Goal: Task Accomplishment & Management: Use online tool/utility

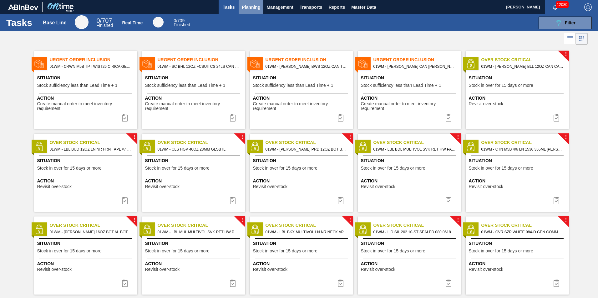
click at [243, 8] on span "Planning" at bounding box center [251, 7] width 18 height 8
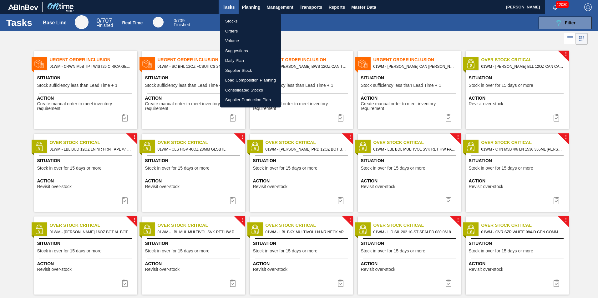
click at [240, 50] on li "Suggestions" at bounding box center [250, 51] width 61 height 10
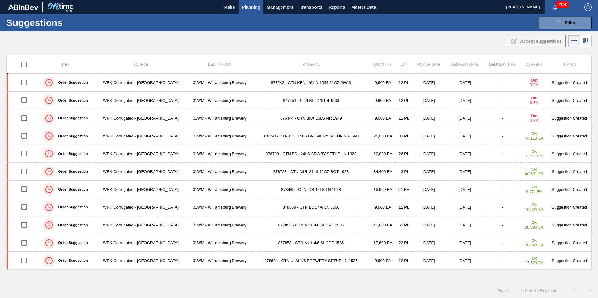
click at [252, 5] on span "Planning" at bounding box center [251, 7] width 18 height 8
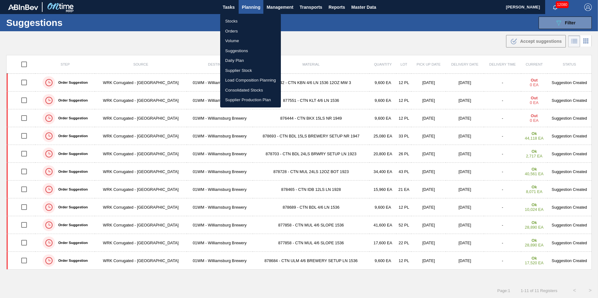
click at [251, 49] on li "Suggestions" at bounding box center [250, 51] width 61 height 10
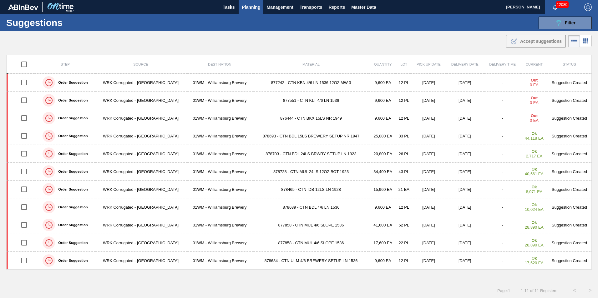
click at [251, 12] on button "Planning" at bounding box center [251, 7] width 25 height 14
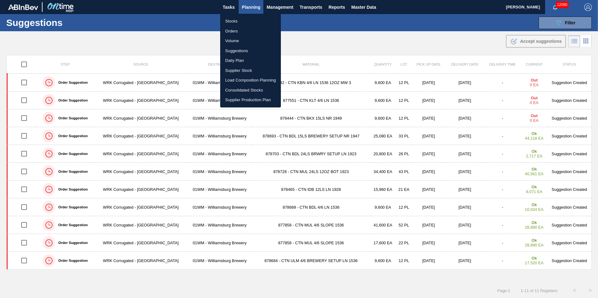
click at [572, 26] on div at bounding box center [299, 149] width 598 height 298
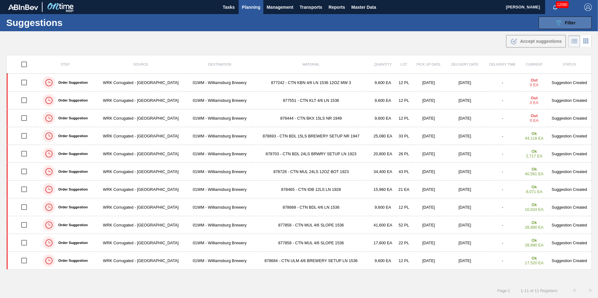
click at [562, 22] on div "089F7B8B-B2A5-4AFE-B5C0-19BA573D28AC Filter" at bounding box center [565, 23] width 21 height 8
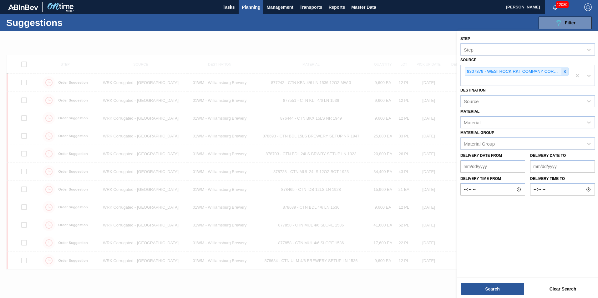
click at [566, 71] on icon at bounding box center [564, 71] width 4 height 4
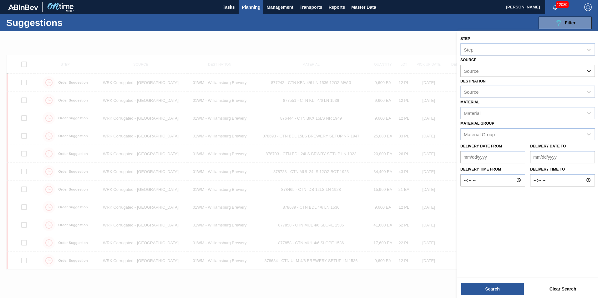
click at [584, 74] on div at bounding box center [588, 70] width 11 height 11
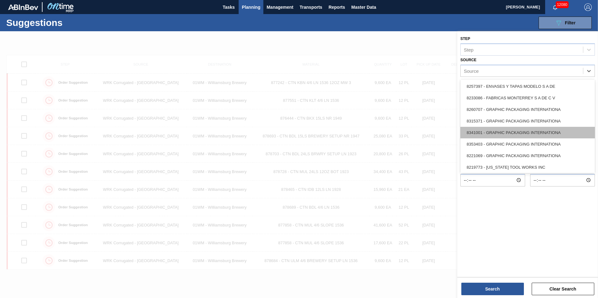
scroll to position [91, 0]
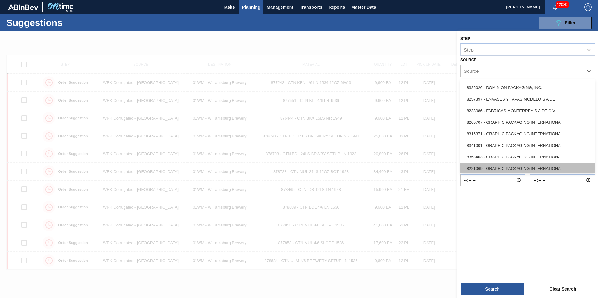
click at [522, 167] on div "8221069 - GRAPHIC PACKAGING INTERNATIONA" at bounding box center [527, 169] width 134 height 12
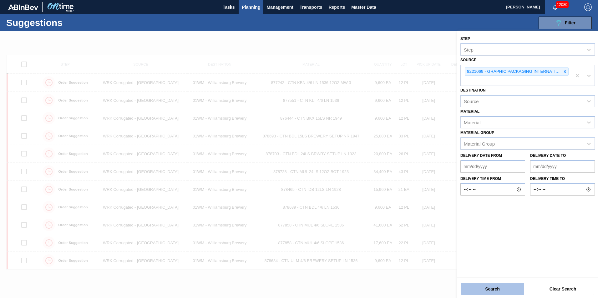
click at [491, 291] on button "Search" at bounding box center [492, 289] width 63 height 13
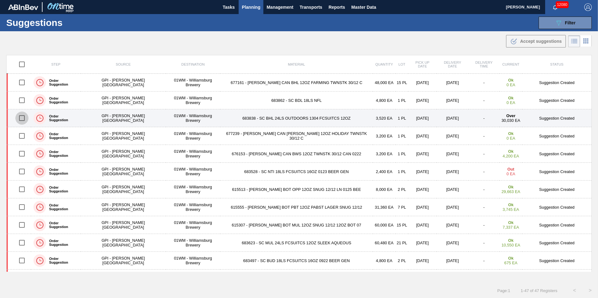
click at [25, 119] on input "checkbox" at bounding box center [21, 118] width 13 height 13
drag, startPoint x: 25, startPoint y: 119, endPoint x: 33, endPoint y: 118, distance: 7.3
click at [25, 119] on input "checkbox" at bounding box center [21, 118] width 13 height 13
checkbox input "false"
click at [501, 122] on span "30,030 EA" at bounding box center [510, 120] width 19 height 5
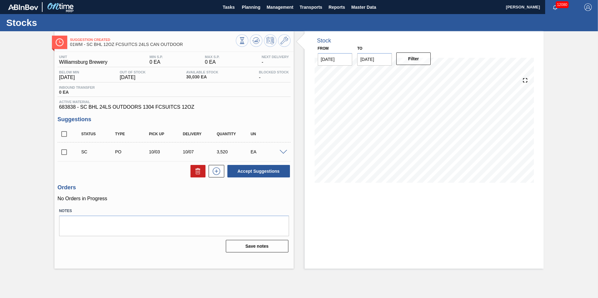
click at [371, 61] on input "[DATE]" at bounding box center [374, 59] width 35 height 13
click at [425, 136] on div "1" at bounding box center [425, 135] width 8 height 8
click at [412, 55] on button "Filter" at bounding box center [413, 59] width 35 height 13
click at [380, 60] on input "[DATE]" at bounding box center [374, 59] width 35 height 13
click at [362, 75] on button "Previous Month" at bounding box center [363, 74] width 4 height 4
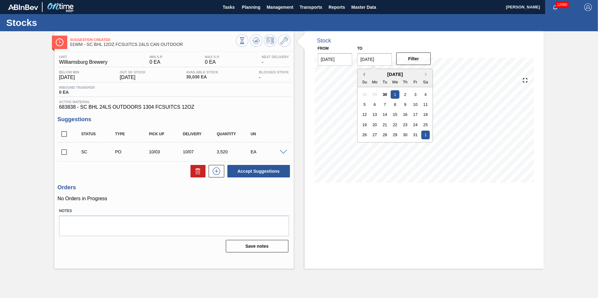
click at [362, 75] on button "Previous Month" at bounding box center [363, 74] width 4 height 4
click at [427, 75] on button "Next Month" at bounding box center [427, 74] width 4 height 4
click at [366, 124] on div "19" at bounding box center [364, 125] width 8 height 8
type input "[DATE]"
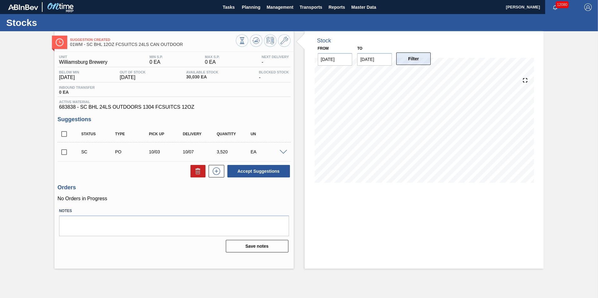
click at [418, 62] on button "Filter" at bounding box center [413, 59] width 35 height 13
click at [284, 152] on span at bounding box center [284, 152] width 8 height 5
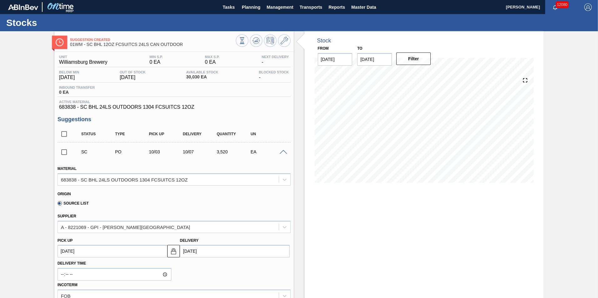
click at [280, 154] on div "SC PO 10/03 10/07 3,520 EA" at bounding box center [174, 152] width 233 height 16
click at [282, 151] on span at bounding box center [284, 152] width 8 height 5
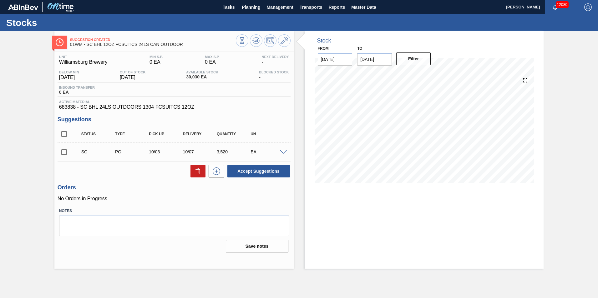
click at [287, 150] on span at bounding box center [284, 152] width 8 height 5
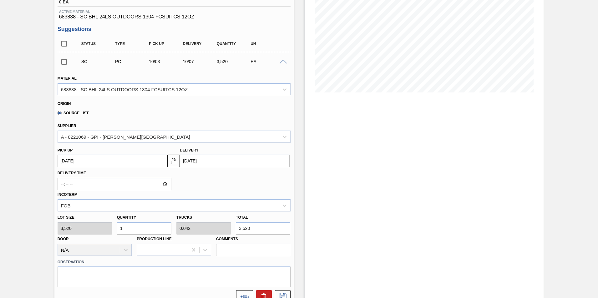
scroll to position [94, 0]
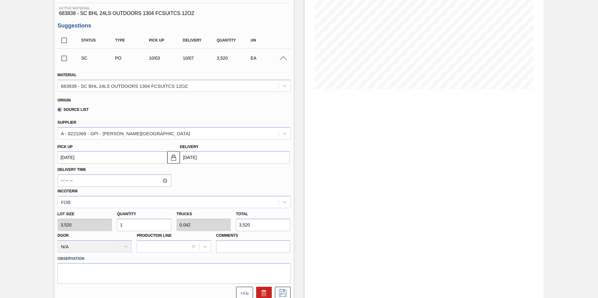
click at [135, 226] on input "1" at bounding box center [144, 225] width 54 height 13
click at [103, 224] on div "Lot size 3,520 Quantity 1 Trucks 0.042 Total 3,520 Door N/A Production Line Com…" at bounding box center [174, 230] width 238 height 45
type input "6"
type input "0.254"
type input "21,120"
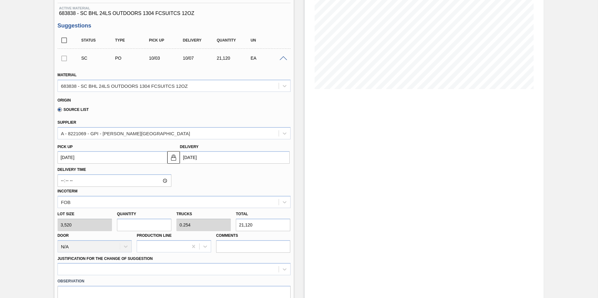
type input "0"
type input "7"
type input "0.296"
type input "24,640"
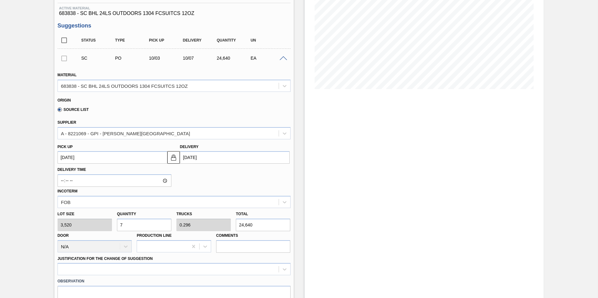
type input "0"
type input "8"
type input "0.338"
type input "28,160"
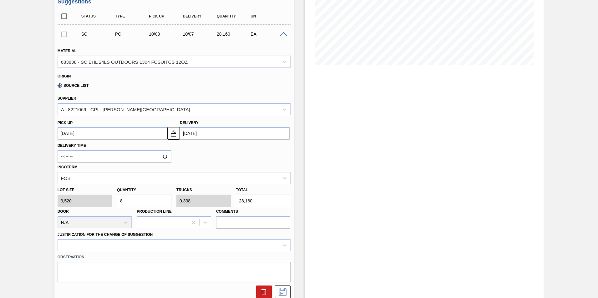
scroll to position [125, 0]
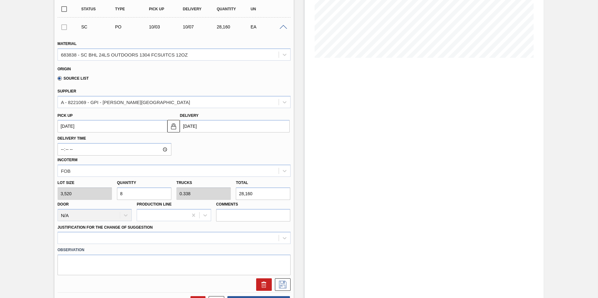
click at [146, 191] on input "8" at bounding box center [144, 194] width 54 height 13
type input "0"
type input "7"
type input "0.296"
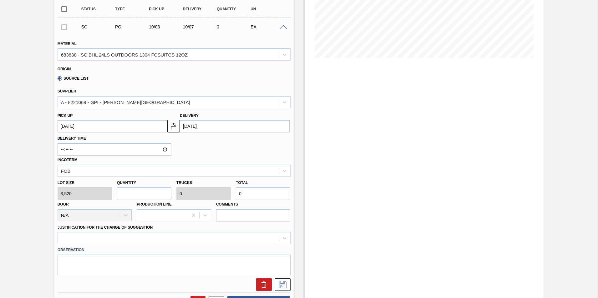
type input "24,640"
type input "0"
type input "8"
type input "0.338"
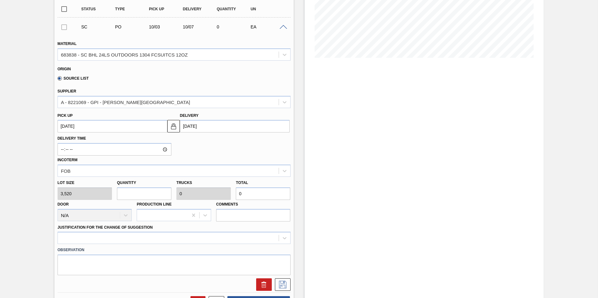
type input "28,160"
type input "8"
click at [98, 236] on div at bounding box center [174, 238] width 233 height 12
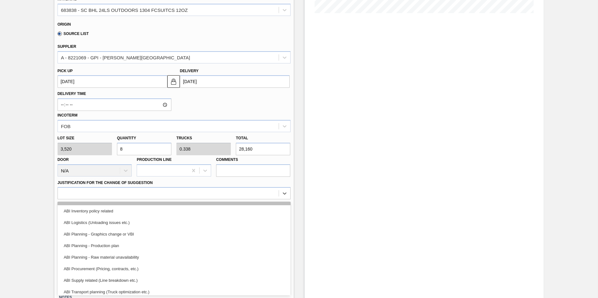
scroll to position [31, 0]
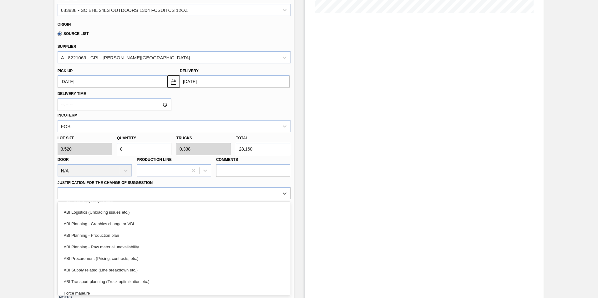
click at [146, 224] on div "ABI Planning - Graphics change or VBI" at bounding box center [174, 224] width 233 height 12
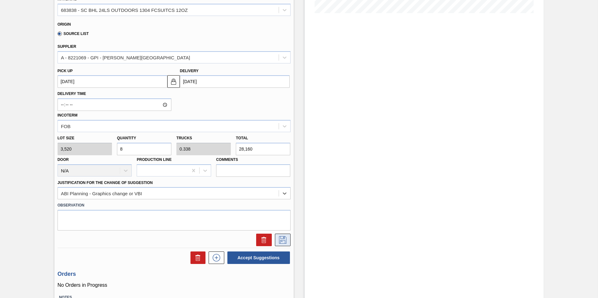
click at [281, 240] on icon at bounding box center [283, 240] width 10 height 8
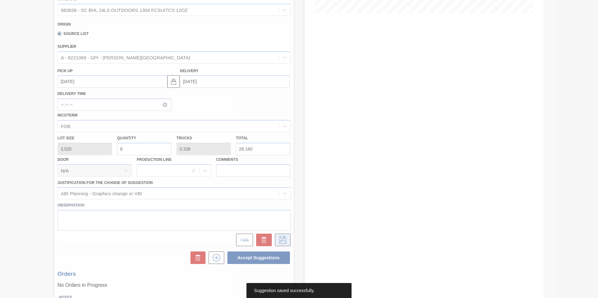
scroll to position [0, 0]
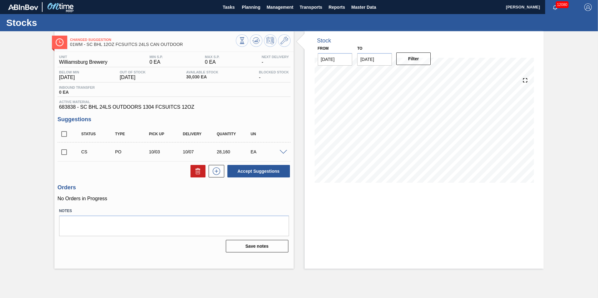
click at [182, 204] on div "Unit Williamsburg Brewery MIN S.P. 0 EA MAX S.P. 0 EA Next Delivery - Below Min…" at bounding box center [173, 153] width 239 height 203
click at [66, 151] on input "checkbox" at bounding box center [64, 152] width 13 height 13
click at [257, 171] on button "Accept Suggestions" at bounding box center [258, 171] width 63 height 13
checkbox input "false"
click at [251, 10] on span "Planning" at bounding box center [251, 7] width 18 height 8
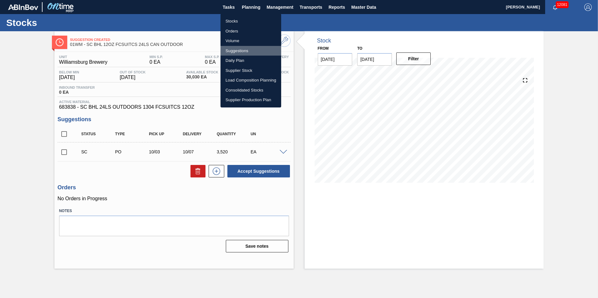
click at [245, 51] on li "Suggestions" at bounding box center [250, 51] width 61 height 10
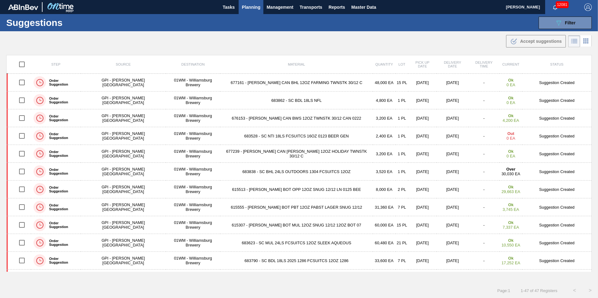
click at [209, 41] on div ".b{fill:var(--color-action-default)} Accept suggestions" at bounding box center [299, 40] width 598 height 18
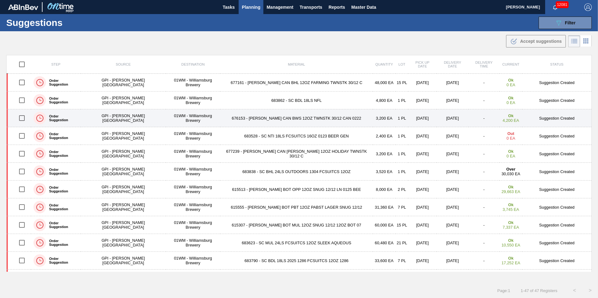
click at [255, 121] on td "676153 - [PERSON_NAME] CAN BWS 12OZ TWNSTK 30/12 CAN 0222" at bounding box center [296, 118] width 153 height 18
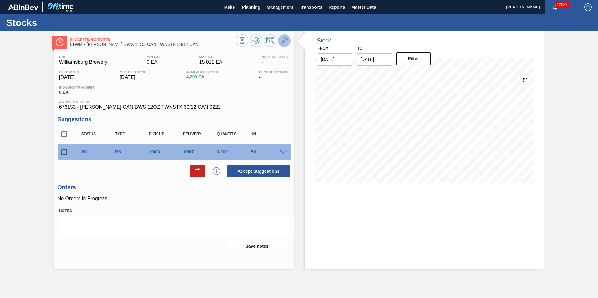
click at [286, 44] on icon at bounding box center [284, 41] width 8 height 8
click at [66, 151] on input "checkbox" at bounding box center [64, 152] width 13 height 13
click at [195, 172] on icon at bounding box center [198, 172] width 8 height 8
checkbox input "false"
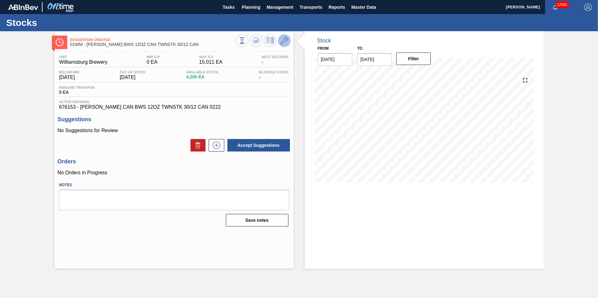
click at [288, 43] on button at bounding box center [284, 40] width 13 height 13
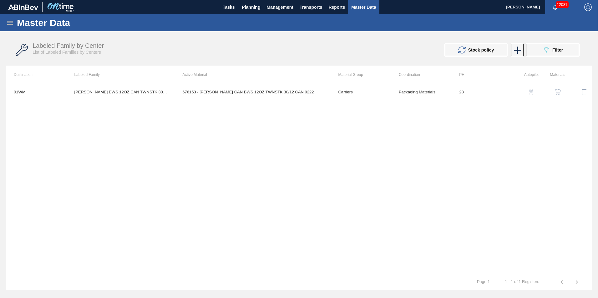
click at [531, 89] on img "button" at bounding box center [531, 92] width 6 height 6
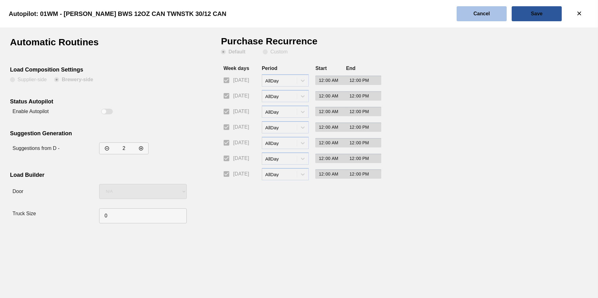
click at [483, 19] on button "Cancel" at bounding box center [481, 13] width 50 height 15
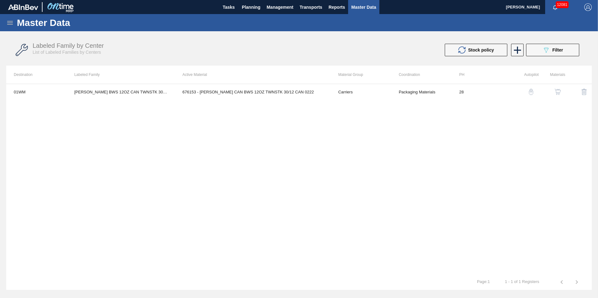
click at [558, 91] on img "button" at bounding box center [557, 92] width 6 height 6
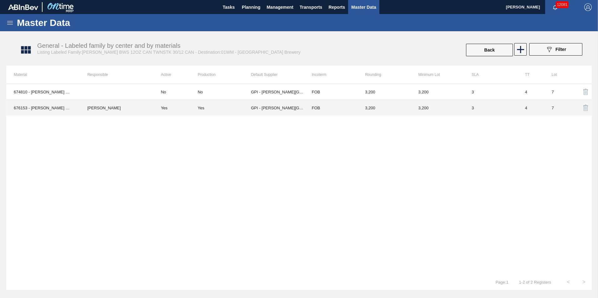
click at [178, 109] on td "Yes" at bounding box center [175, 108] width 44 height 16
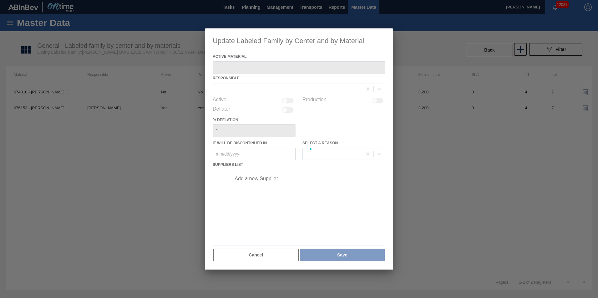
type Material "676153 - [PERSON_NAME] CAN BWS 12OZ TWNSTK 30/12 CAN 0222"
checkbox input "true"
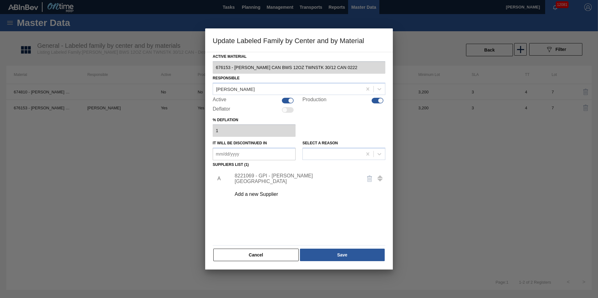
click at [290, 102] on div at bounding box center [290, 100] width 5 height 5
checkbox input "false"
click at [373, 100] on div at bounding box center [377, 101] width 12 height 6
checkbox input "false"
click at [333, 254] on button "Save" at bounding box center [342, 255] width 85 height 13
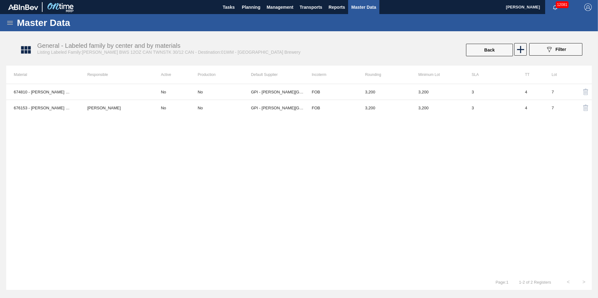
click at [7, 22] on icon at bounding box center [10, 23] width 8 height 8
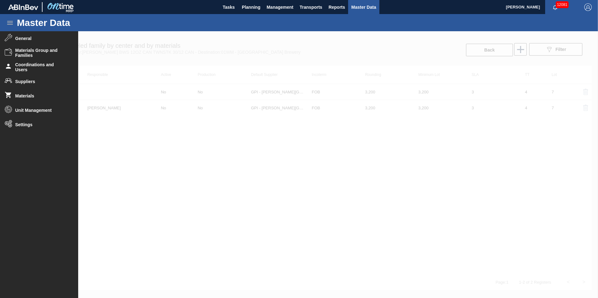
click at [131, 128] on div at bounding box center [299, 164] width 598 height 267
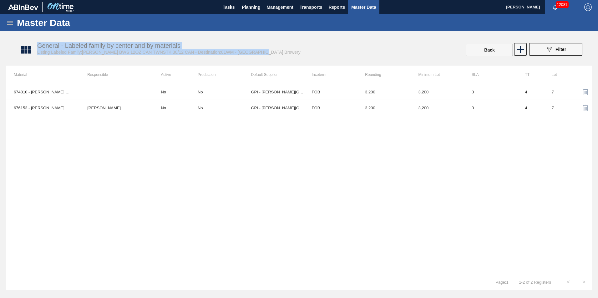
drag, startPoint x: 277, startPoint y: 55, endPoint x: 2, endPoint y: 35, distance: 275.2
click at [3, 36] on div "Master Data General Materials Group and Families Coordinations and Users Suppli…" at bounding box center [299, 152] width 598 height 276
drag, startPoint x: 323, startPoint y: 42, endPoint x: 317, endPoint y: 44, distance: 6.4
click at [322, 42] on div "General - Labeled family by center and by materials Listing Labeled Family:[PER…" at bounding box center [301, 49] width 585 height 23
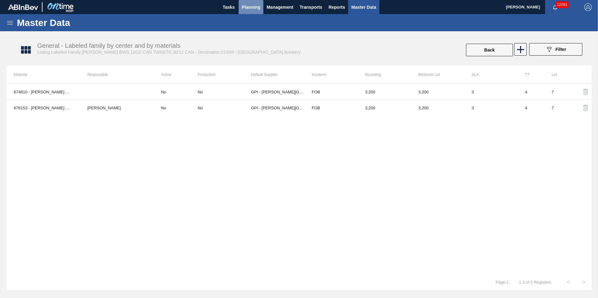
click at [248, 7] on span "Planning" at bounding box center [251, 7] width 18 height 8
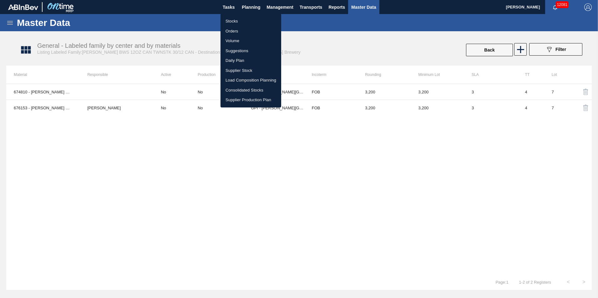
click at [243, 51] on li "Suggestions" at bounding box center [250, 51] width 61 height 10
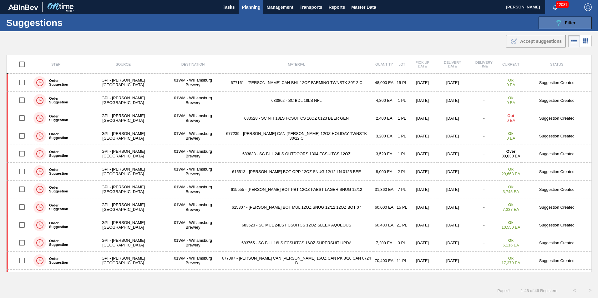
click at [568, 23] on span "Filter" at bounding box center [570, 22] width 11 height 5
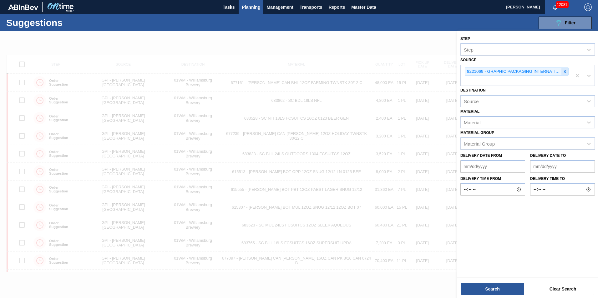
click at [563, 71] on icon at bounding box center [564, 71] width 4 height 4
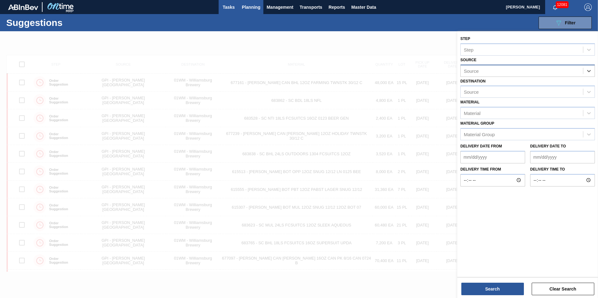
click at [229, 10] on span "Tasks" at bounding box center [229, 7] width 14 height 8
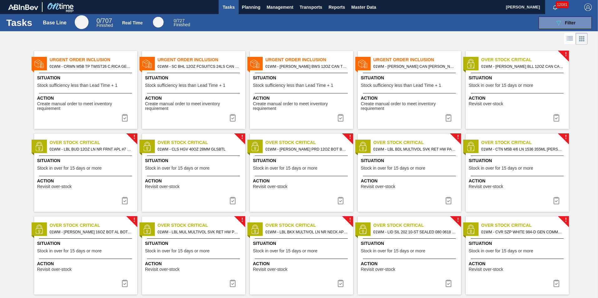
click at [228, 68] on span "01WM - SC BHL 12OZ FCSUITCS 24LS CAN OUTDOOR" at bounding box center [199, 66] width 83 height 7
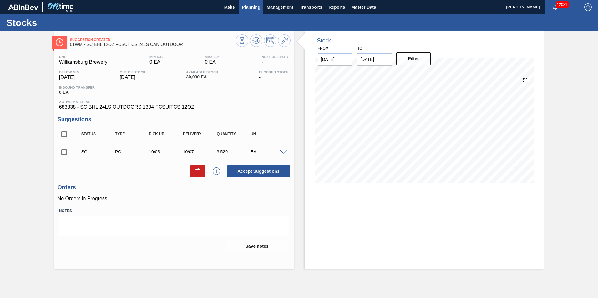
click at [246, 6] on span "Planning" at bounding box center [251, 7] width 18 height 8
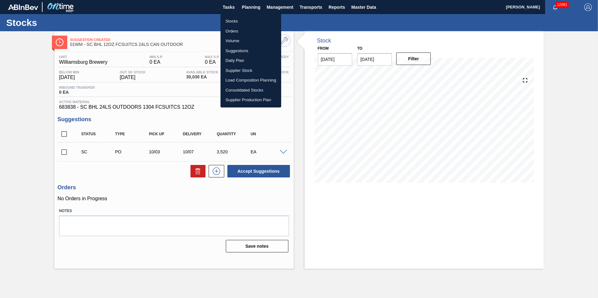
click at [243, 50] on li "Suggestions" at bounding box center [250, 51] width 61 height 10
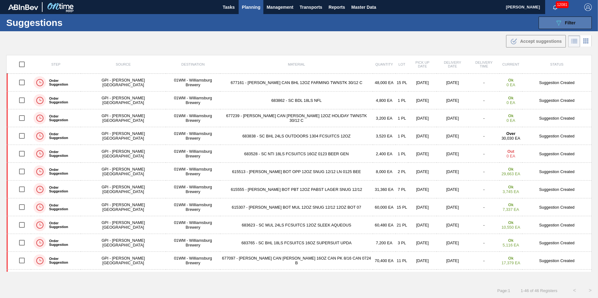
click at [562, 26] on div "089F7B8B-B2A5-4AFE-B5C0-19BA573D28AC Filter" at bounding box center [565, 23] width 21 height 8
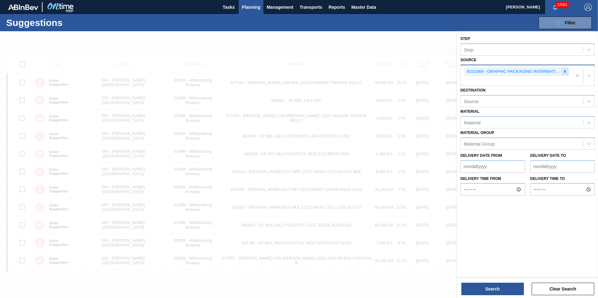
click at [567, 71] on icon at bounding box center [564, 71] width 4 height 4
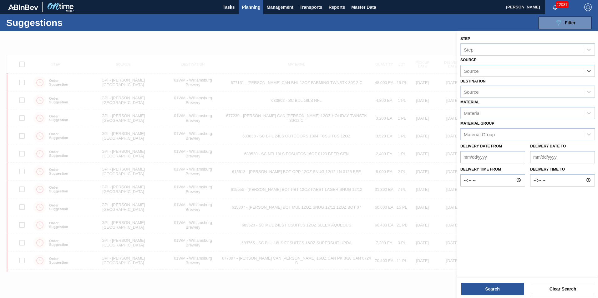
click at [522, 62] on div "Source option 8221069 - GRAPHIC PACKAGING INTERNATIONA, deselected. Select is f…" at bounding box center [527, 66] width 134 height 21
click at [523, 66] on div "Source" at bounding box center [527, 71] width 134 height 12
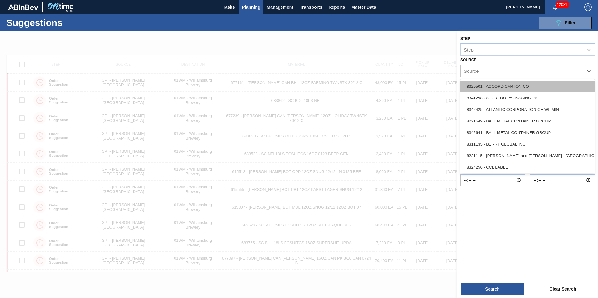
click at [511, 85] on div "8329501 - ACCORD CARTON CO" at bounding box center [527, 87] width 134 height 12
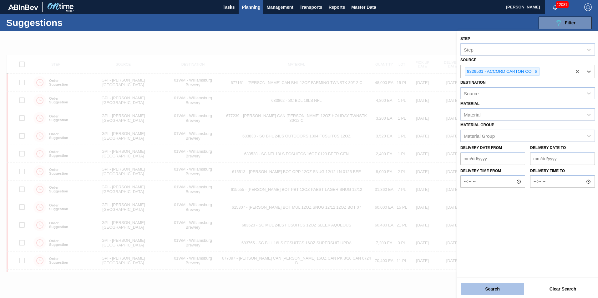
click at [492, 290] on button "Search" at bounding box center [492, 289] width 63 height 13
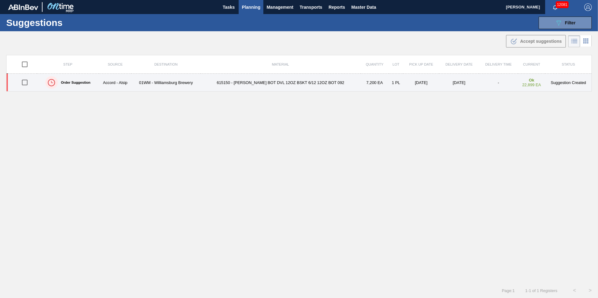
click at [306, 85] on td "615150 - [PERSON_NAME] BOT DVL 12OZ BSKT 6/12 12OZ BOT 092" at bounding box center [280, 83] width 160 height 18
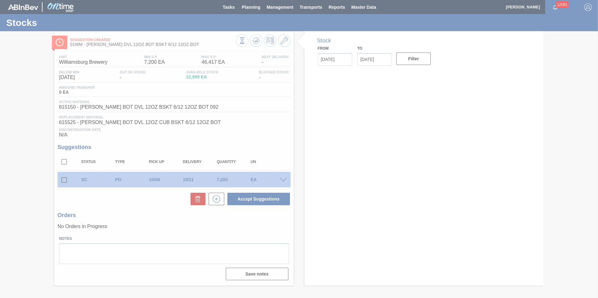
click at [70, 124] on div at bounding box center [299, 149] width 598 height 298
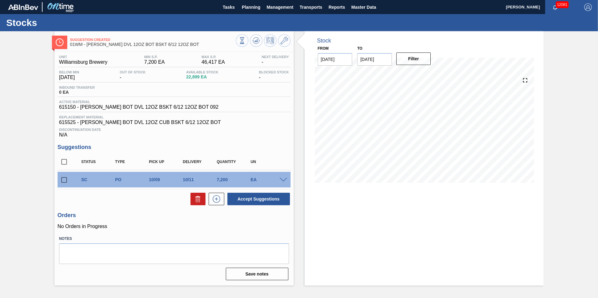
click at [281, 180] on span at bounding box center [284, 180] width 8 height 5
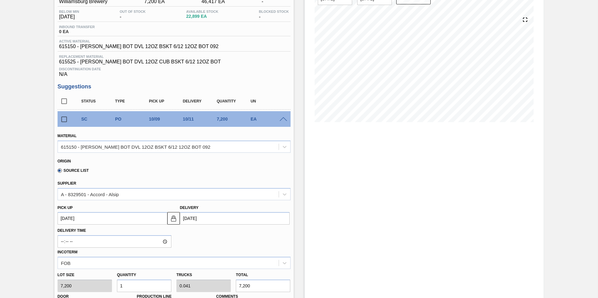
scroll to position [63, 0]
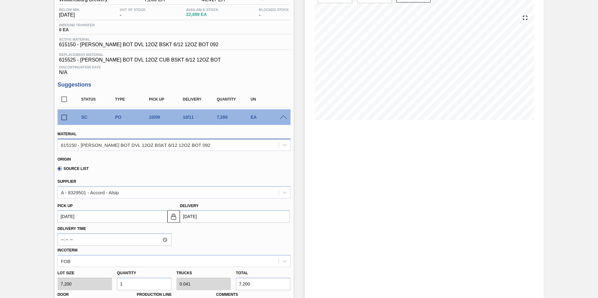
click at [78, 147] on div "615150 - [PERSON_NAME] BOT DVL 12OZ BSKT 6/12 12OZ BOT 092" at bounding box center [135, 144] width 149 height 5
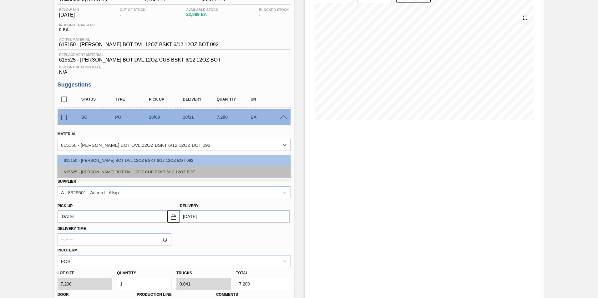
click at [94, 172] on div "615525 - [PERSON_NAME] BOT DVL 12OZ CUB BSKT 6/12 12OZ BOT" at bounding box center [174, 172] width 233 height 12
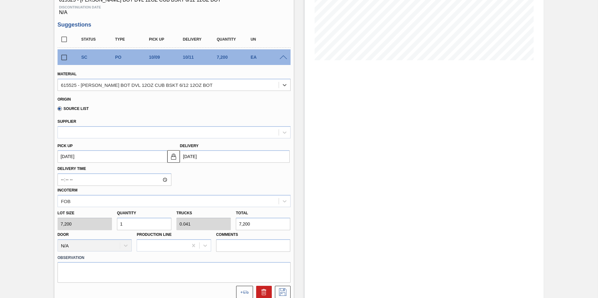
scroll to position [125, 0]
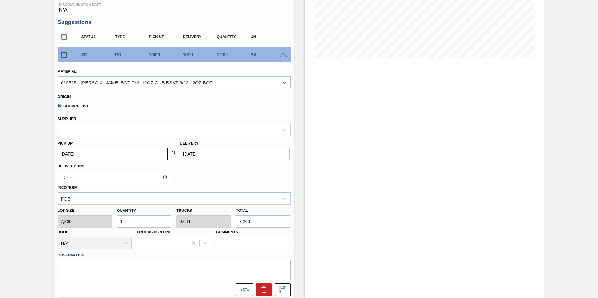
click at [100, 128] on div at bounding box center [168, 129] width 221 height 9
click at [103, 129] on div at bounding box center [168, 129] width 221 height 9
click at [212, 128] on div at bounding box center [168, 129] width 221 height 9
click at [201, 98] on div "Origin" at bounding box center [172, 96] width 228 height 6
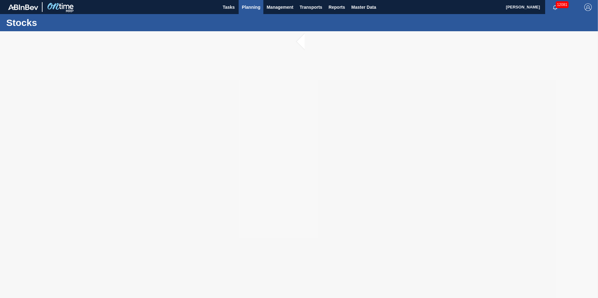
click at [251, 7] on span "Planning" at bounding box center [251, 7] width 18 height 8
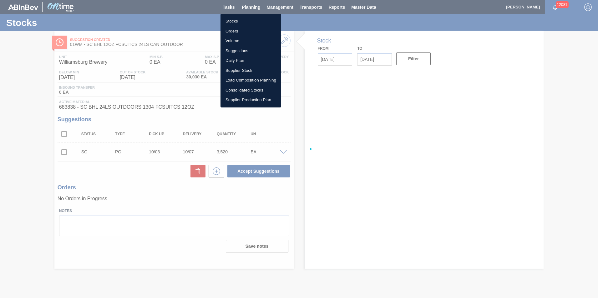
click at [252, 51] on li "Suggestions" at bounding box center [250, 51] width 61 height 10
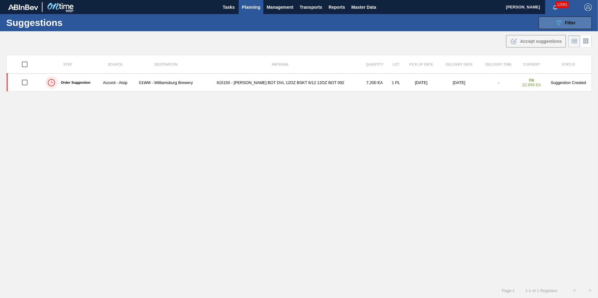
click at [565, 25] on span "Filter" at bounding box center [570, 22] width 11 height 5
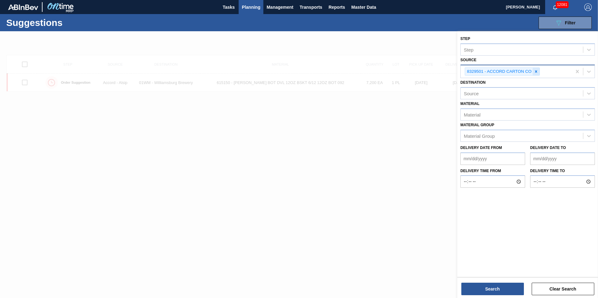
click at [538, 70] on icon at bounding box center [536, 71] width 4 height 4
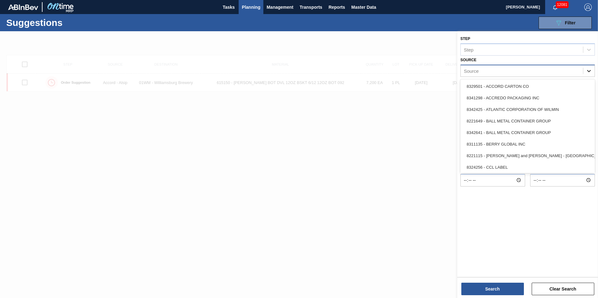
click at [586, 69] on div at bounding box center [588, 70] width 11 height 11
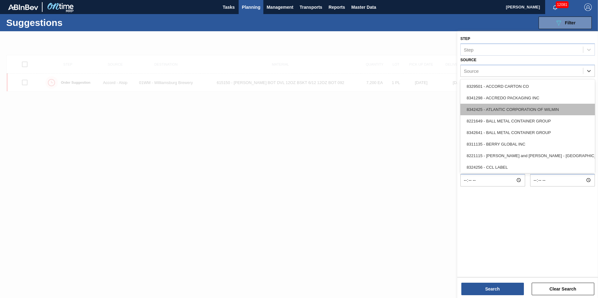
click at [548, 110] on div "8342425 - ATLANTIC CORPORATION OF WILMIN" at bounding box center [527, 110] width 134 height 12
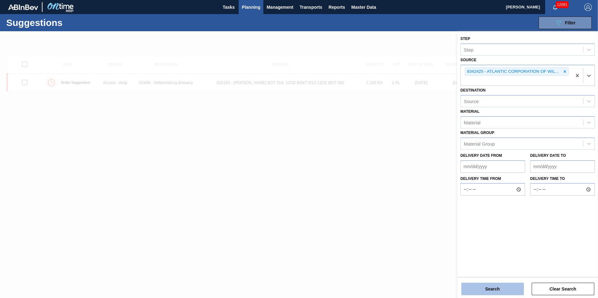
click at [494, 290] on button "Search" at bounding box center [492, 289] width 63 height 13
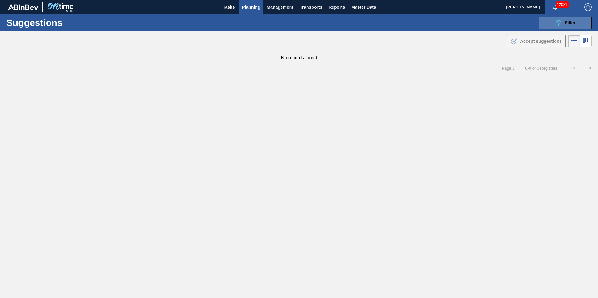
click at [569, 25] on span "Filter" at bounding box center [570, 22] width 11 height 5
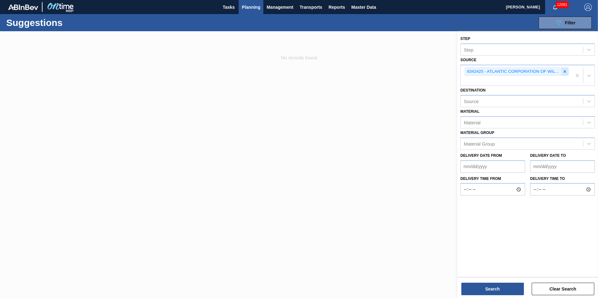
click at [566, 69] on icon at bounding box center [564, 71] width 4 height 4
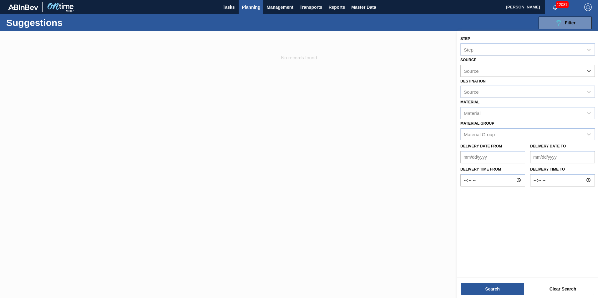
click at [534, 72] on div "Source" at bounding box center [522, 70] width 122 height 9
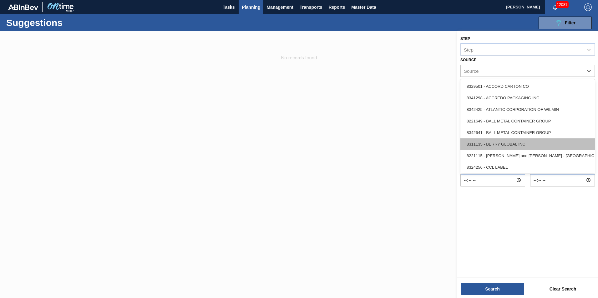
click at [510, 146] on div "8311135 - BERRY GLOBAL INC" at bounding box center [527, 145] width 134 height 12
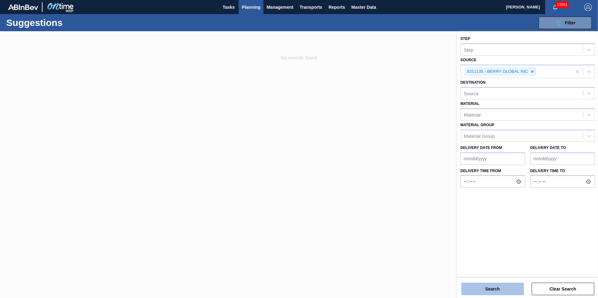
click at [499, 288] on button "Search" at bounding box center [492, 289] width 63 height 13
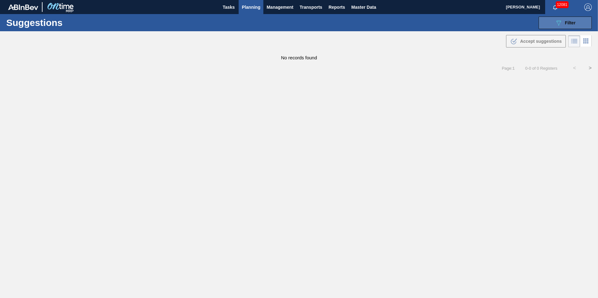
click at [567, 23] on span "Filter" at bounding box center [570, 22] width 11 height 5
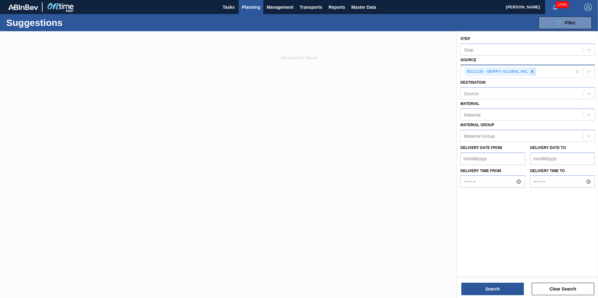
click at [534, 70] on div at bounding box center [532, 72] width 7 height 8
click at [589, 70] on icon at bounding box center [589, 71] width 6 height 6
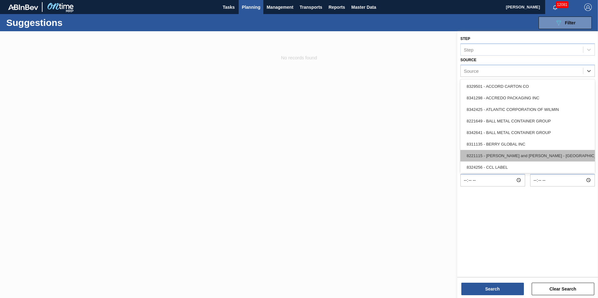
click at [476, 159] on div "8221115 - [PERSON_NAME] and [PERSON_NAME] - [GEOGRAPHIC_DATA]" at bounding box center [527, 156] width 134 height 12
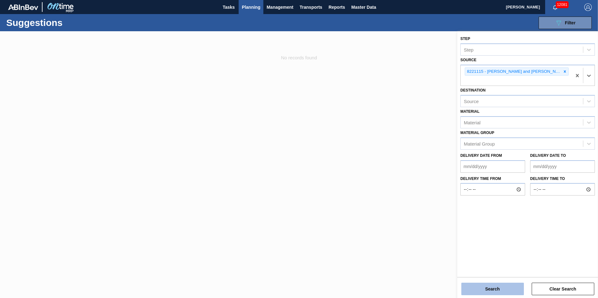
click at [493, 292] on button "Search" at bounding box center [492, 289] width 63 height 13
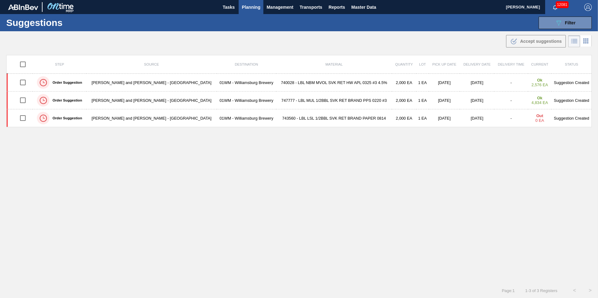
click at [396, 190] on div "Step Source Destination Material Quantity Lot Pick up Date Delivery Date Delive…" at bounding box center [298, 163] width 585 height 217
click at [552, 27] on button "089F7B8B-B2A5-4AFE-B5C0-19BA573D28AC Filter" at bounding box center [564, 23] width 53 height 13
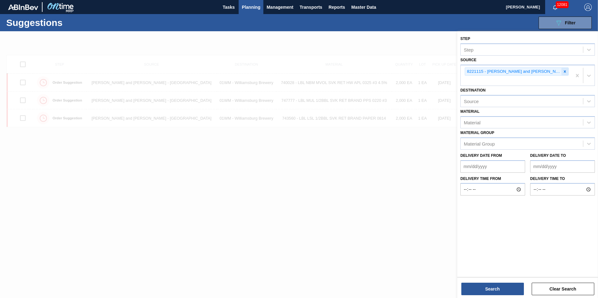
click at [562, 74] on icon at bounding box center [564, 71] width 4 height 4
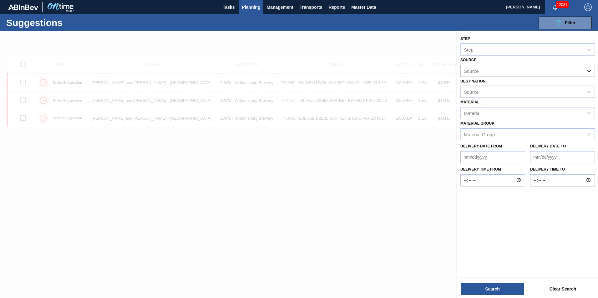
click at [590, 71] on icon at bounding box center [589, 71] width 4 height 2
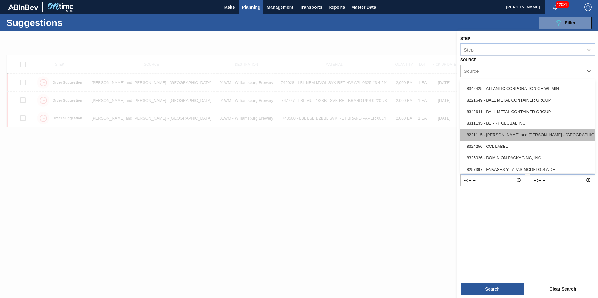
scroll to position [31, 0]
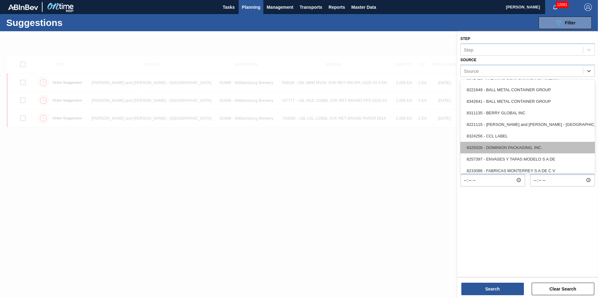
click at [555, 144] on div "8325026 - DOMINION PACKAGING, INC." at bounding box center [527, 148] width 134 height 12
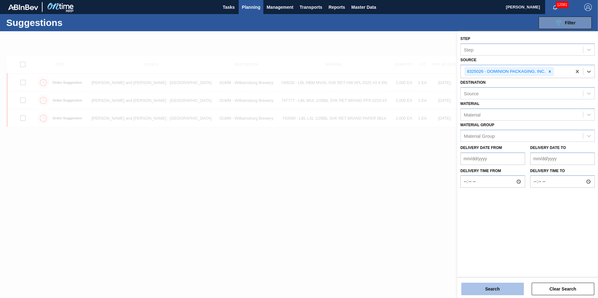
click at [488, 290] on button "Search" at bounding box center [492, 289] width 63 height 13
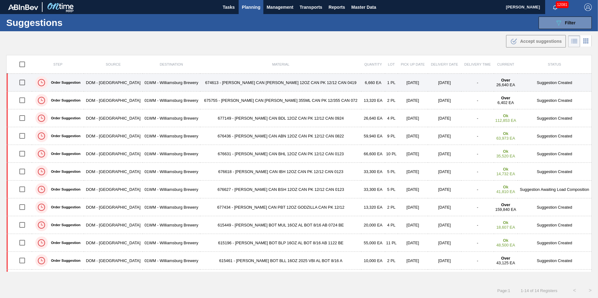
click at [461, 82] on td "-" at bounding box center [477, 83] width 33 height 18
click at [477, 83] on td "-" at bounding box center [477, 83] width 33 height 18
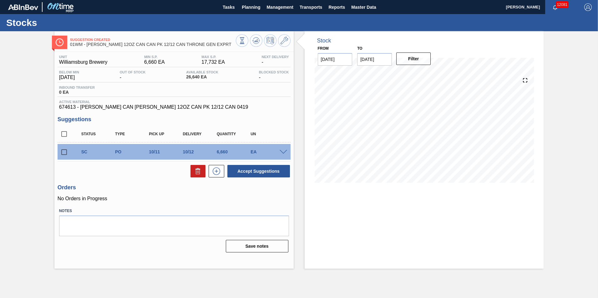
click at [62, 154] on input "checkbox" at bounding box center [64, 152] width 13 height 13
click at [199, 174] on icon at bounding box center [198, 171] width 4 height 5
checkbox input "false"
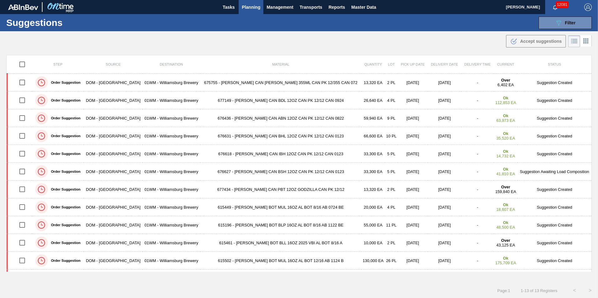
click at [461, 102] on td "-" at bounding box center [477, 101] width 33 height 18
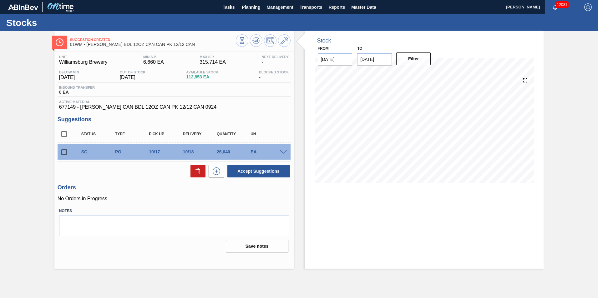
click at [376, 58] on input "[DATE]" at bounding box center [374, 59] width 35 height 13
click at [341, 49] on div "From [DATE]" at bounding box center [335, 55] width 35 height 22
click at [383, 59] on input "[DATE]" at bounding box center [374, 59] width 35 height 13
click at [372, 59] on input "[DATE]" at bounding box center [374, 59] width 35 height 13
click at [374, 136] on div "27" at bounding box center [375, 135] width 8 height 8
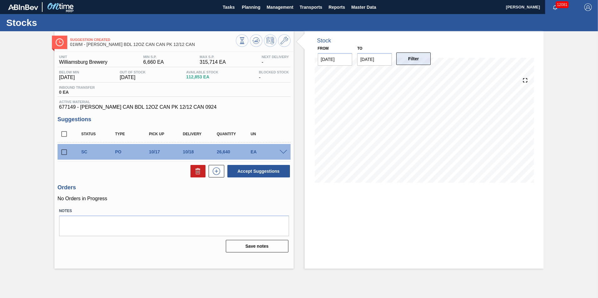
click at [419, 64] on button "Filter" at bounding box center [413, 59] width 35 height 13
click at [387, 60] on input "[DATE]" at bounding box center [374, 59] width 35 height 13
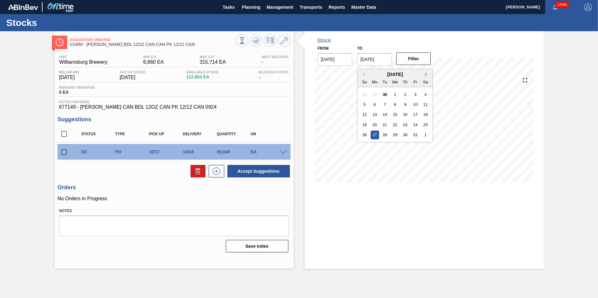
click at [425, 73] on button "Next Month" at bounding box center [427, 74] width 4 height 4
click at [378, 107] on div "3" at bounding box center [375, 104] width 8 height 8
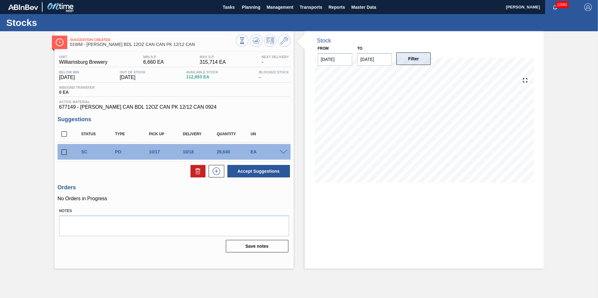
click at [422, 58] on button "Filter" at bounding box center [413, 59] width 35 height 13
click at [386, 60] on input "[DATE]" at bounding box center [374, 59] width 35 height 13
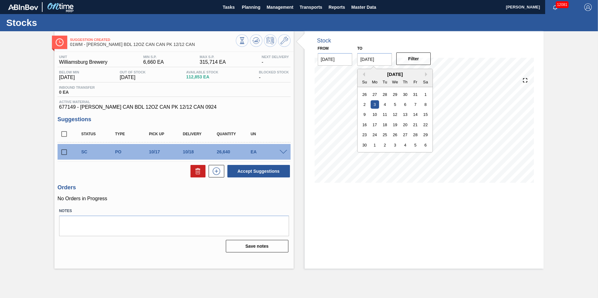
click at [351, 193] on div "Stock From [DATE] to [DATE] Previous Month Next Month [DATE] Su Mo Tu We Th Fr …" at bounding box center [424, 150] width 239 height 238
click at [376, 64] on input "[DATE]" at bounding box center [374, 59] width 35 height 13
click at [365, 73] on button "Previous Month" at bounding box center [363, 74] width 4 height 4
click at [363, 123] on div "19" at bounding box center [364, 125] width 8 height 8
type input "[DATE]"
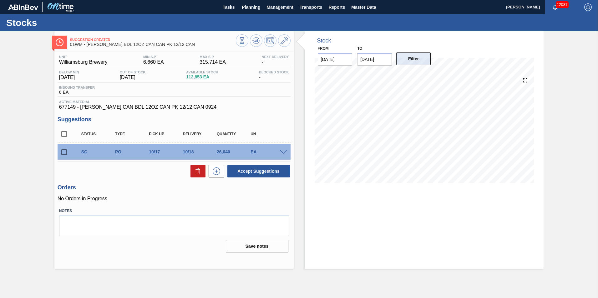
click at [416, 58] on button "Filter" at bounding box center [413, 59] width 35 height 13
click at [64, 152] on input "checkbox" at bounding box center [64, 152] width 13 height 13
click at [192, 171] on button at bounding box center [197, 171] width 15 height 13
checkbox input "false"
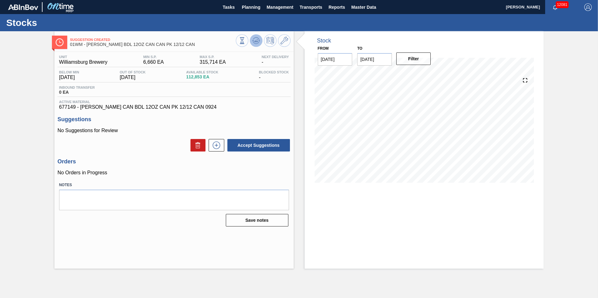
click at [255, 37] on icon at bounding box center [256, 41] width 8 height 8
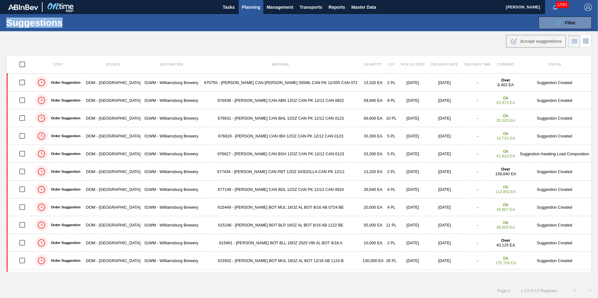
drag, startPoint x: 62, startPoint y: 21, endPoint x: 6, endPoint y: 19, distance: 56.6
click at [6, 19] on div "Suggestions 089F7B8B-B2A5-4AFE-B5C0-19BA573D28AC Filter Step Step Source 832502…" at bounding box center [299, 22] width 598 height 17
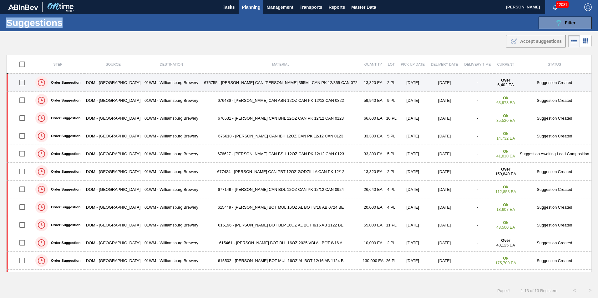
click at [24, 82] on input "checkbox" at bounding box center [22, 82] width 13 height 13
checkbox input "true"
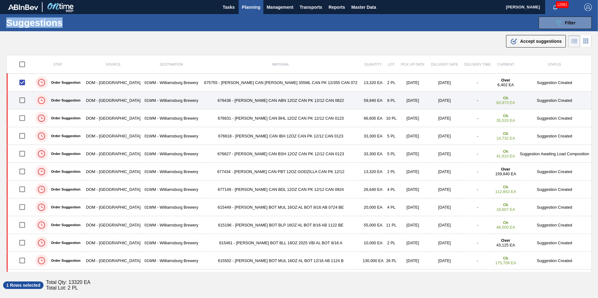
click at [23, 99] on input "checkbox" at bounding box center [22, 100] width 13 height 13
checkbox input "true"
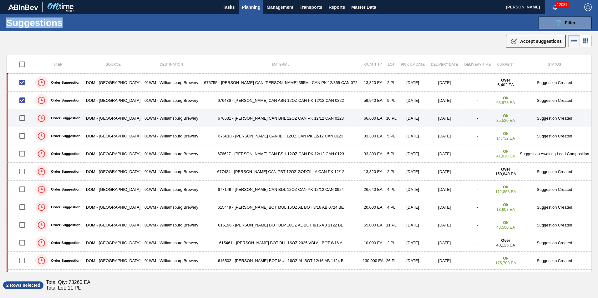
click at [21, 118] on input "checkbox" at bounding box center [22, 118] width 13 height 13
checkbox input "true"
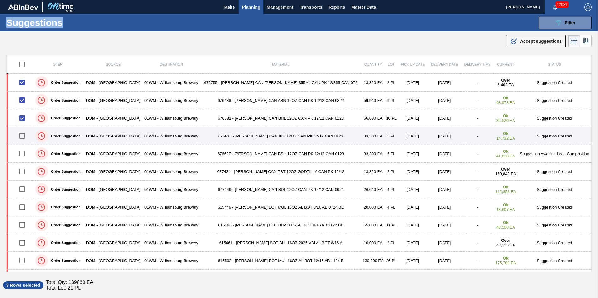
click at [23, 135] on input "checkbox" at bounding box center [22, 135] width 13 height 13
checkbox input "true"
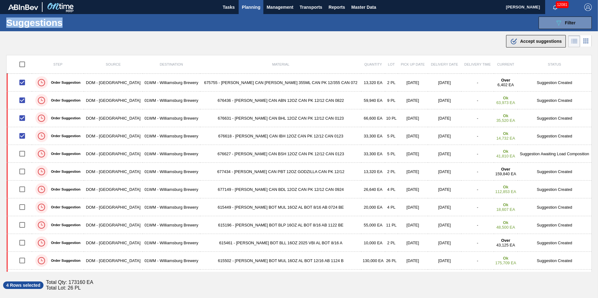
click at [526, 39] on span "Accept suggestions" at bounding box center [541, 41] width 42 height 5
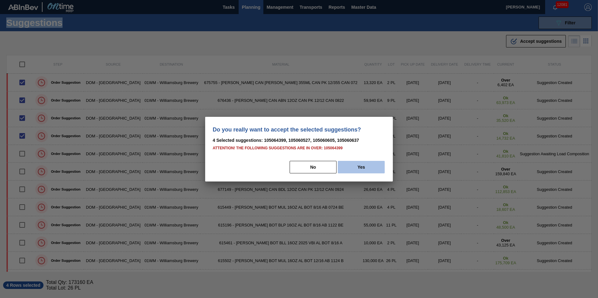
click at [368, 170] on button "Yes" at bounding box center [361, 167] width 47 height 13
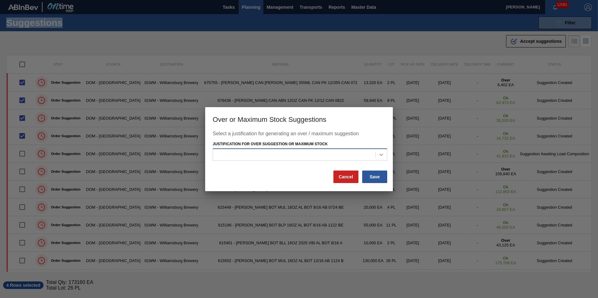
click at [377, 157] on div at bounding box center [381, 154] width 11 height 11
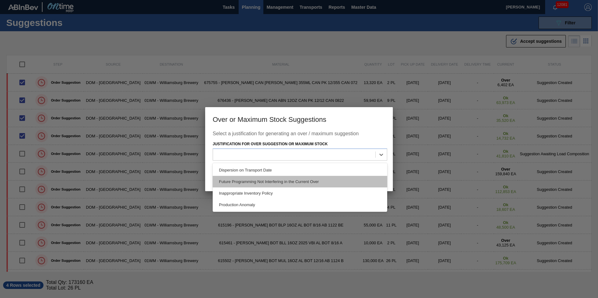
click at [362, 178] on div "Future Programming Not Interfering in the Current Over" at bounding box center [300, 182] width 174 height 12
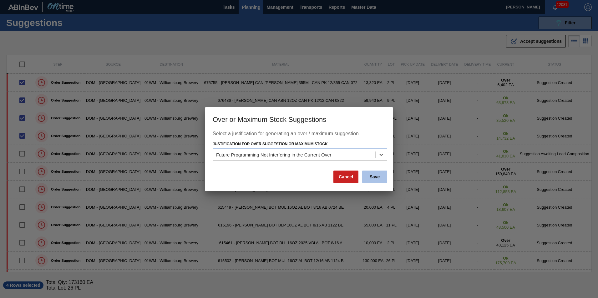
click at [375, 176] on button "Save" at bounding box center [374, 177] width 25 height 13
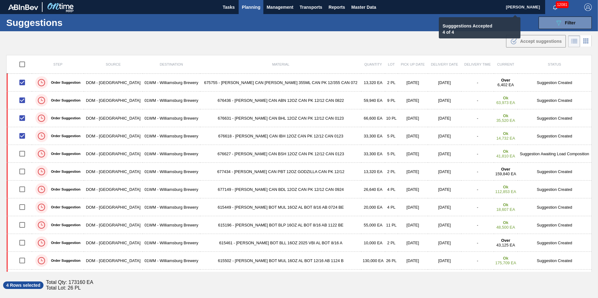
checkbox input "false"
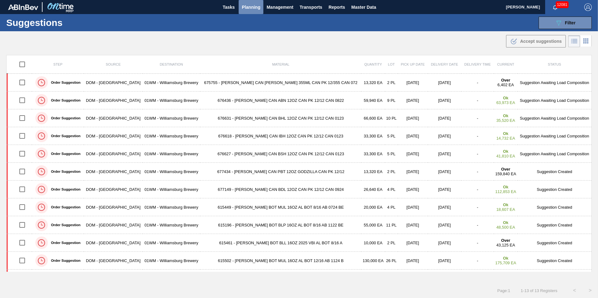
click at [249, 9] on span "Planning" at bounding box center [251, 7] width 18 height 8
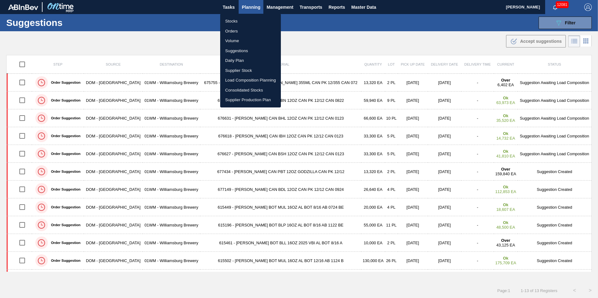
click at [247, 80] on li "Load Composition Planning" at bounding box center [250, 80] width 61 height 10
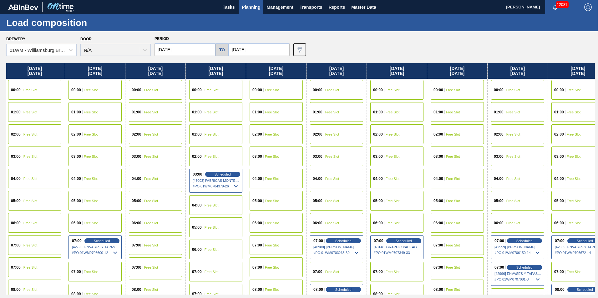
drag, startPoint x: 549, startPoint y: 68, endPoint x: 179, endPoint y: 88, distance: 370.8
click at [179, 88] on div "[DATE] 00:00 Free Slot 01:00 Free Slot 02:00 Free Slot 03:00 Free Slot 04:00 Fr…" at bounding box center [300, 179] width 588 height 232
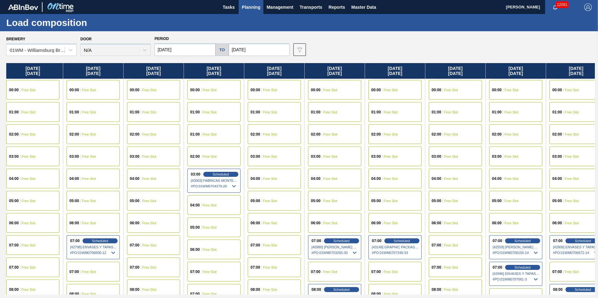
click at [279, 68] on div "[DATE]" at bounding box center [274, 71] width 60 height 16
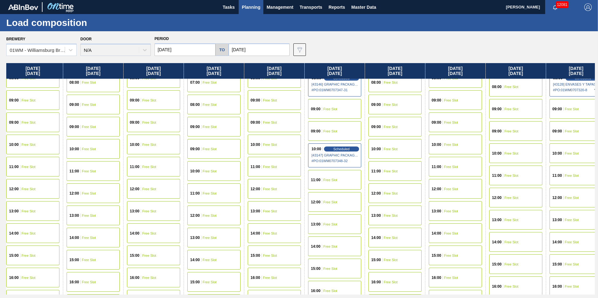
scroll to position [219, 366]
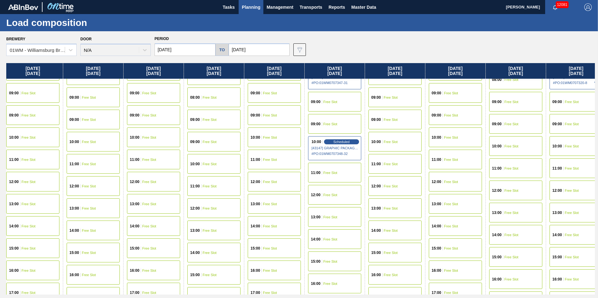
click at [258, 222] on div "14:00 Free Slot" at bounding box center [274, 226] width 53 height 20
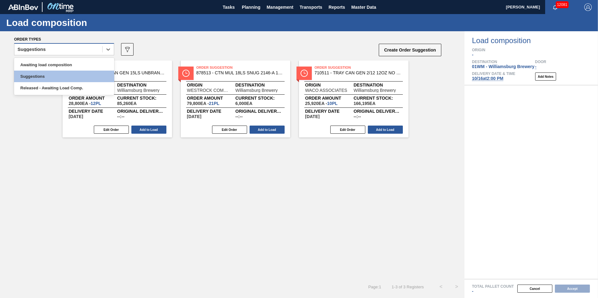
click at [68, 49] on div "Suggestions" at bounding box center [58, 49] width 88 height 9
click at [65, 62] on div "Awaiting load composition" at bounding box center [64, 65] width 100 height 12
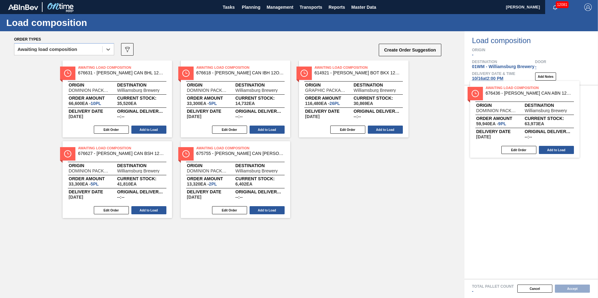
drag, startPoint x: 117, startPoint y: 106, endPoint x: 527, endPoint y: 127, distance: 411.0
click at [527, 127] on div "Order types option Awaiting load composition, selected. Select is focused ,type…" at bounding box center [299, 164] width 598 height 267
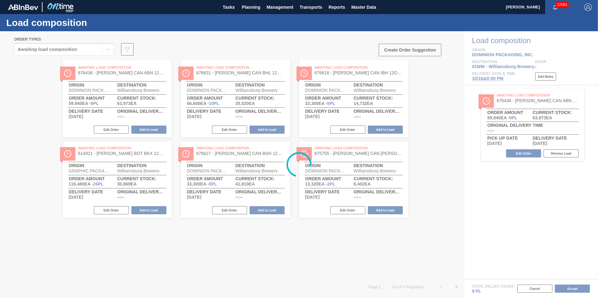
drag, startPoint x: 350, startPoint y: 83, endPoint x: 405, endPoint y: 96, distance: 56.0
click at [405, 96] on div at bounding box center [299, 164] width 598 height 267
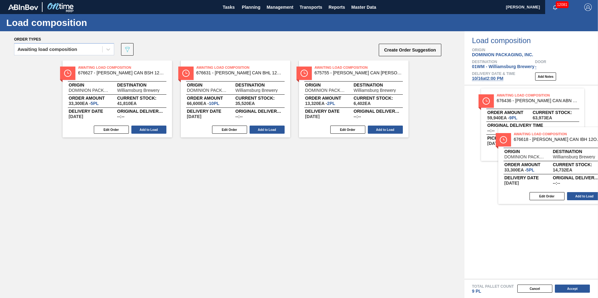
drag, startPoint x: 405, startPoint y: 124, endPoint x: 500, endPoint y: 148, distance: 98.2
click at [527, 156] on div "Order types Awaiting load composition 089F7B8B-B2A5-4AFE-B5C0-19BA573D28AC Crea…" at bounding box center [299, 164] width 598 height 267
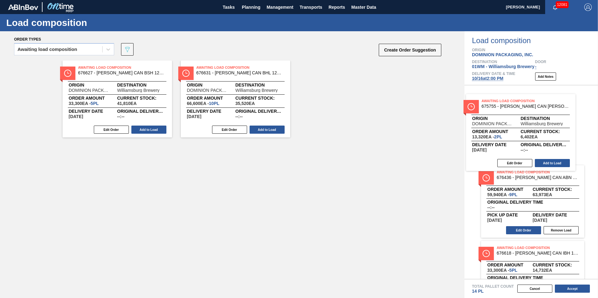
drag, startPoint x: 346, startPoint y: 97, endPoint x: 522, endPoint y: 133, distance: 179.1
click at [522, 133] on div "Order types Awaiting load composition 089F7B8B-B2A5-4AFE-B5C0-19BA573D28AC Crea…" at bounding box center [299, 164] width 598 height 267
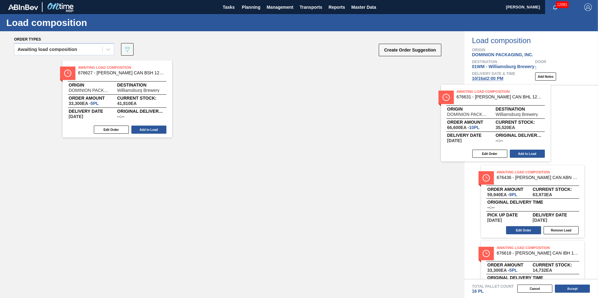
drag, startPoint x: 239, startPoint y: 103, endPoint x: 503, endPoint y: 127, distance: 265.6
click at [503, 127] on div "Order types Awaiting load composition 089F7B8B-B2A5-4AFE-B5C0-19BA573D28AC Crea…" at bounding box center [299, 164] width 598 height 267
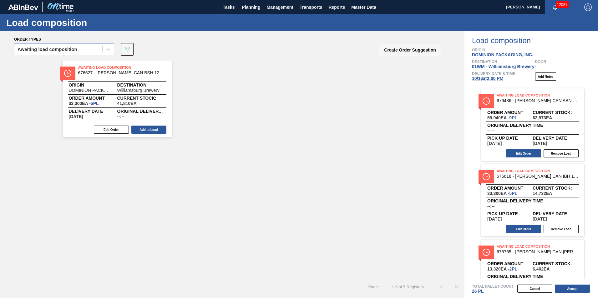
click at [218, 143] on div "Awaiting Load Composition 676627 - [PERSON_NAME] CAN BSH 12OZ CAN PK 12/12 CAN …" at bounding box center [232, 170] width 464 height 219
click at [545, 77] on button "Add Notes" at bounding box center [545, 77] width 21 height 8
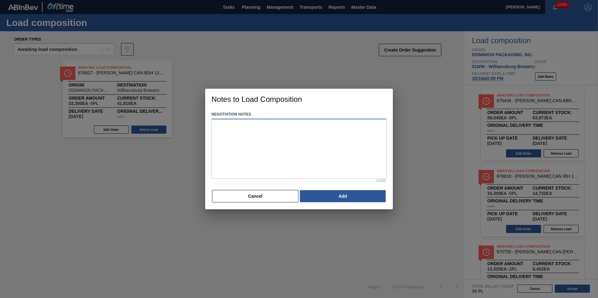
click at [295, 142] on textarea at bounding box center [298, 149] width 175 height 60
click at [276, 196] on button "Cancel" at bounding box center [255, 196] width 86 height 13
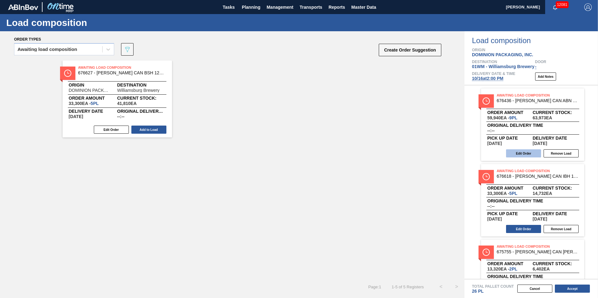
click at [529, 151] on button "Edit Order" at bounding box center [523, 153] width 35 height 8
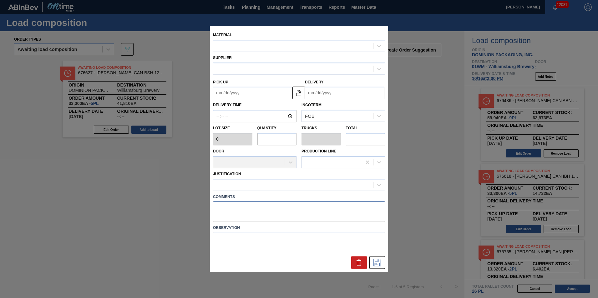
click at [234, 212] on textarea at bounding box center [299, 212] width 172 height 21
type input "6,660"
type input "9"
type input "0.346"
type input "59,940"
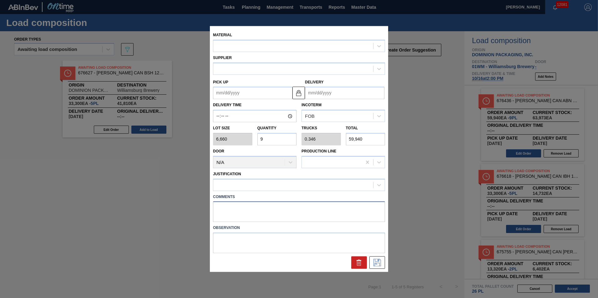
type up "[DATE]"
type input "[DATE]"
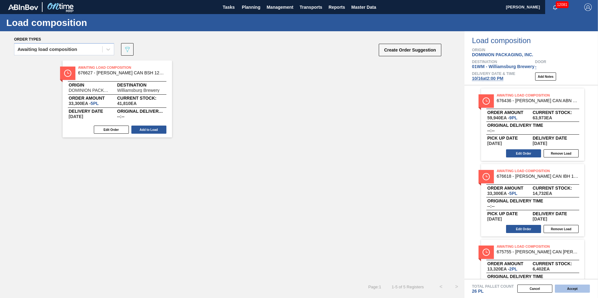
click at [572, 288] on button "Accept" at bounding box center [572, 289] width 35 height 8
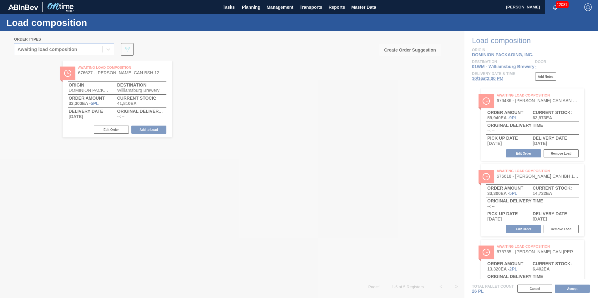
click at [359, 105] on div at bounding box center [299, 164] width 598 height 267
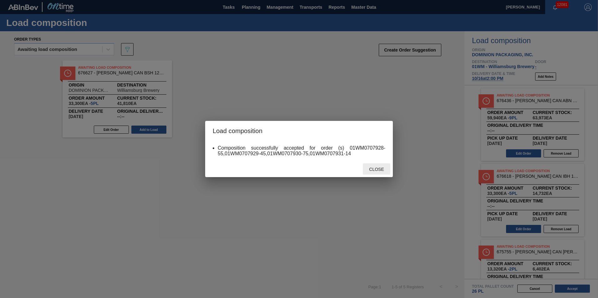
click at [372, 169] on span "Close" at bounding box center [376, 169] width 25 height 5
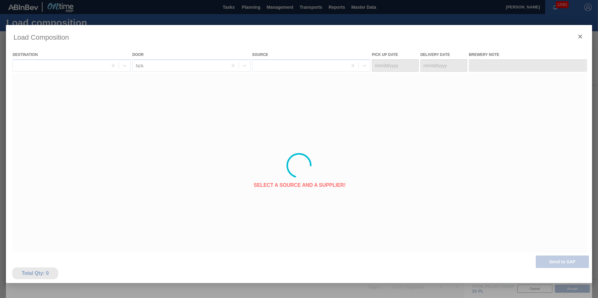
type Date "[DATE]"
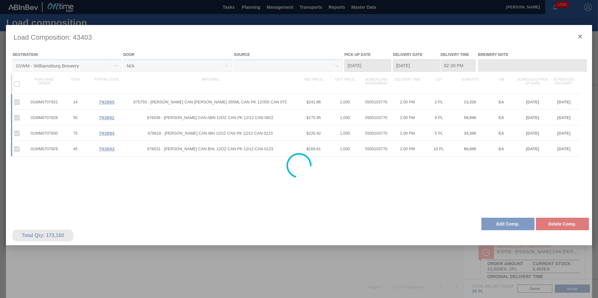
click at [580, 39] on div at bounding box center [299, 165] width 586 height 281
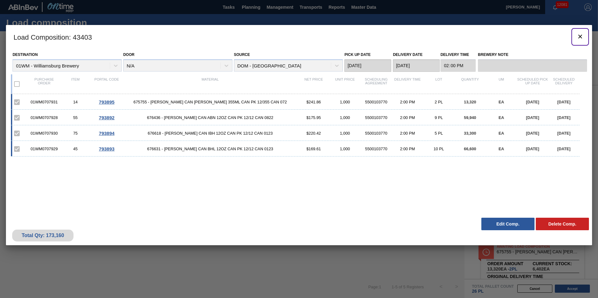
click at [578, 37] on icon "botão de ícone" at bounding box center [580, 37] width 8 height 8
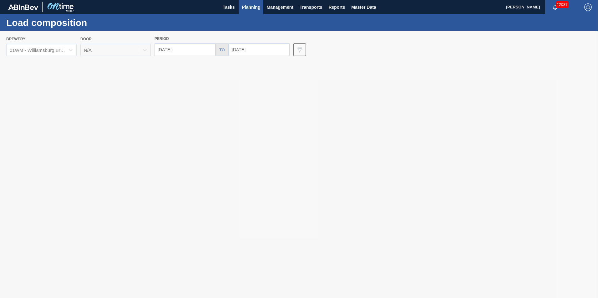
click at [255, 5] on span "Planning" at bounding box center [251, 7] width 18 height 8
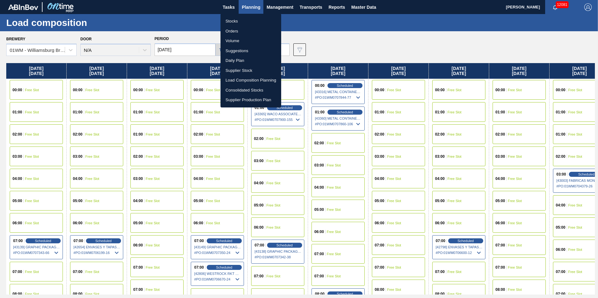
click at [250, 49] on li "Suggestions" at bounding box center [250, 51] width 61 height 10
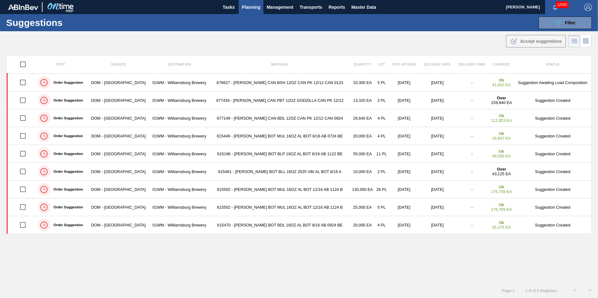
click at [454, 251] on div "Step Source Destination Material Quantity Lot Pick up Date Delivery Date Delive…" at bounding box center [298, 163] width 585 height 217
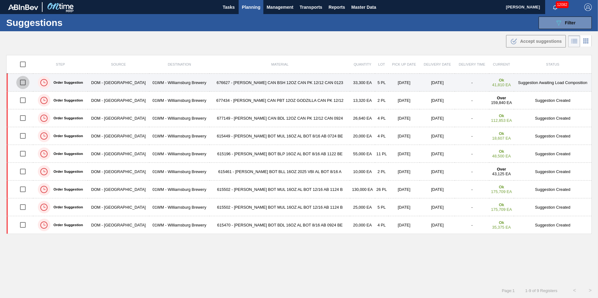
click at [22, 80] on input "checkbox" at bounding box center [22, 82] width 13 height 13
checkbox input "true"
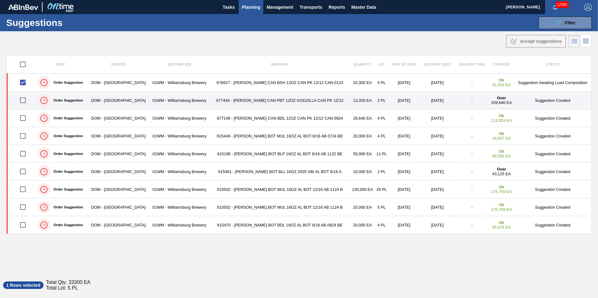
click at [22, 96] on input "checkbox" at bounding box center [22, 100] width 13 height 13
checkbox input "true"
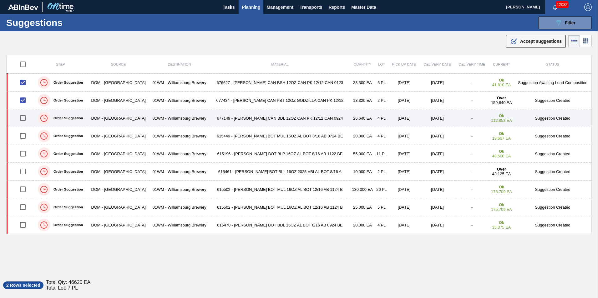
click at [25, 117] on input "checkbox" at bounding box center [22, 118] width 13 height 13
checkbox input "true"
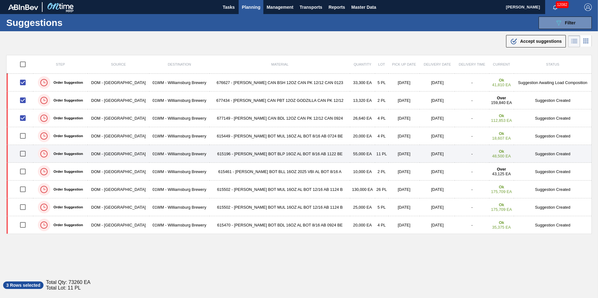
click at [23, 155] on input "checkbox" at bounding box center [22, 153] width 13 height 13
checkbox input "true"
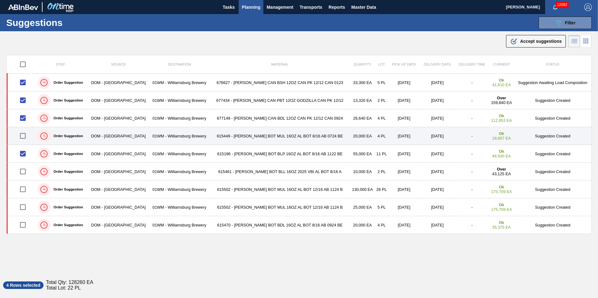
click at [28, 140] on input "checkbox" at bounding box center [22, 135] width 13 height 13
checkbox input "true"
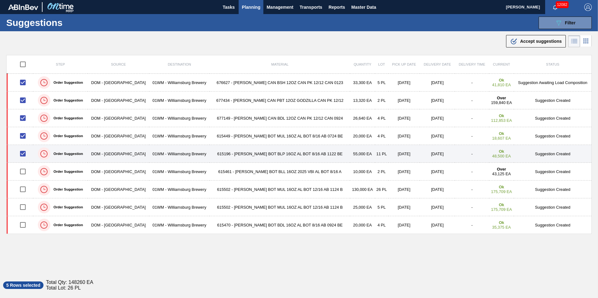
click at [280, 155] on td "615196 - [PERSON_NAME] BOT BLP 16OZ AL BOT 8/16 AB 1122 BE" at bounding box center [279, 154] width 140 height 18
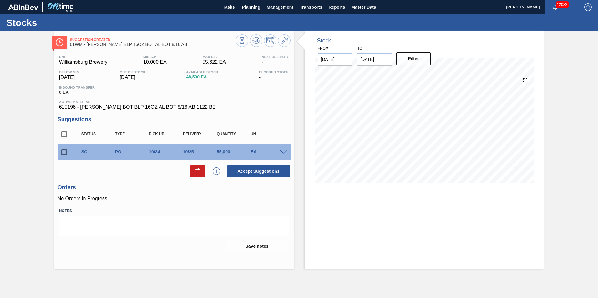
click at [371, 55] on input "[DATE]" at bounding box center [374, 59] width 35 height 13
click at [367, 139] on div "26" at bounding box center [364, 135] width 8 height 8
click at [423, 64] on button "Filter" at bounding box center [413, 59] width 35 height 13
click at [378, 59] on input "[DATE]" at bounding box center [374, 59] width 35 height 13
click at [375, 136] on div "27" at bounding box center [375, 135] width 8 height 8
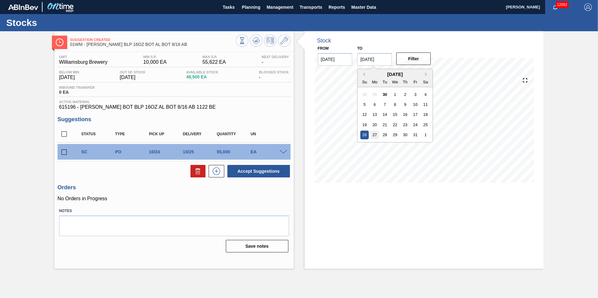
type input "[DATE]"
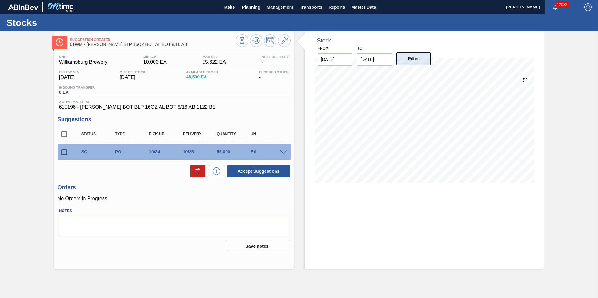
click at [426, 57] on button "Filter" at bounding box center [413, 59] width 35 height 13
click at [285, 41] on icon at bounding box center [284, 41] width 8 height 8
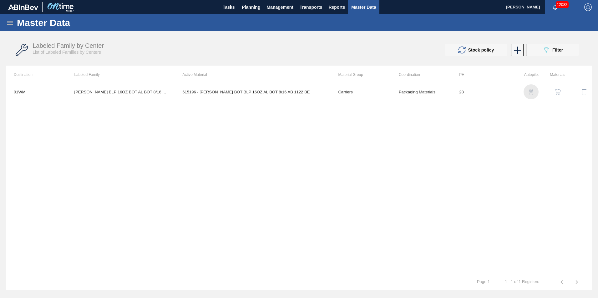
click at [530, 94] on img "button" at bounding box center [531, 92] width 6 height 6
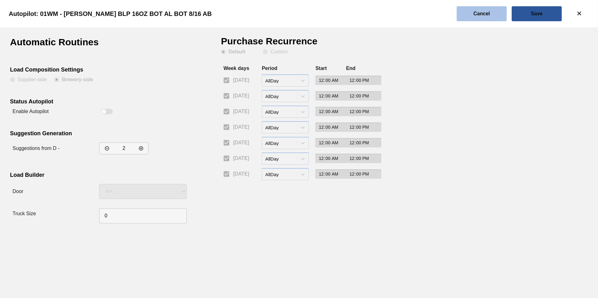
click at [470, 10] on button "Cancel" at bounding box center [481, 13] width 50 height 15
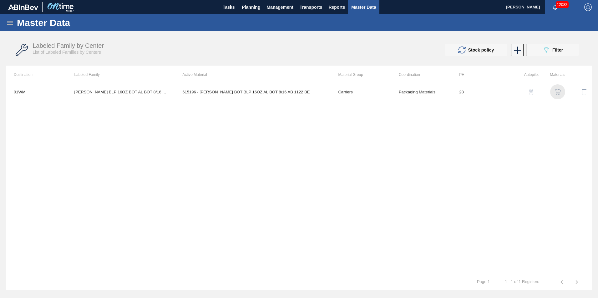
click at [554, 93] on img "button" at bounding box center [557, 92] width 6 height 6
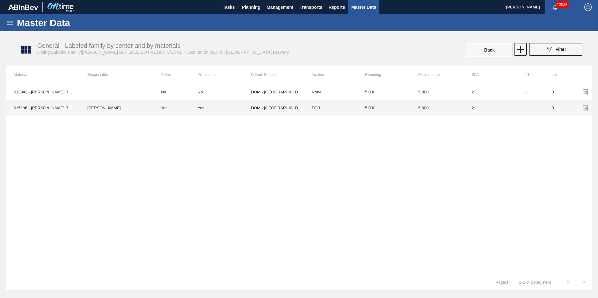
click at [230, 110] on td "Yes" at bounding box center [224, 108] width 53 height 16
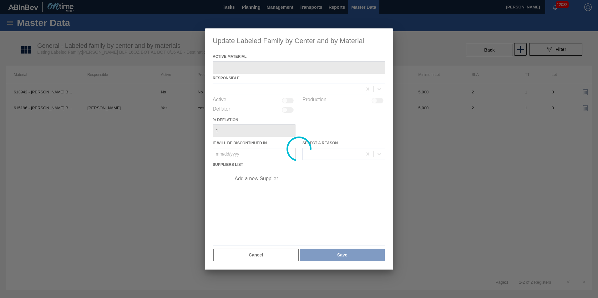
type Material "615196 - [PERSON_NAME] BOT BLP 16OZ AL BOT 8/16 AB 1122 BE"
checkbox input "true"
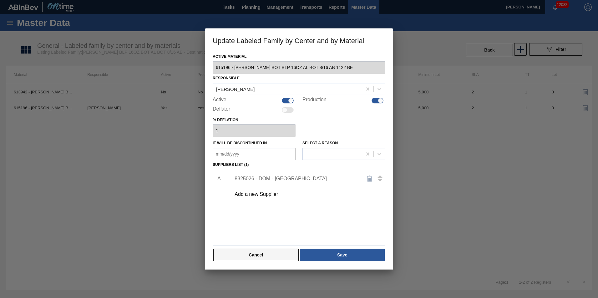
click at [266, 253] on button "Cancel" at bounding box center [255, 255] width 85 height 13
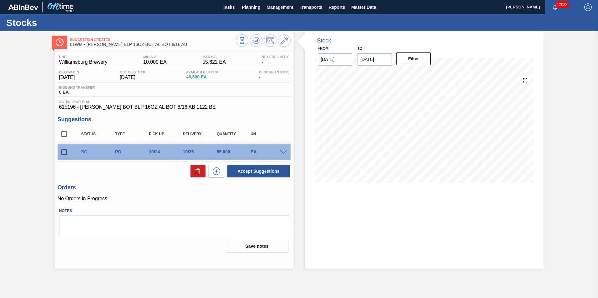
click at [281, 151] on span at bounding box center [284, 152] width 8 height 5
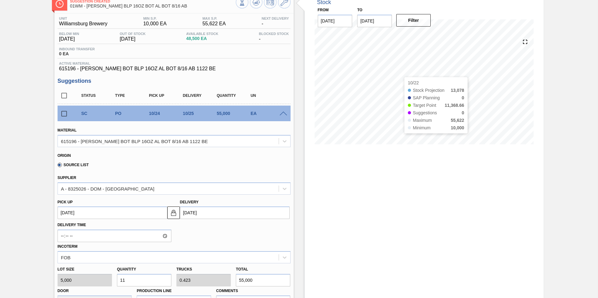
scroll to position [31, 0]
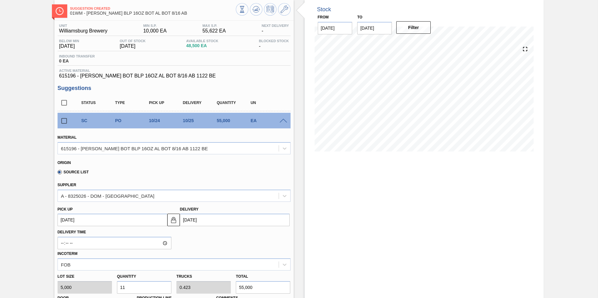
click at [147, 288] on input "11" at bounding box center [144, 287] width 54 height 13
click at [309, 52] on div "Stock From [DATE] to [DATE] Filter 10/02 Stock Projection 13,078 SAP Planning 0…" at bounding box center [424, 80] width 239 height 161
click at [61, 122] on div at bounding box center [64, 120] width 13 height 13
click at [64, 121] on div at bounding box center [64, 120] width 13 height 13
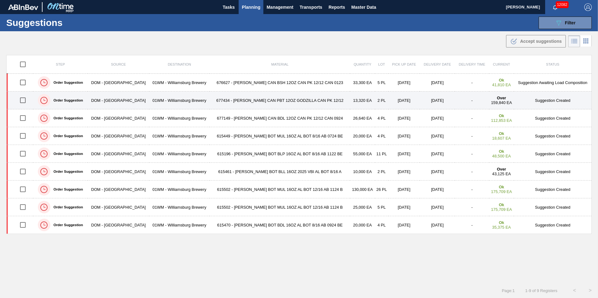
click at [25, 98] on input "checkbox" at bounding box center [22, 100] width 13 height 13
checkbox input "true"
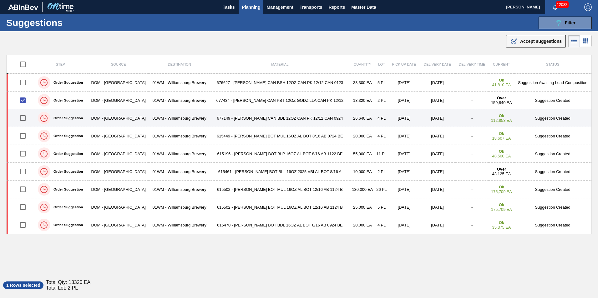
click at [22, 115] on input "checkbox" at bounding box center [22, 118] width 13 height 13
checkbox input "true"
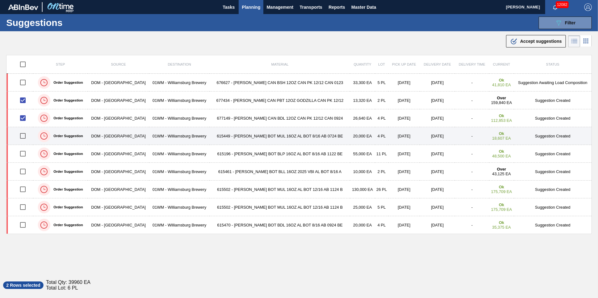
click at [23, 134] on input "checkbox" at bounding box center [22, 135] width 13 height 13
checkbox input "true"
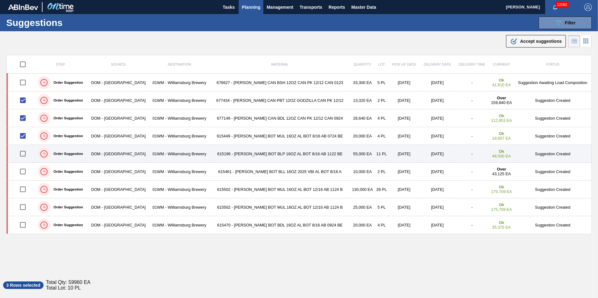
click at [20, 156] on input "checkbox" at bounding box center [22, 153] width 13 height 13
checkbox input "true"
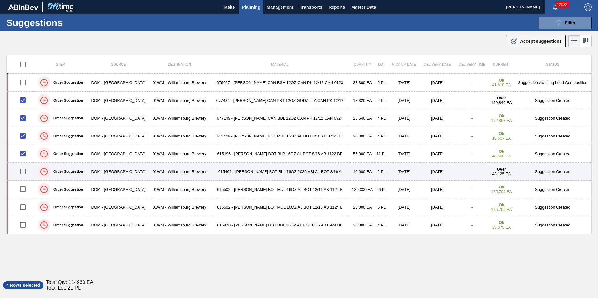
click at [23, 172] on input "checkbox" at bounding box center [22, 171] width 13 height 13
click at [24, 172] on input "checkbox" at bounding box center [22, 171] width 13 height 13
checkbox input "false"
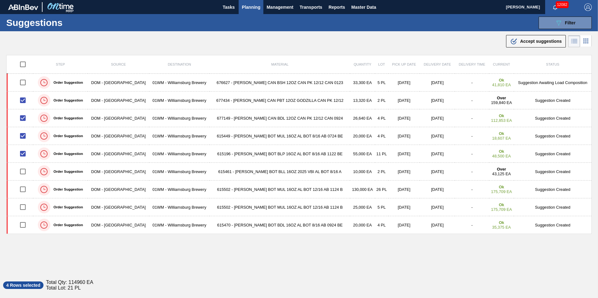
click at [540, 34] on div ".b{fill:var(--color-action-default)} Accept suggestions" at bounding box center [299, 40] width 598 height 18
click at [537, 40] on span "Accept suggestions" at bounding box center [541, 41] width 42 height 5
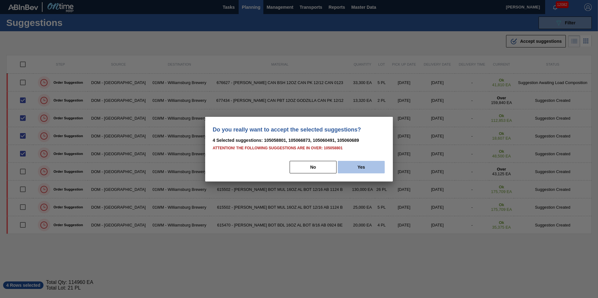
click at [368, 171] on button "Yes" at bounding box center [361, 167] width 47 height 13
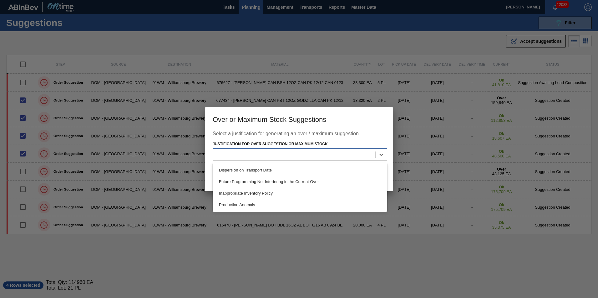
click at [322, 155] on div at bounding box center [294, 154] width 162 height 9
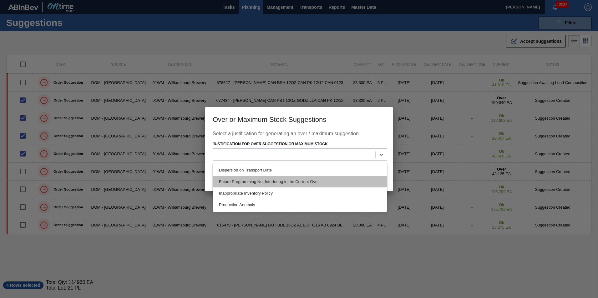
click at [315, 183] on div "Future Programming Not Interfering in the Current Over" at bounding box center [300, 182] width 174 height 12
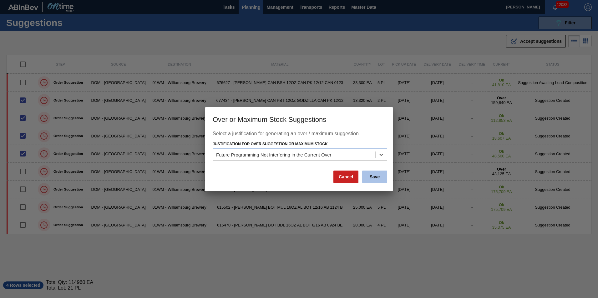
click at [377, 179] on button "Save" at bounding box center [374, 177] width 25 height 13
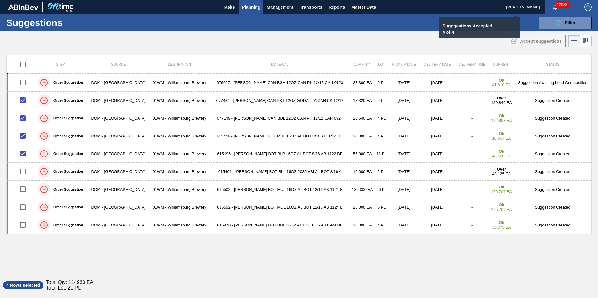
checkbox input "false"
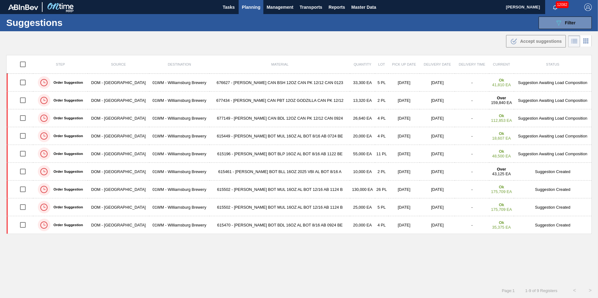
click at [254, 9] on span "Planning" at bounding box center [251, 7] width 18 height 8
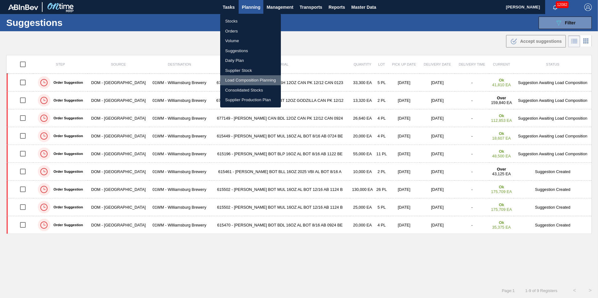
click at [253, 81] on li "Load Composition Planning" at bounding box center [250, 80] width 61 height 10
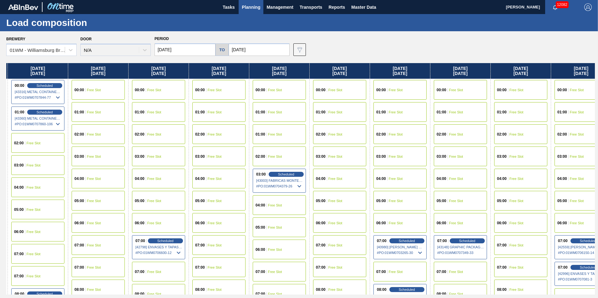
scroll to position [0, 301]
drag, startPoint x: 515, startPoint y: 74, endPoint x: 206, endPoint y: 83, distance: 309.7
click at [206, 83] on div "[DATE] 00:00 Free Slot 01:00 Free Slot 02:00 Free Slot 03:00 Free Slot 04:00 Fr…" at bounding box center [300, 179] width 588 height 232
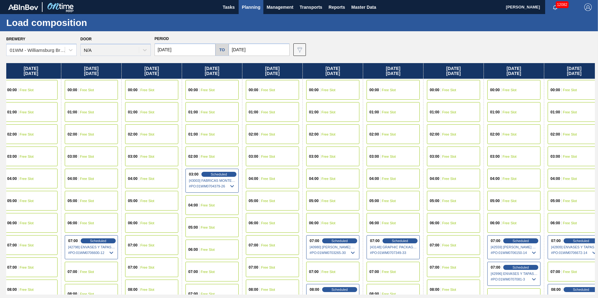
drag, startPoint x: 446, startPoint y: 70, endPoint x: 370, endPoint y: 72, distance: 75.7
click at [370, 72] on div "[DATE] 00:00 Free Slot 01:00 Free Slot 02:00 Free Slot 03:00 Free Slot 04:00 Fr…" at bounding box center [300, 179] width 588 height 232
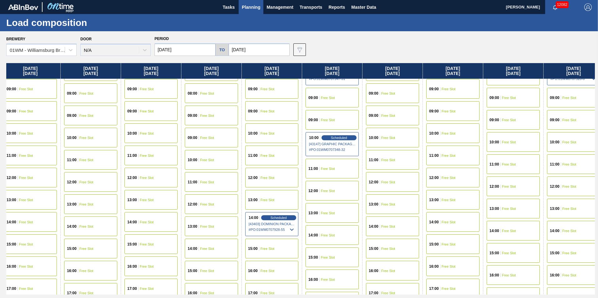
scroll to position [281, 368]
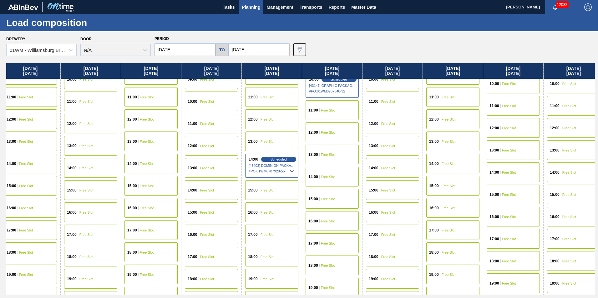
click at [379, 149] on div "13:00 Free Slot" at bounding box center [392, 146] width 53 height 20
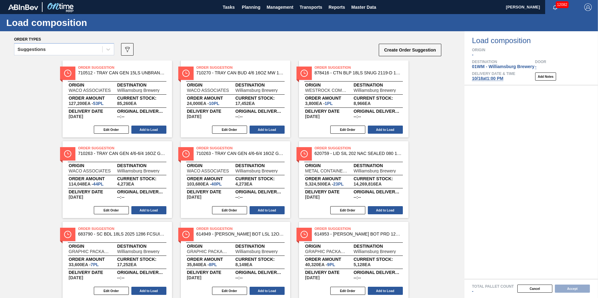
click at [91, 52] on div "Suggestions" at bounding box center [58, 49] width 88 height 9
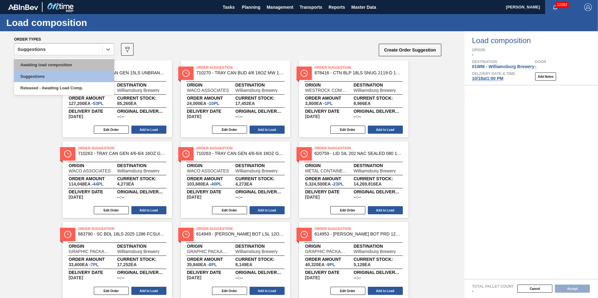
click at [77, 69] on div "Awaiting load composition" at bounding box center [64, 65] width 100 height 12
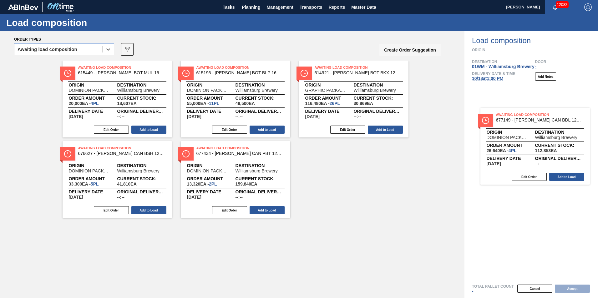
drag, startPoint x: 331, startPoint y: 81, endPoint x: 453, endPoint y: 98, distance: 123.5
click at [516, 117] on div "Order types option Awaiting load composition, selected. Select is focused ,type…" at bounding box center [299, 164] width 598 height 267
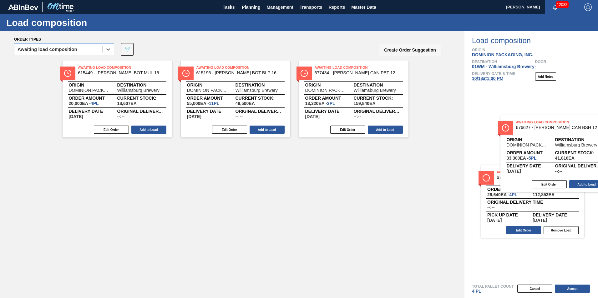
drag, startPoint x: 341, startPoint y: 93, endPoint x: 534, endPoint y: 139, distance: 197.9
click at [543, 147] on div "Order types option Awaiting load composition, selected. Select is focused ,type…" at bounding box center [299, 164] width 598 height 267
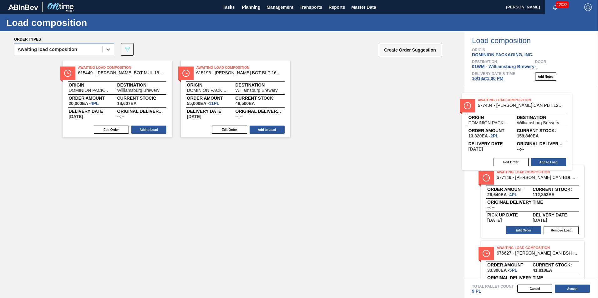
drag, startPoint x: 324, startPoint y: 93, endPoint x: 481, endPoint y: 120, distance: 158.7
click at [490, 124] on div "Order types option Awaiting load composition, selected. Select is focused ,type…" at bounding box center [299, 164] width 598 height 267
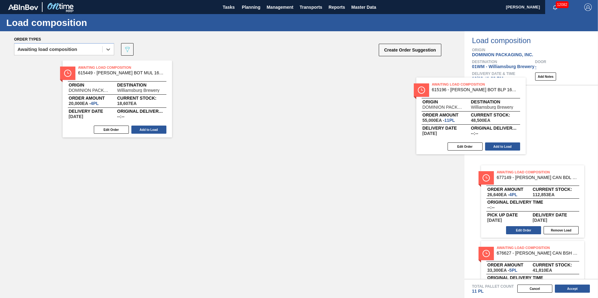
drag, startPoint x: 235, startPoint y: 92, endPoint x: 521, endPoint y: 119, distance: 287.3
click at [520, 119] on div "Order types option Awaiting load composition, selected. Select is focused ,type…" at bounding box center [299, 164] width 598 height 267
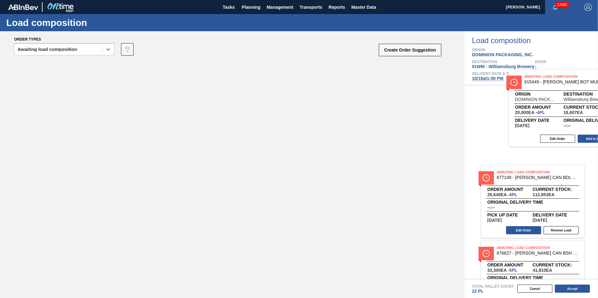
drag, startPoint x: 94, startPoint y: 100, endPoint x: 539, endPoint y: 112, distance: 444.8
click at [542, 112] on div "Order types option Awaiting load composition, selected. Select is focused ,type…" at bounding box center [299, 164] width 598 height 267
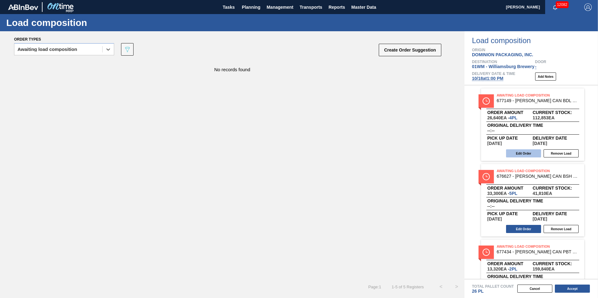
click at [531, 154] on button "Edit Order" at bounding box center [523, 153] width 35 height 8
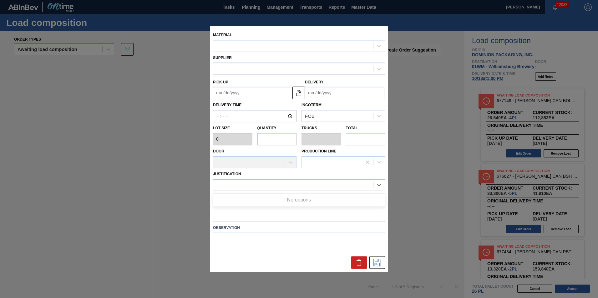
click at [245, 183] on div at bounding box center [293, 184] width 160 height 9
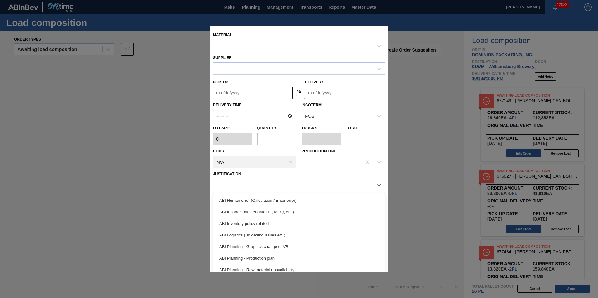
type input "6,660"
type input "4"
type input "0.154"
type input "26,640"
type up "[DATE]"
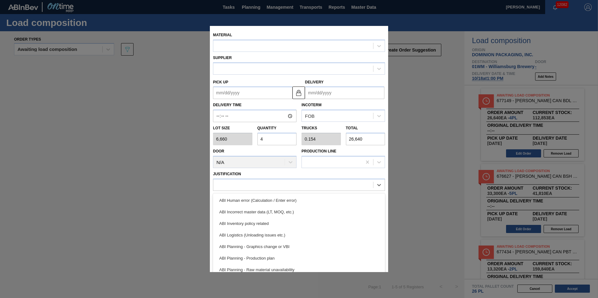
type input "[DATE]"
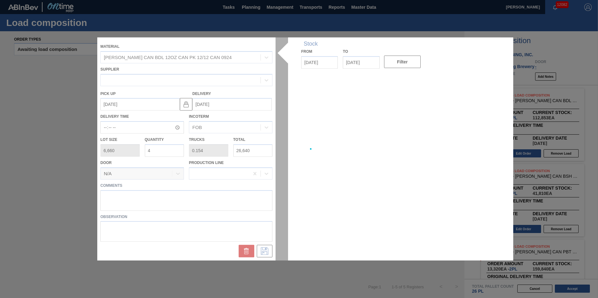
click at [162, 211] on div at bounding box center [298, 149] width 403 height 223
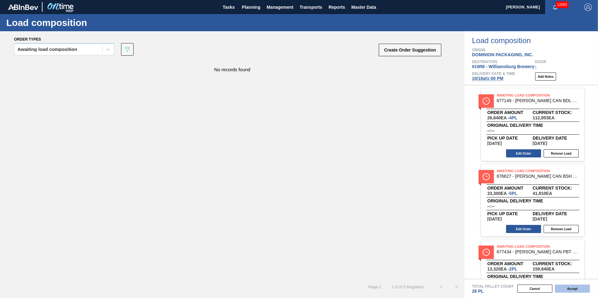
click at [577, 287] on button "Accept" at bounding box center [572, 289] width 35 height 8
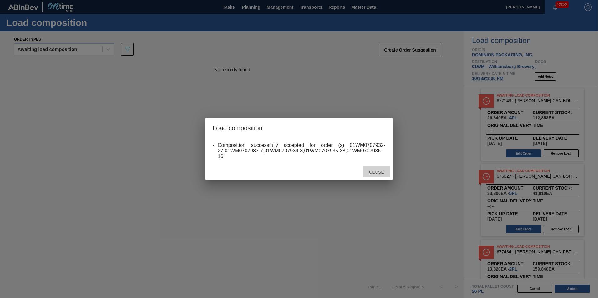
click at [382, 172] on span "Close" at bounding box center [376, 172] width 25 height 5
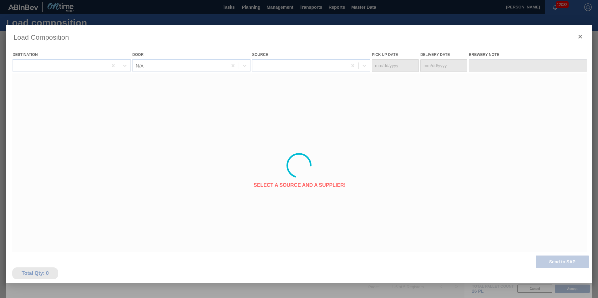
type Date "[DATE]"
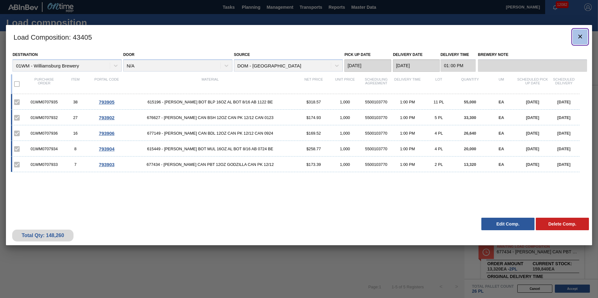
click at [576, 40] on button "botão de ícone" at bounding box center [579, 36] width 15 height 15
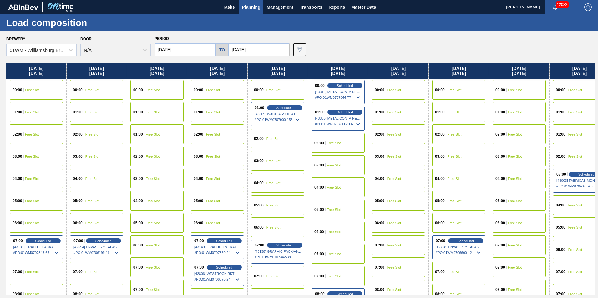
click at [256, 6] on span "Planning" at bounding box center [251, 7] width 18 height 8
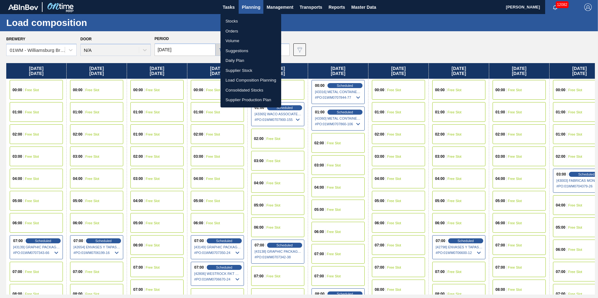
click at [248, 49] on li "Suggestions" at bounding box center [250, 51] width 61 height 10
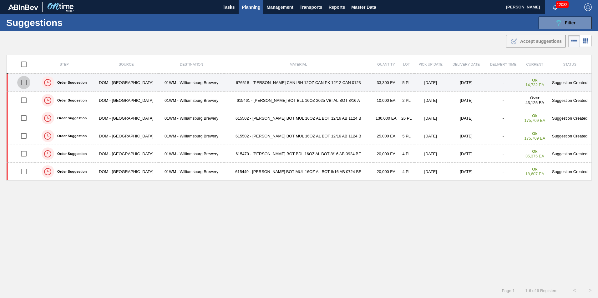
click at [24, 81] on input "checkbox" at bounding box center [23, 82] width 13 height 13
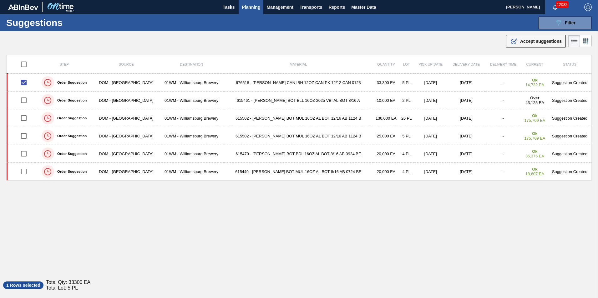
click at [547, 43] on span "Accept suggestions" at bounding box center [541, 41] width 42 height 5
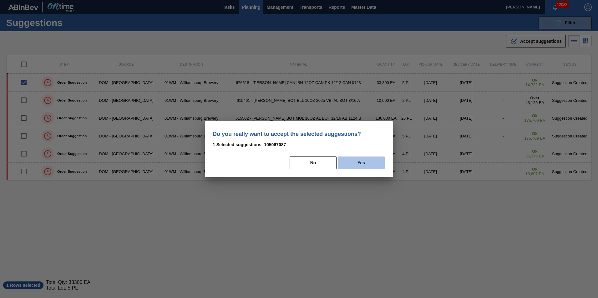
click at [346, 162] on button "Yes" at bounding box center [361, 163] width 47 height 13
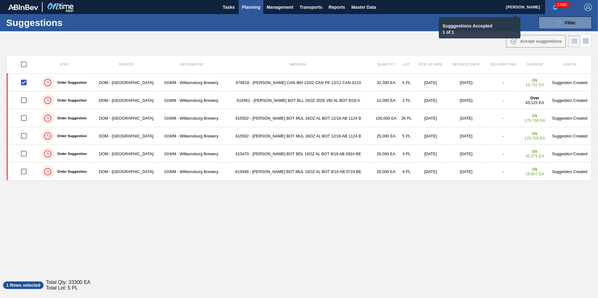
checkbox input "false"
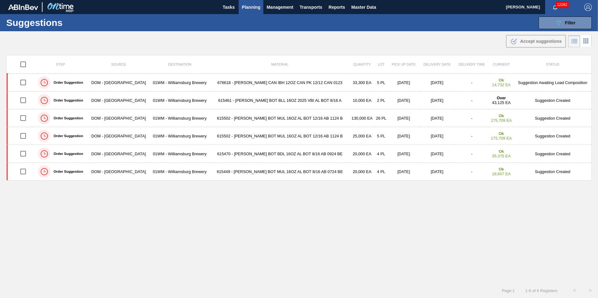
click at [242, 10] on span "Planning" at bounding box center [251, 7] width 18 height 8
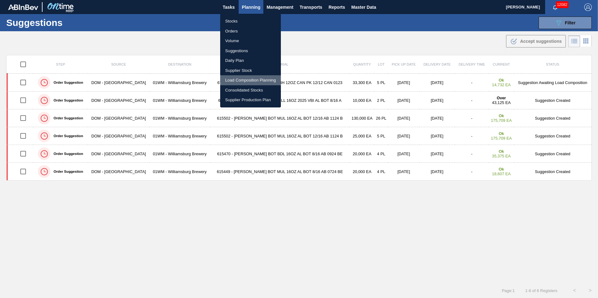
click at [252, 79] on li "Load Composition Planning" at bounding box center [250, 80] width 61 height 10
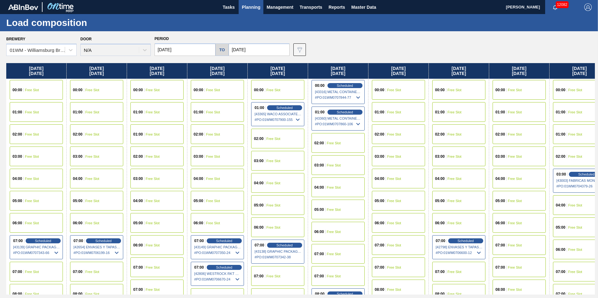
scroll to position [0, 240]
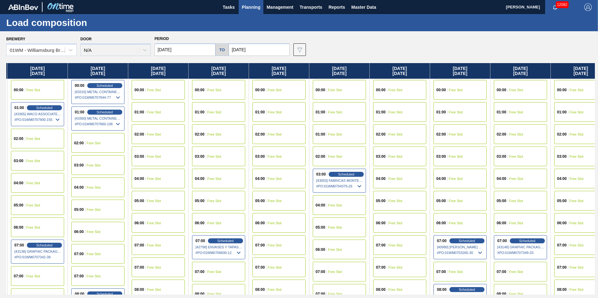
drag, startPoint x: 476, startPoint y: 71, endPoint x: 226, endPoint y: 71, distance: 249.8
click at [226, 71] on div "[DATE] 00:00 Free Slot 01:00 Free Slot 02:00 Free Slot 03:00 Free Slot 04:00 Fr…" at bounding box center [300, 179] width 588 height 232
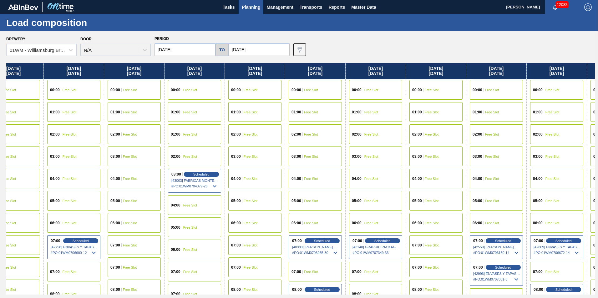
drag, startPoint x: 465, startPoint y: 70, endPoint x: 309, endPoint y: 87, distance: 157.2
click at [309, 87] on div "[DATE] 00:00 Free Slot 01:00 Free Slot 02:00 Free Slot 03:00 Free Slot 04:00 Fr…" at bounding box center [300, 179] width 588 height 232
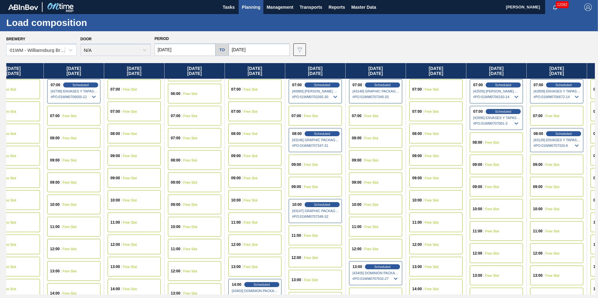
scroll to position [250, 385]
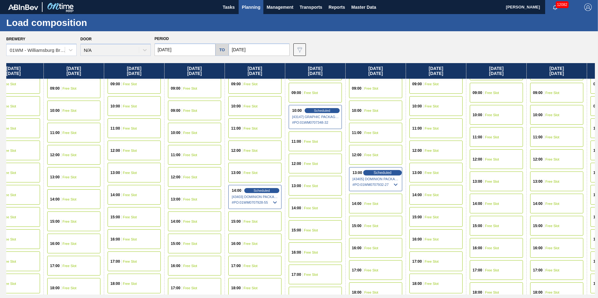
click at [377, 171] on span "Scheduled" at bounding box center [382, 173] width 18 height 4
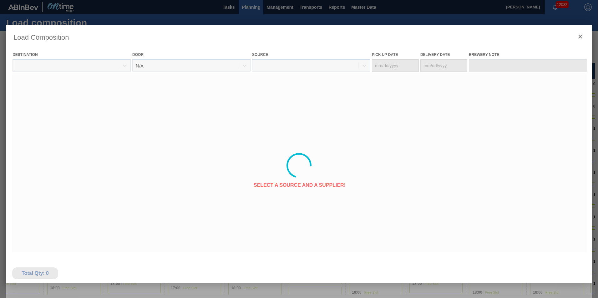
type Date "[DATE]"
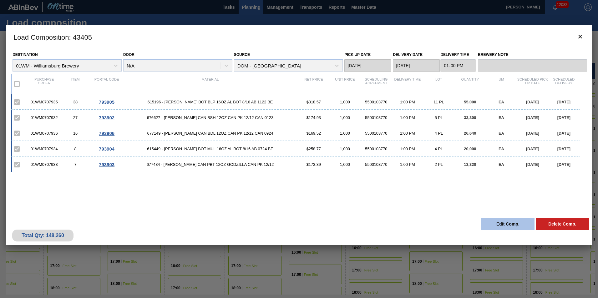
click at [495, 226] on button "Edit Comp." at bounding box center [507, 224] width 53 height 13
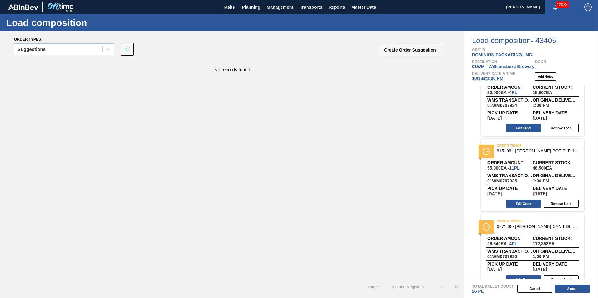
scroll to position [188, 0]
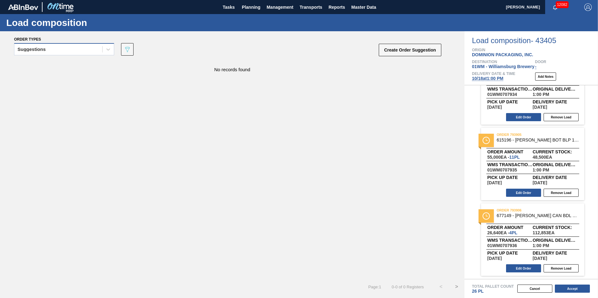
click at [53, 50] on div "Suggestions" at bounding box center [58, 49] width 88 height 9
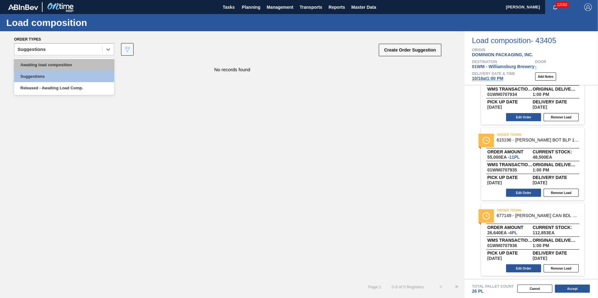
click at [47, 62] on div "Awaiting load composition" at bounding box center [64, 65] width 100 height 12
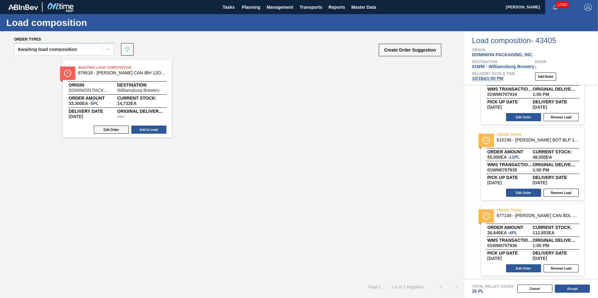
click at [112, 132] on button "Edit Order" at bounding box center [111, 130] width 35 height 8
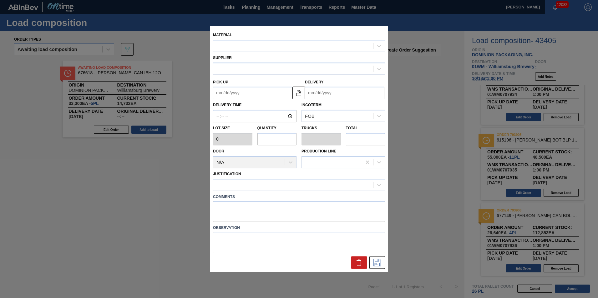
type input "6,660"
type input "5"
type input "0.192"
type input "33,300"
type up "[DATE]"
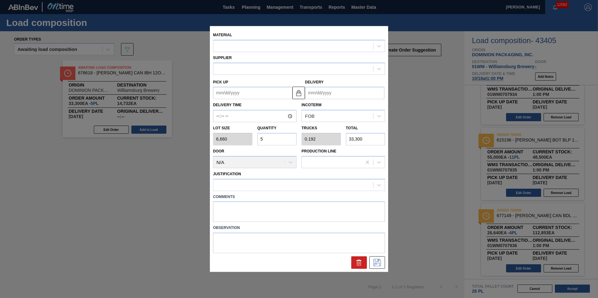
type input "[DATE]"
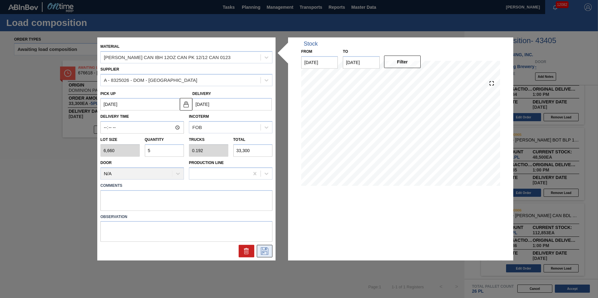
click at [266, 250] on icon at bounding box center [265, 252] width 8 height 8
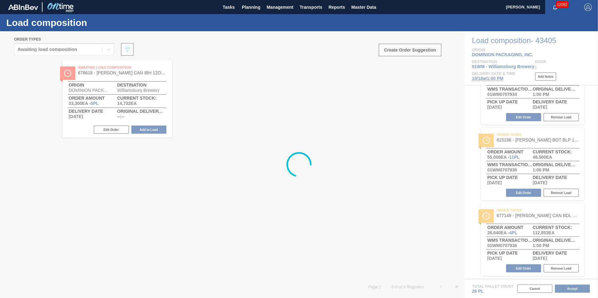
click at [159, 199] on div "Awaiting Load Composition 676618 - [PERSON_NAME] CAN IBH 12OZ CAN PK 12/12 CAN …" at bounding box center [232, 170] width 464 height 219
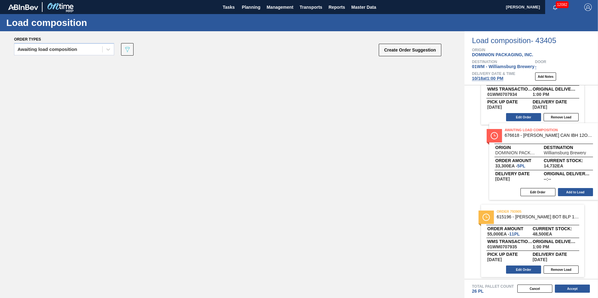
drag, startPoint x: 130, startPoint y: 102, endPoint x: 539, endPoint y: 158, distance: 412.5
click at [539, 159] on div "Order types Awaiting load composition 089F7B8B-B2A5-4AFE-B5C0-19BA573D28AC Crea…" at bounding box center [299, 164] width 598 height 267
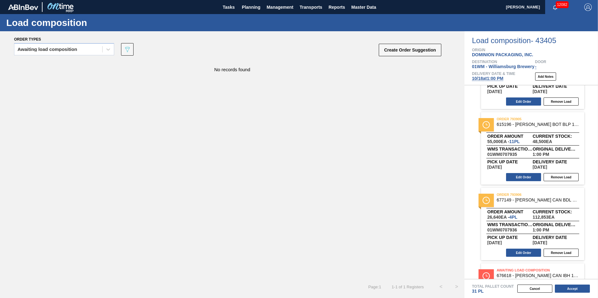
scroll to position [201, 0]
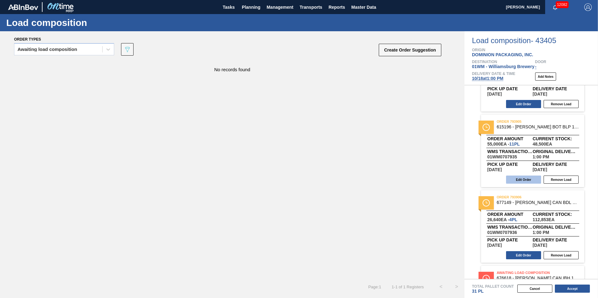
click at [518, 180] on button "Edit Order" at bounding box center [523, 180] width 35 height 8
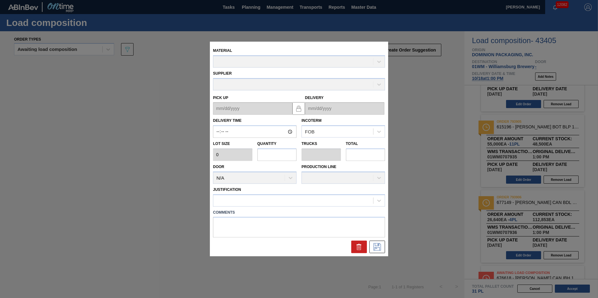
type input "13:00:00"
type input "5,000"
type input "11"
type input "0.423"
type input "55,000"
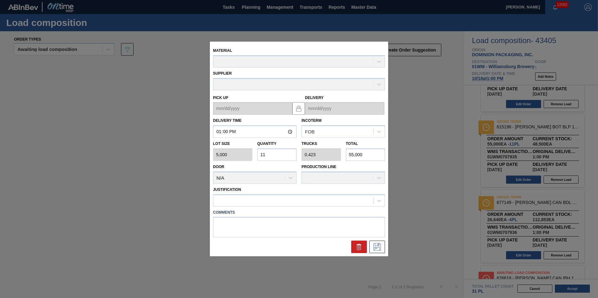
type up "[DATE]"
type input "[DATE]"
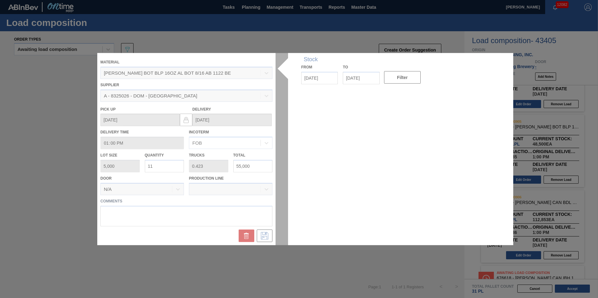
click at [168, 168] on div at bounding box center [298, 149] width 403 height 192
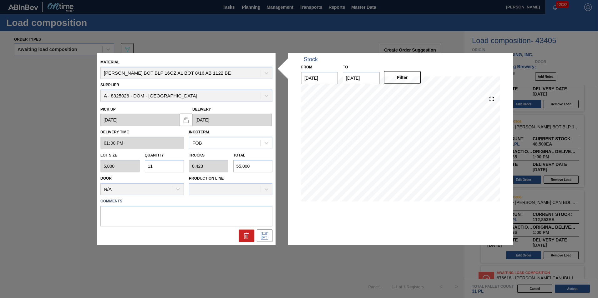
click at [158, 168] on input "11" at bounding box center [164, 166] width 39 height 13
drag, startPoint x: 158, startPoint y: 167, endPoint x: 23, endPoint y: 158, distance: 135.7
click at [32, 160] on div "Material [PERSON_NAME] BOT BLP 16OZ AL BOT 8/16 AB 1122 BE Supplier A - 8325026…" at bounding box center [299, 149] width 598 height 298
type input "6"
type input "0.231"
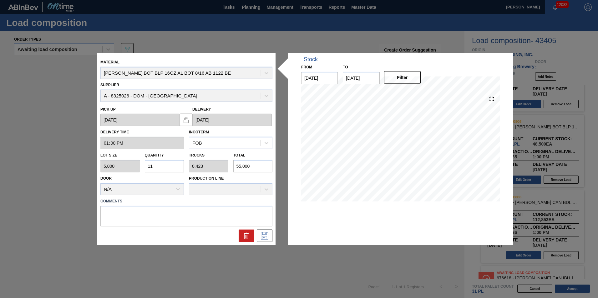
type input "30,000"
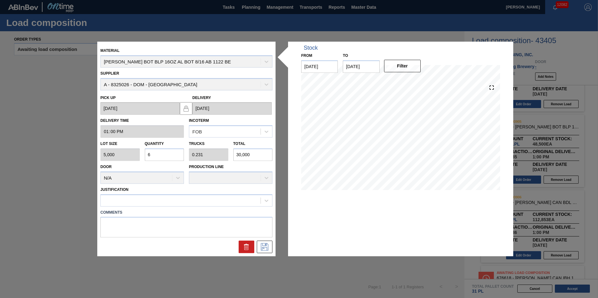
type input "6"
click at [267, 247] on icon at bounding box center [265, 248] width 10 height 8
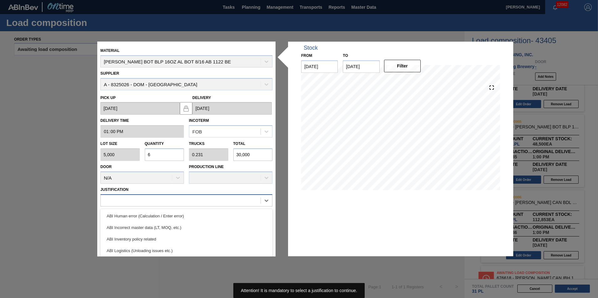
click at [202, 198] on div at bounding box center [181, 200] width 160 height 9
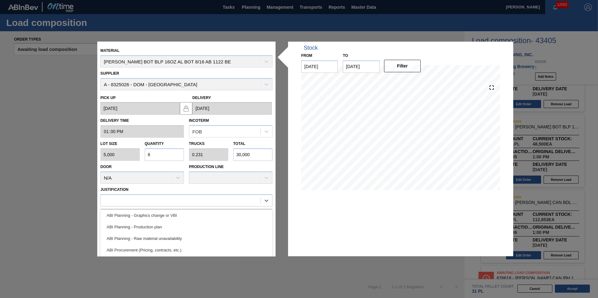
scroll to position [0, 0]
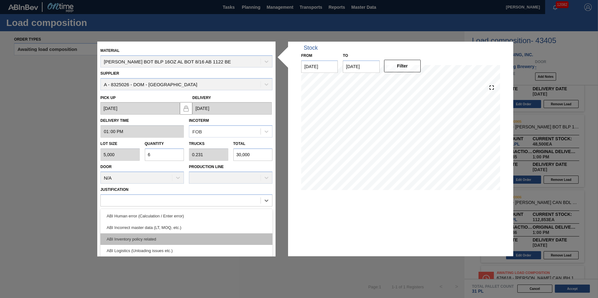
click at [221, 239] on div "ABI Inventory policy related" at bounding box center [186, 240] width 172 height 12
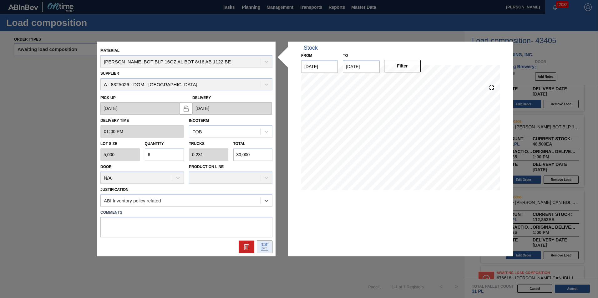
click at [266, 249] on icon at bounding box center [265, 248] width 10 height 8
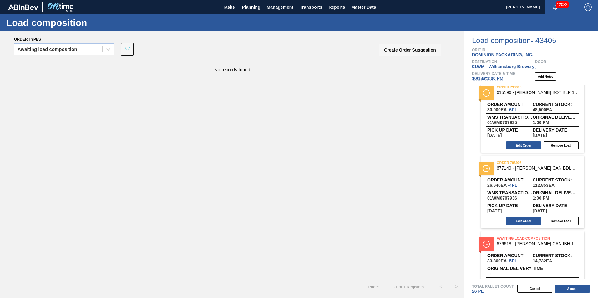
scroll to position [263, 0]
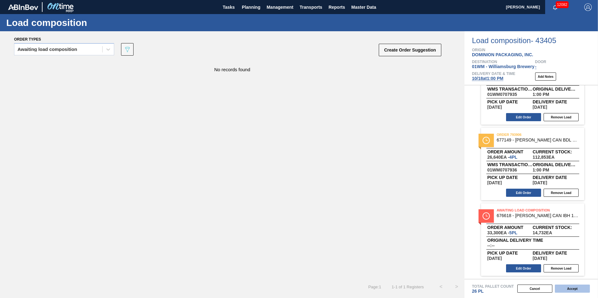
click at [574, 288] on button "Accept" at bounding box center [572, 289] width 35 height 8
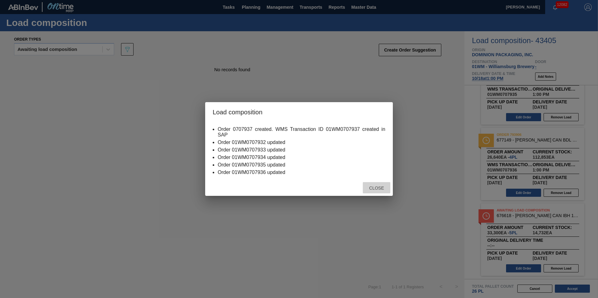
click at [379, 186] on span "Close" at bounding box center [376, 188] width 25 height 5
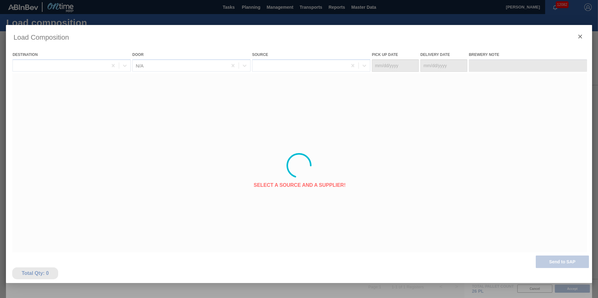
type Date "[DATE]"
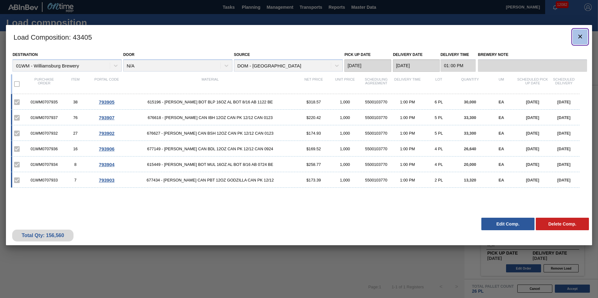
click at [579, 38] on icon "botão de ícone" at bounding box center [580, 37] width 8 height 8
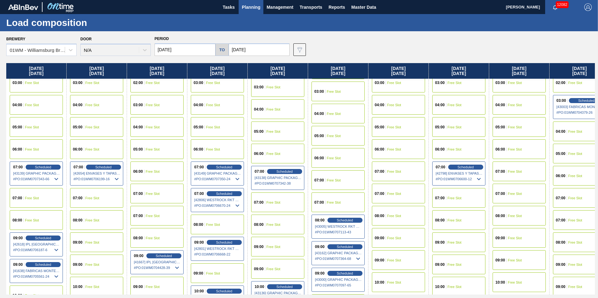
scroll to position [94, 0]
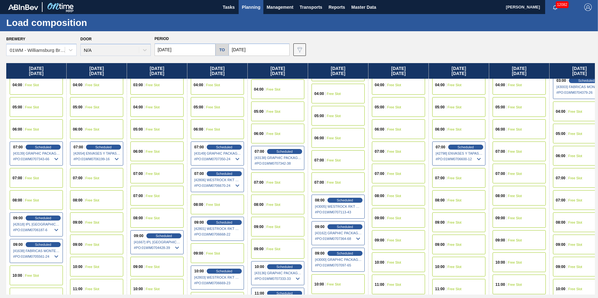
click at [256, 7] on span "Planning" at bounding box center [251, 7] width 18 height 8
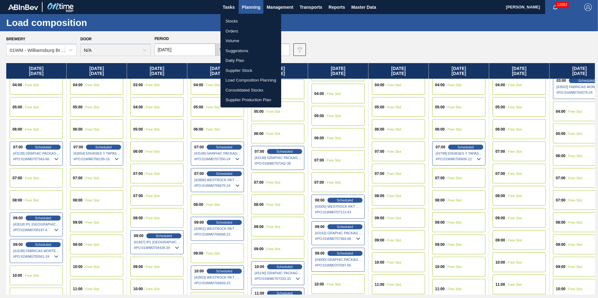
click at [252, 82] on li "Load Composition Planning" at bounding box center [250, 80] width 61 height 10
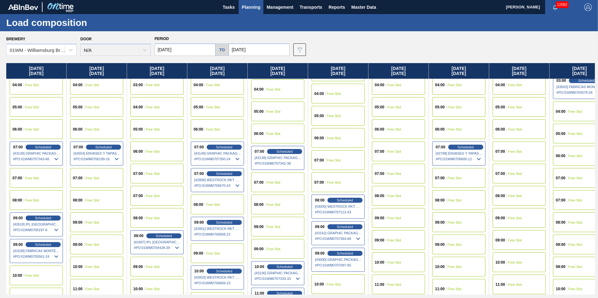
click at [249, 6] on span "Planning" at bounding box center [251, 7] width 18 height 8
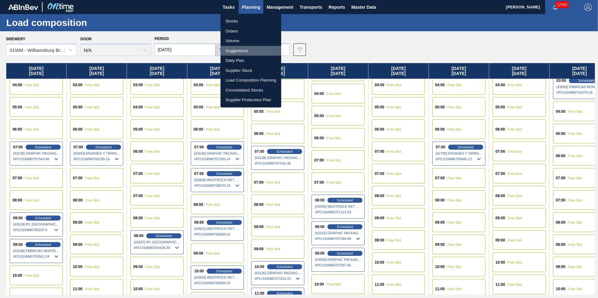
click at [245, 49] on li "Suggestions" at bounding box center [250, 51] width 61 height 10
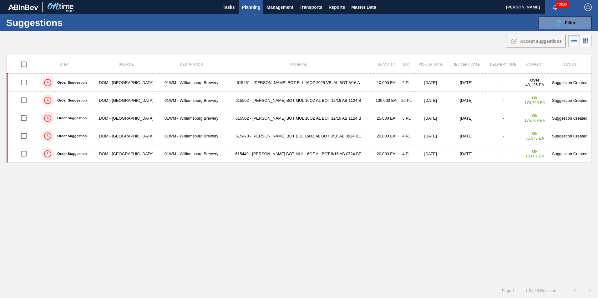
click at [559, 13] on div "12082" at bounding box center [561, 7] width 33 height 14
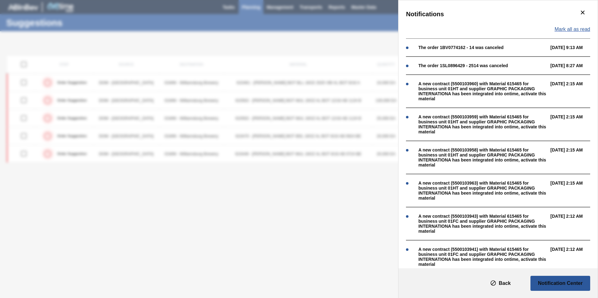
click at [578, 30] on span "Mark all as read" at bounding box center [572, 30] width 36 height 6
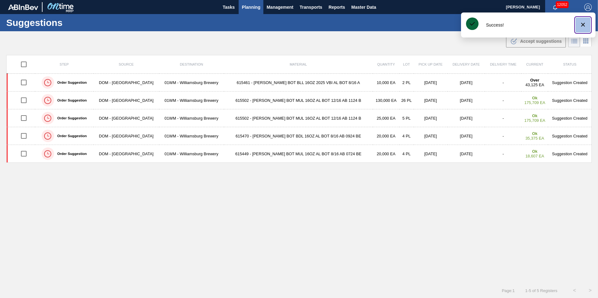
click at [581, 26] on icon "botão de ícone" at bounding box center [583, 25] width 8 height 8
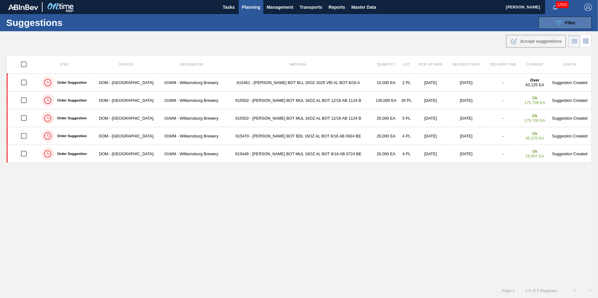
click at [570, 22] on span "Filter" at bounding box center [570, 22] width 11 height 5
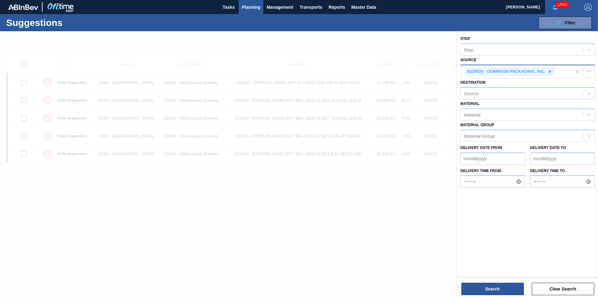
click at [545, 70] on div "8325026 - DOMINION PACKAGING, INC." at bounding box center [505, 72] width 81 height 8
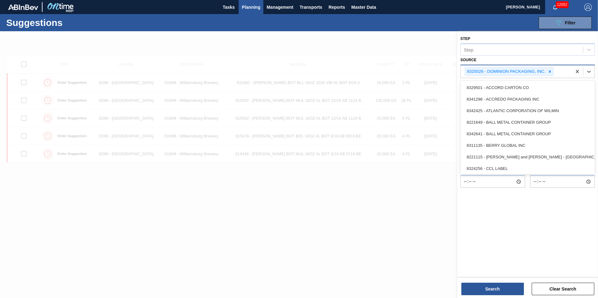
click at [554, 71] on div "8325026 - DOMINION PACKAGING, INC." at bounding box center [516, 71] width 111 height 13
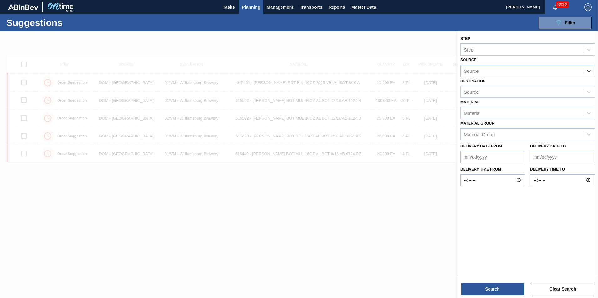
click at [589, 71] on icon at bounding box center [589, 71] width 6 height 6
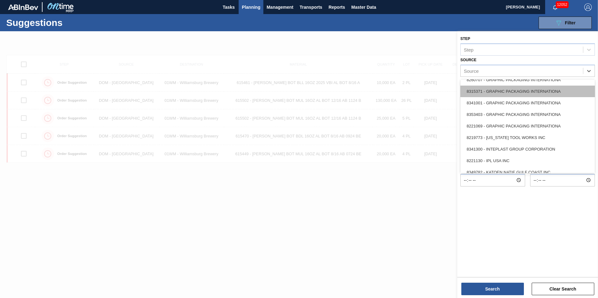
scroll to position [156, 0]
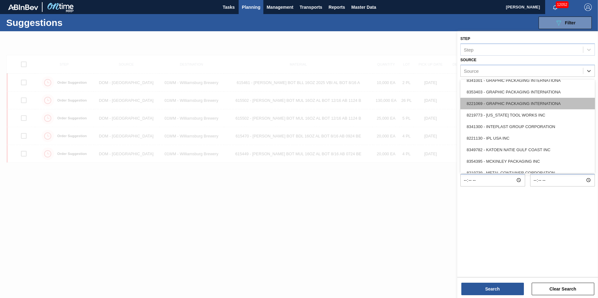
click at [558, 102] on div "8221069 - GRAPHIC PACKAGING INTERNATIONA" at bounding box center [527, 104] width 134 height 12
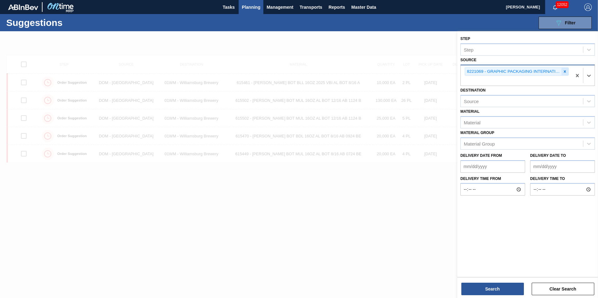
click at [565, 71] on icon at bounding box center [565, 71] width 2 height 2
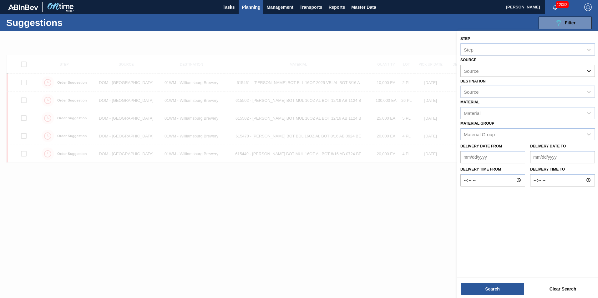
click at [587, 68] on icon at bounding box center [589, 71] width 6 height 6
click at [306, 258] on div at bounding box center [299, 180] width 598 height 298
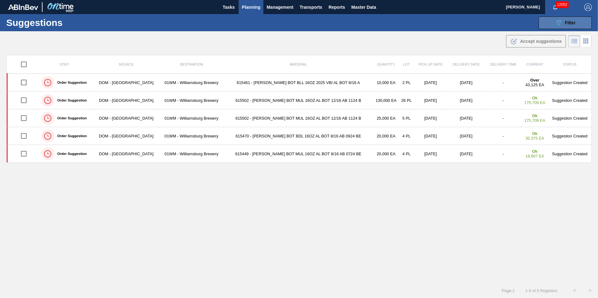
click at [562, 27] on button "089F7B8B-B2A5-4AFE-B5C0-19BA573D28AC Filter" at bounding box center [564, 23] width 53 height 13
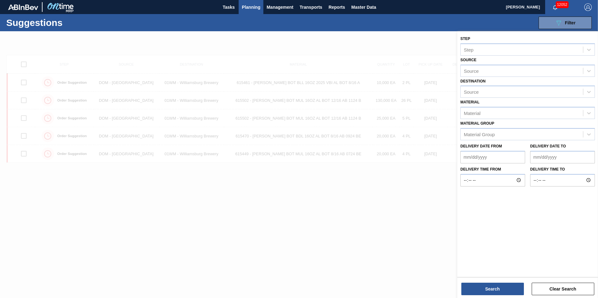
click at [540, 70] on div "Source" at bounding box center [522, 70] width 122 height 9
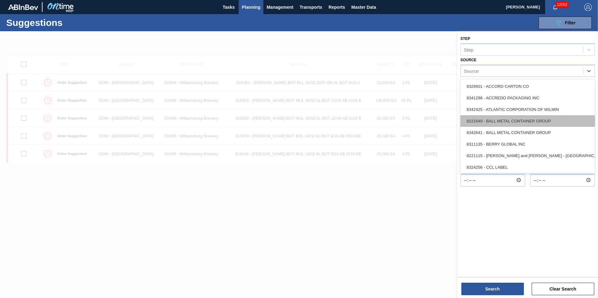
scroll to position [94, 0]
click at [524, 121] on div "8260707 - GRAPHIC PACKAGING INTERNATIONA" at bounding box center [527, 120] width 134 height 12
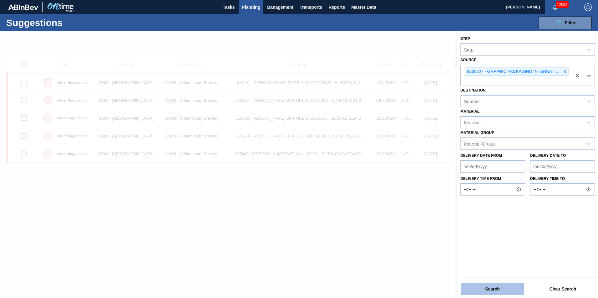
click at [493, 291] on button "Search" at bounding box center [492, 289] width 63 height 13
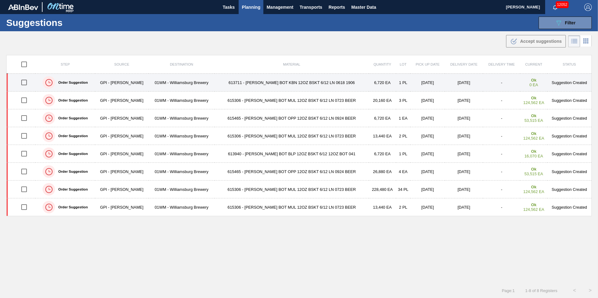
click at [268, 84] on td "613711 - [PERSON_NAME] BOT KBN 12OZ BSKT 6/12 LN 0618 1906" at bounding box center [291, 83] width 154 height 18
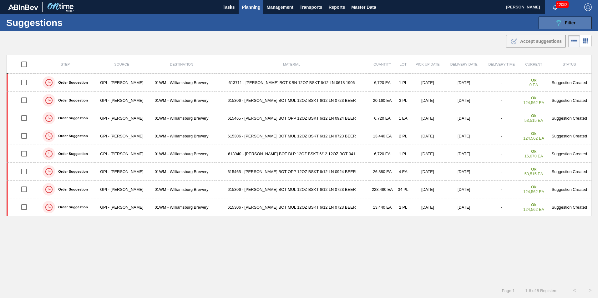
click at [566, 22] on span "Filter" at bounding box center [570, 22] width 11 height 5
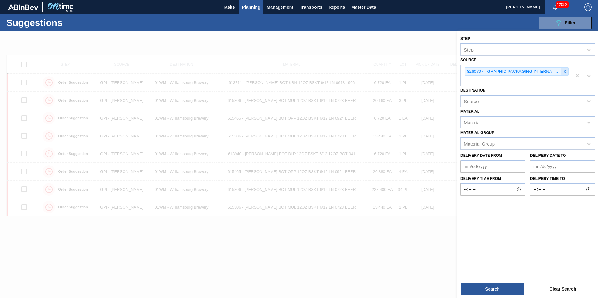
click at [565, 72] on icon at bounding box center [564, 71] width 4 height 4
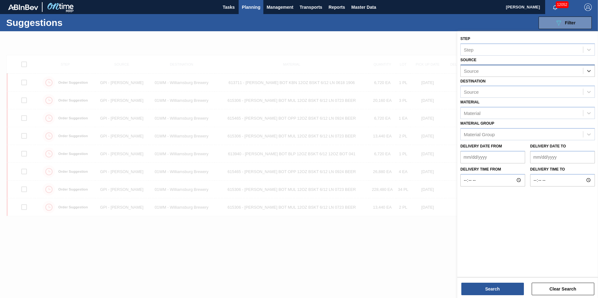
click at [239, 9] on button "Planning" at bounding box center [251, 7] width 25 height 14
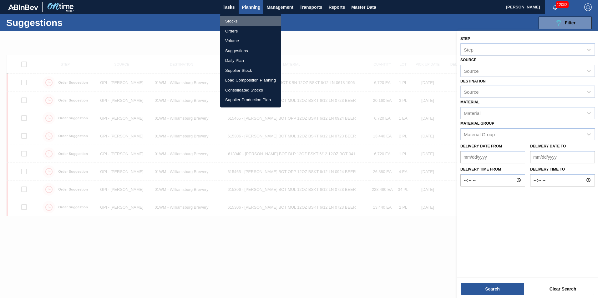
click at [236, 19] on li "Stocks" at bounding box center [250, 21] width 61 height 10
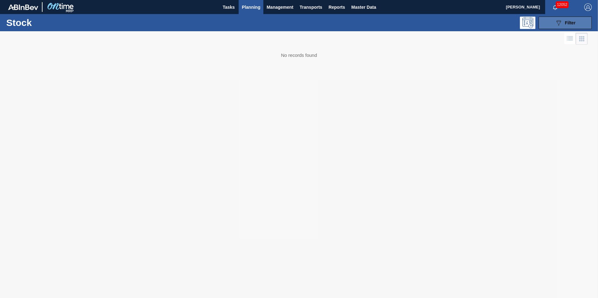
click at [557, 24] on icon "089F7B8B-B2A5-4AFE-B5C0-19BA573D28AC" at bounding box center [559, 23] width 8 height 8
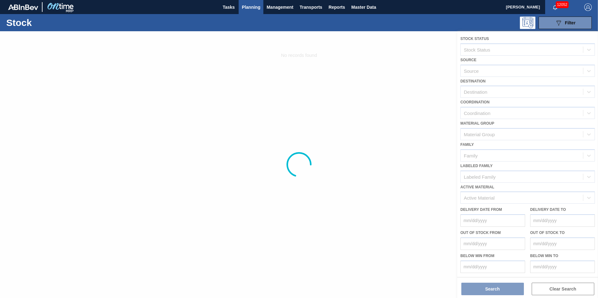
click at [482, 196] on div at bounding box center [299, 164] width 598 height 267
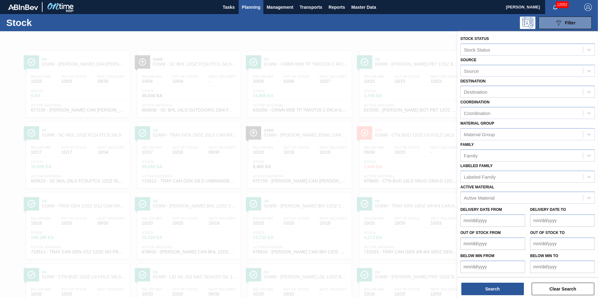
click at [482, 196] on div "Active Material" at bounding box center [479, 197] width 31 height 5
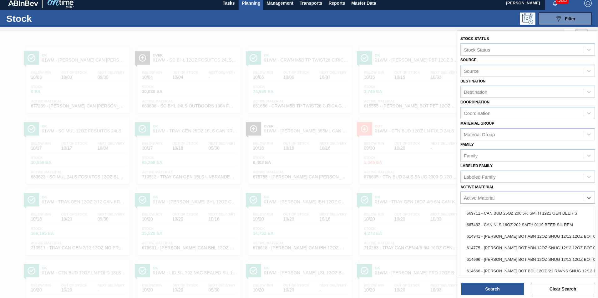
scroll to position [4, 0]
paste Material "Good Morning! on BHL outdoor 15pk - We only have demand for next week and dont …"
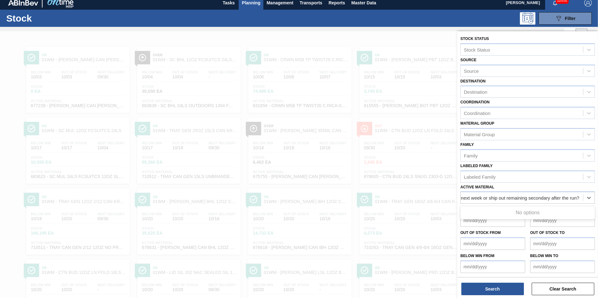
drag, startPoint x: 578, startPoint y: 199, endPoint x: 189, endPoint y: 217, distance: 390.3
click at [457, 217] on div "Stock Status Stock Status Source Source Destination Destination Coordination Co…" at bounding box center [527, 180] width 141 height 298
type Material "G"
type Material "613711"
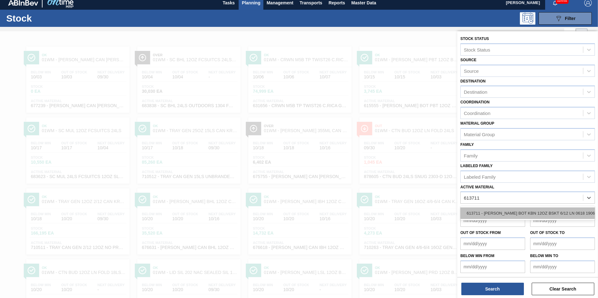
click at [523, 217] on div "613711 - [PERSON_NAME] BOT KBN 12OZ BSKT 6/12 LN 0618 1906" at bounding box center [527, 214] width 134 height 12
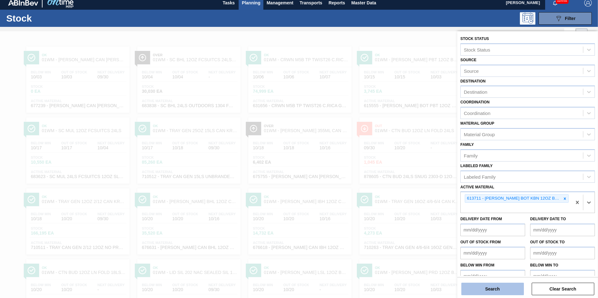
click at [498, 288] on button "Search" at bounding box center [492, 289] width 63 height 13
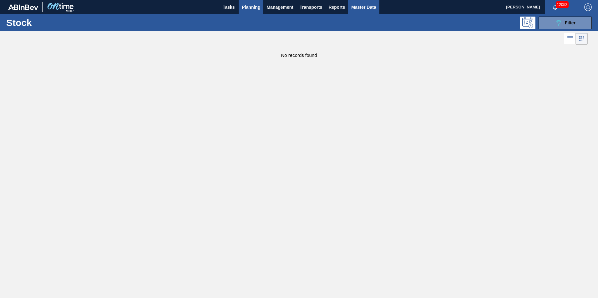
click at [364, 11] on span "Master Data" at bounding box center [363, 7] width 25 height 8
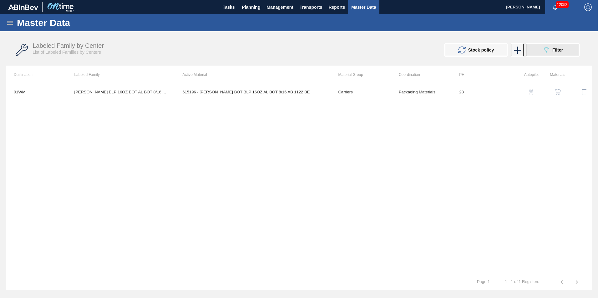
click at [545, 49] on icon "089F7B8B-B2A5-4AFE-B5C0-19BA573D28AC" at bounding box center [546, 50] width 8 height 8
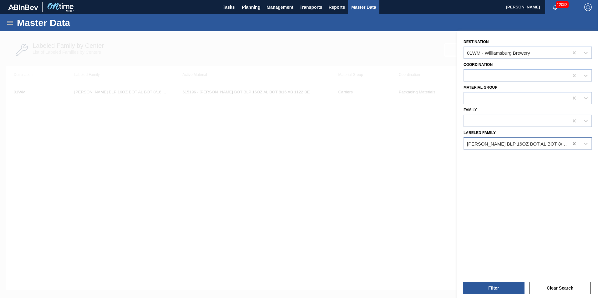
click at [573, 145] on icon at bounding box center [574, 144] width 6 height 6
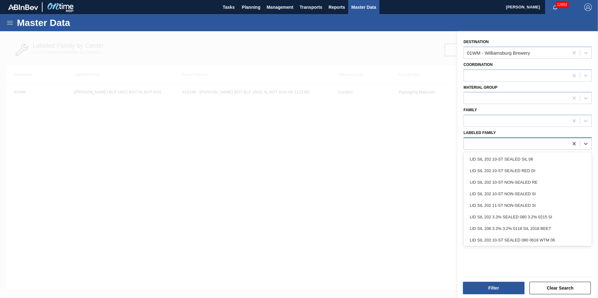
scroll to position [1080, 0]
drag, startPoint x: 44, startPoint y: 70, endPoint x: 12, endPoint y: 24, distance: 56.5
click at [44, 70] on div at bounding box center [299, 180] width 598 height 298
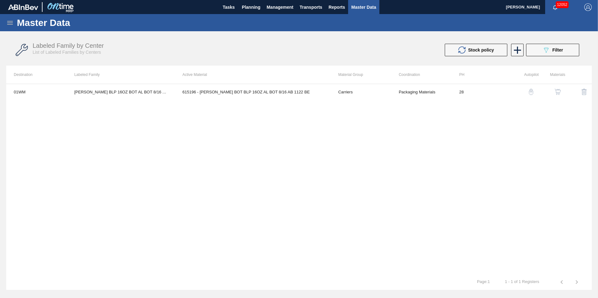
click at [21, 30] on div "Master Data" at bounding box center [299, 22] width 598 height 17
click at [12, 28] on div "Master Data" at bounding box center [299, 22] width 598 height 17
click at [11, 23] on icon at bounding box center [10, 23] width 6 height 4
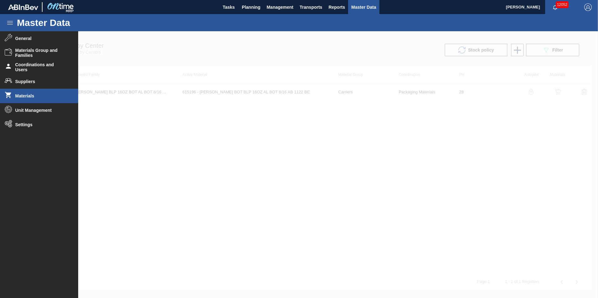
click at [46, 96] on span "Materials" at bounding box center [41, 95] width 52 height 5
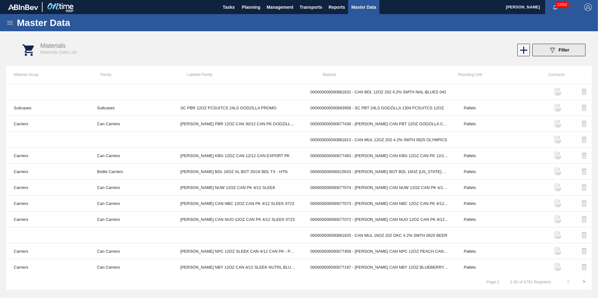
click at [549, 53] on icon "089F7B8B-B2A5-4AFE-B5C0-19BA573D28AC" at bounding box center [552, 50] width 8 height 8
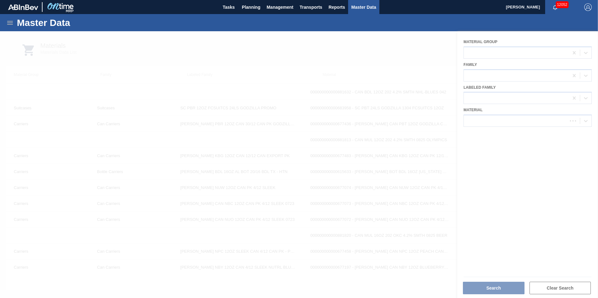
click at [494, 119] on div at bounding box center [299, 164] width 598 height 267
click at [494, 119] on div at bounding box center [516, 121] width 105 height 9
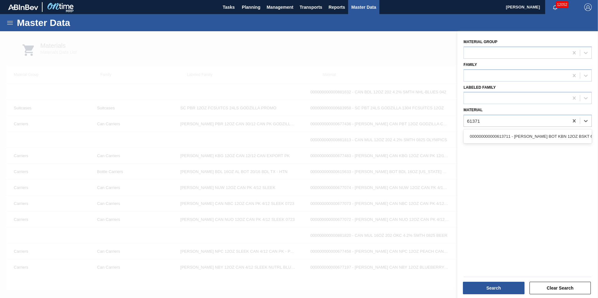
type input "613711"
click at [540, 136] on div "000000000000613711 - [PERSON_NAME] BOT KBN 12OZ BSKT 6/12 LN 0618 1906" at bounding box center [527, 137] width 128 height 12
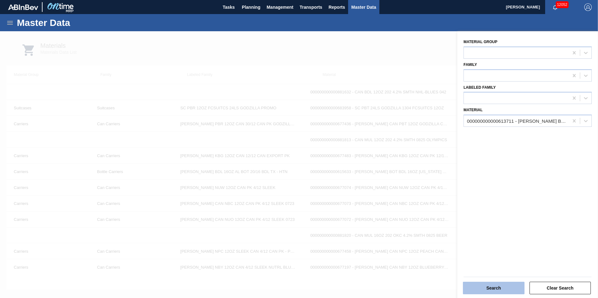
click at [501, 285] on button "Search" at bounding box center [494, 288] width 62 height 13
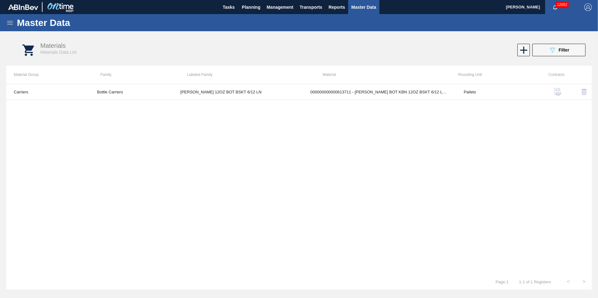
click at [176, 91] on td "[PERSON_NAME] 12OZ BOT BSKT 6/12 LN" at bounding box center [238, 92] width 130 height 16
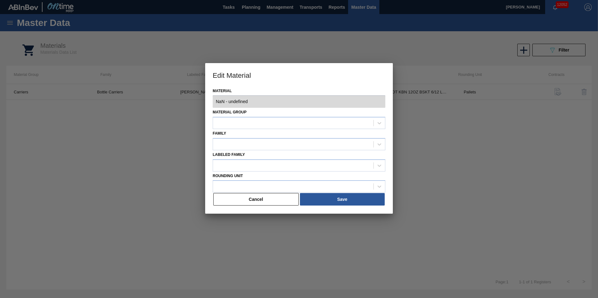
type input "613711 - 000000000000613711 - [PERSON_NAME] BOT KBN 12OZ BSKT 6/12 LN 0618 1906"
click at [275, 198] on button "Cancel" at bounding box center [255, 199] width 85 height 13
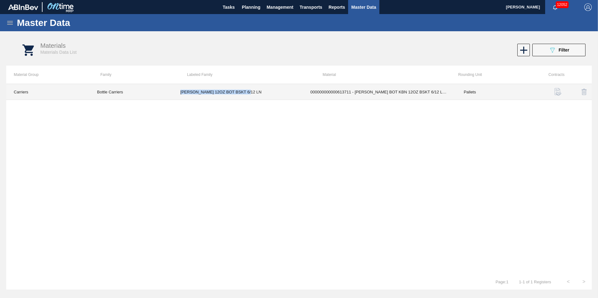
copy td "[PERSON_NAME] 12OZ BOT BSKT 6/12 LN"
drag, startPoint x: 252, startPoint y: 93, endPoint x: 175, endPoint y: 98, distance: 76.8
click at [175, 98] on td "[PERSON_NAME] 12OZ BOT BSKT 6/12 LN" at bounding box center [238, 92] width 130 height 16
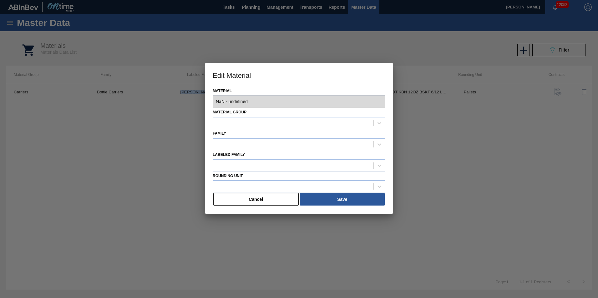
type input "613711 - 000000000000613711 - [PERSON_NAME] BOT KBN 12OZ BSKT 6/12 LN 0618 1906"
click at [273, 199] on button "Cancel" at bounding box center [255, 199] width 85 height 13
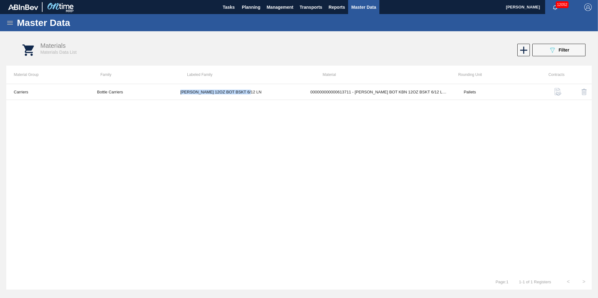
click at [367, 8] on span "Master Data" at bounding box center [363, 7] width 25 height 8
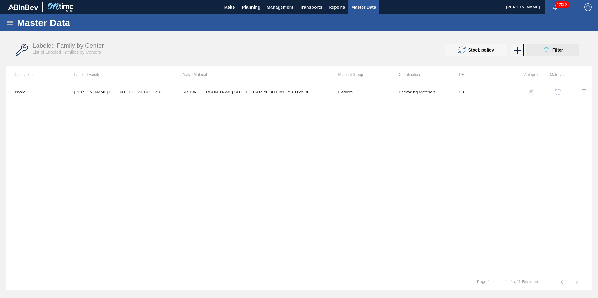
click at [553, 51] on span "Filter" at bounding box center [557, 50] width 11 height 5
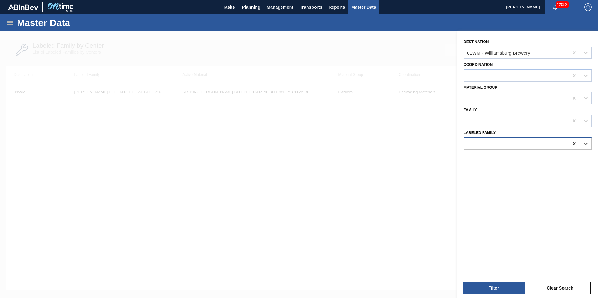
click at [572, 143] on icon at bounding box center [573, 143] width 3 height 3
paste Family "[PERSON_NAME] 12OZ BOT BSKT 6/12 LN"
type Family "[PERSON_NAME] 12OZ BOT BSKT 6/12 LN"
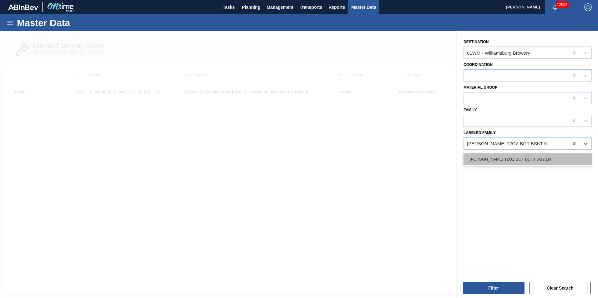
click at [538, 158] on div "[PERSON_NAME] 12OZ BOT BSKT 6/12 LN" at bounding box center [527, 160] width 128 height 12
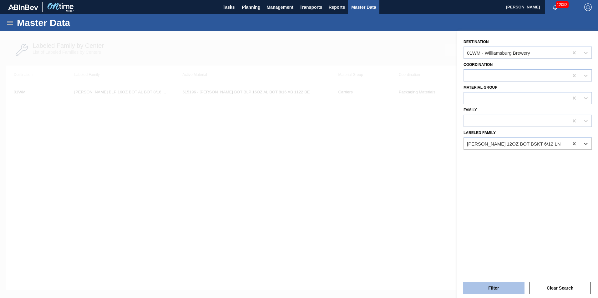
click at [490, 290] on button "Filter" at bounding box center [494, 288] width 62 height 13
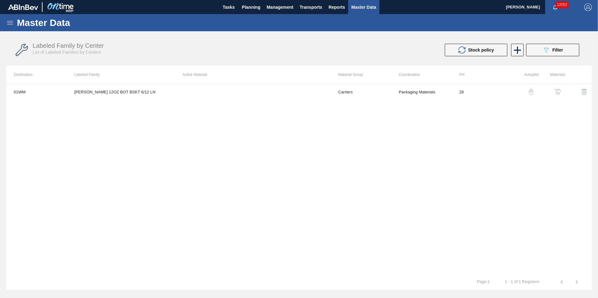
click at [348, 107] on div "01WM [PERSON_NAME] 12OZ BOT BSKT 6/12 LN Carriers Packaging Materials 28" at bounding box center [298, 179] width 585 height 191
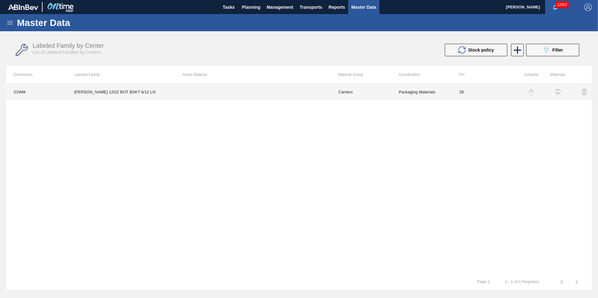
click at [348, 97] on td "Carriers" at bounding box center [360, 92] width 60 height 16
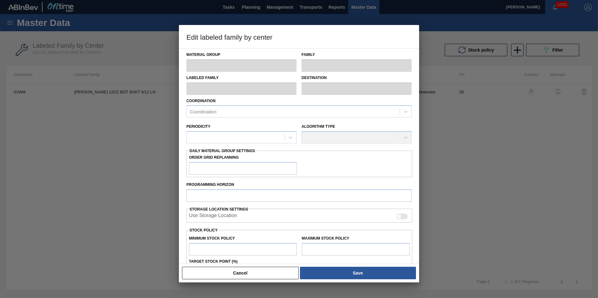
type input "Carriers"
type input "Bottle Carriers"
type input "[PERSON_NAME] 12OZ BOT BSKT 6/12 LN"
type input "01WM - Williamsburg Brewery"
type input "28"
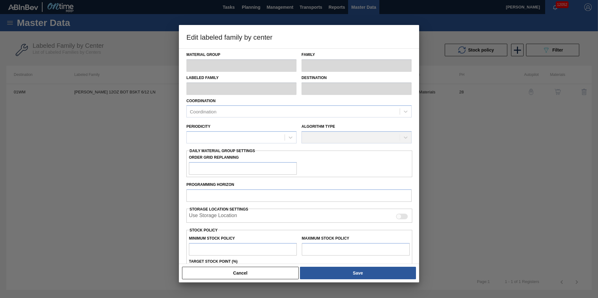
type input "0"
type input "100"
type input "0"
checkbox input "true"
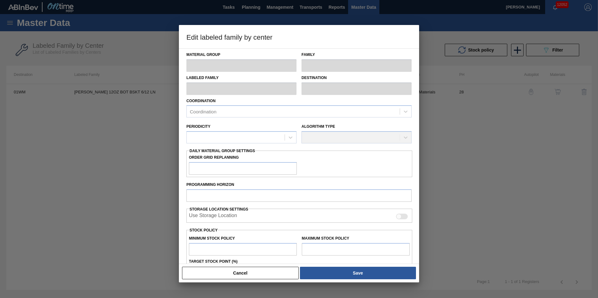
checkbox input "true"
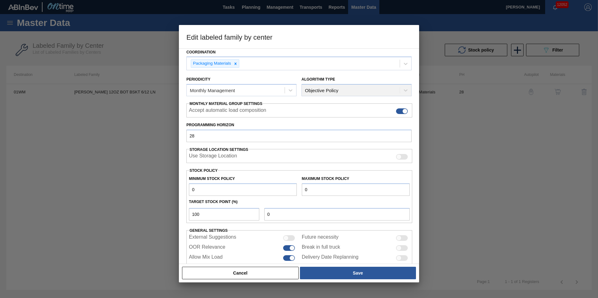
scroll to position [63, 0]
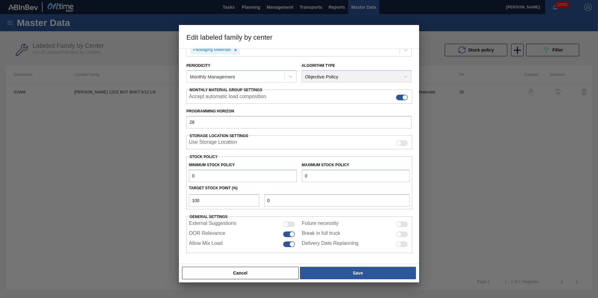
drag, startPoint x: 231, startPoint y: 276, endPoint x: 217, endPoint y: 262, distance: 19.9
click at [231, 276] on button "Cancel" at bounding box center [240, 273] width 117 height 13
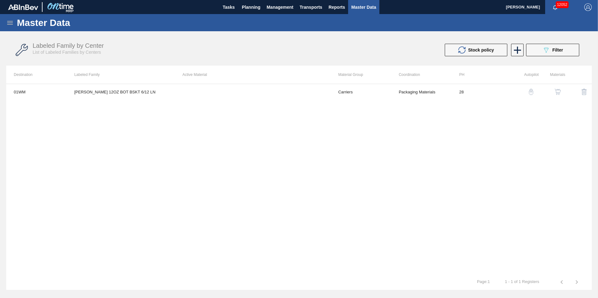
click at [531, 90] on img "button" at bounding box center [531, 92] width 6 height 6
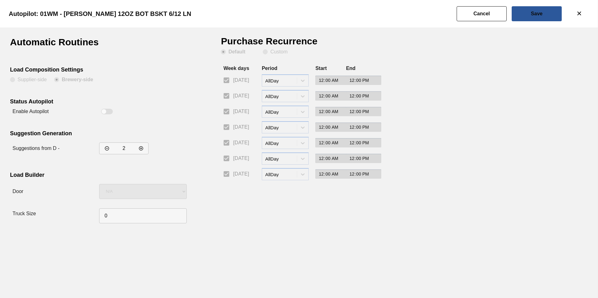
click at [489, 16] on button "Cancel" at bounding box center [481, 13] width 50 height 15
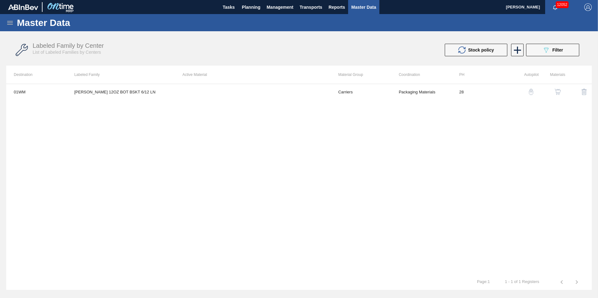
click at [559, 91] on img "button" at bounding box center [557, 92] width 6 height 6
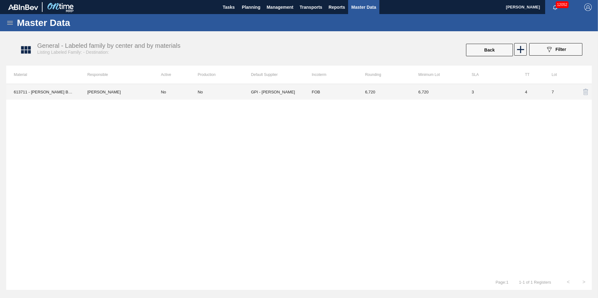
click at [224, 93] on div "No" at bounding box center [224, 92] width 53 height 5
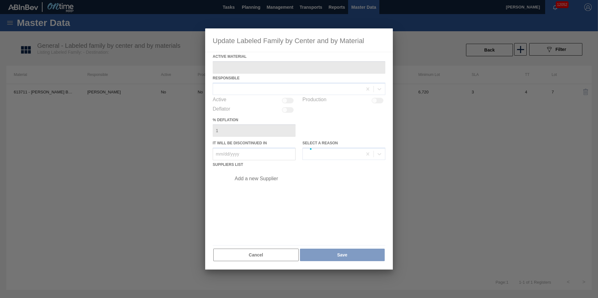
type Material "613711 - [PERSON_NAME] BOT KBN 12OZ BSKT 6/12 LN 0618 1906"
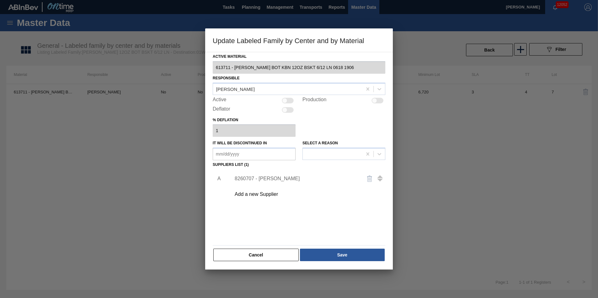
click at [287, 103] on div "Active" at bounding box center [254, 101] width 83 height 8
click at [372, 100] on div at bounding box center [374, 100] width 5 height 5
checkbox input "true"
click at [291, 98] on div at bounding box center [288, 101] width 12 height 6
checkbox input "true"
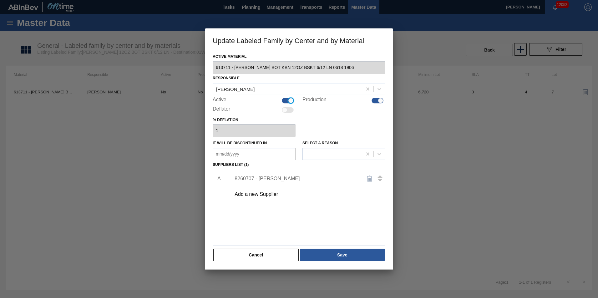
click at [379, 100] on div at bounding box center [380, 100] width 5 height 5
checkbox input "false"
click at [293, 99] on div at bounding box center [288, 101] width 12 height 6
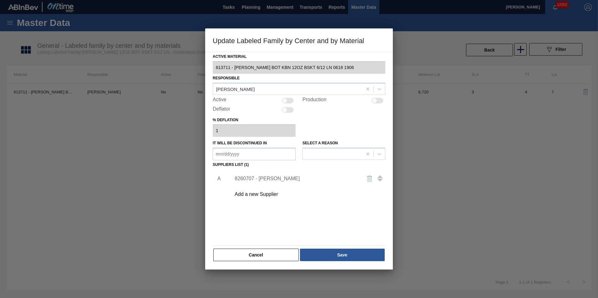
checkbox input "true"
click at [270, 154] on in "It will be discontinued in" at bounding box center [254, 154] width 83 height 13
click at [250, 227] on div "1" at bounding box center [250, 230] width 8 height 8
type in "[DATE]"
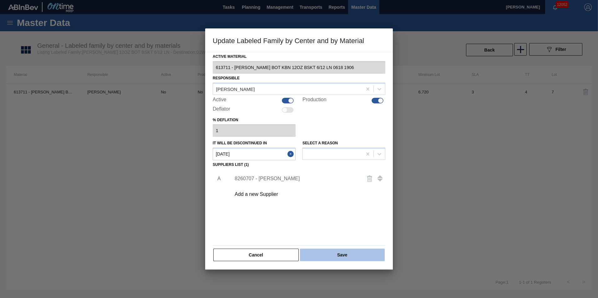
click at [339, 255] on button "Save" at bounding box center [342, 255] width 85 height 13
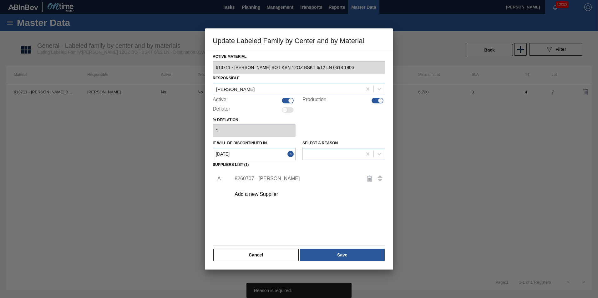
click at [323, 154] on div at bounding box center [332, 154] width 59 height 9
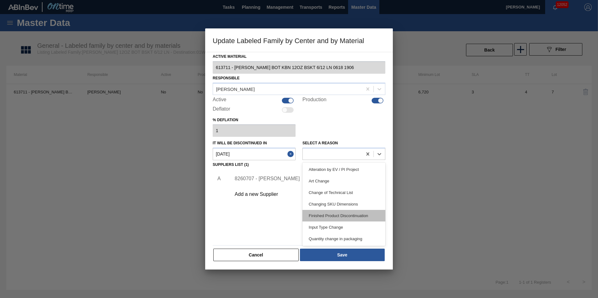
click at [373, 217] on div "Finished Product Discontinuation" at bounding box center [343, 216] width 83 height 12
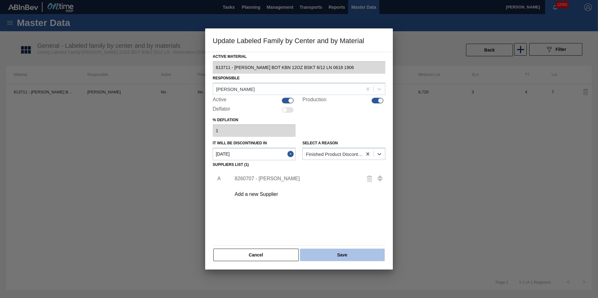
click at [345, 255] on button "Save" at bounding box center [342, 255] width 85 height 13
click at [350, 255] on button "Save" at bounding box center [342, 255] width 85 height 13
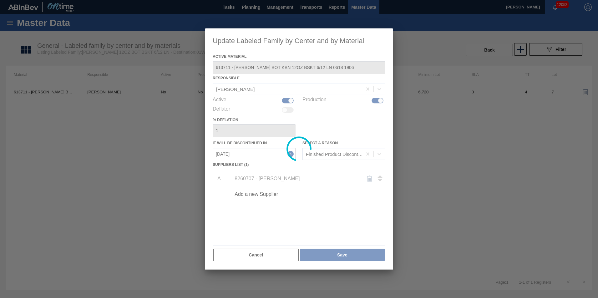
click at [468, 227] on div at bounding box center [299, 149] width 598 height 298
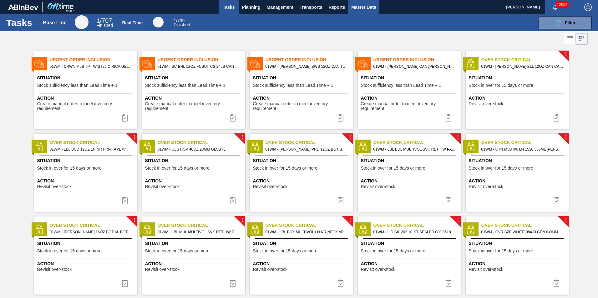
click at [370, 7] on span "Master Data" at bounding box center [363, 7] width 25 height 8
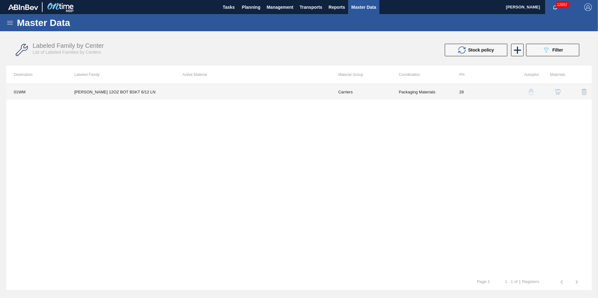
click at [451, 91] on td "Packaging Materials" at bounding box center [421, 92] width 60 height 16
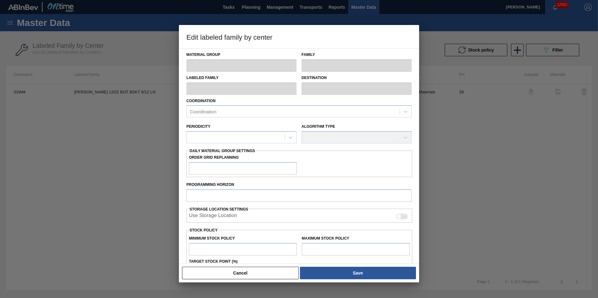
type input "Carriers"
type input "Bottle Carriers"
type input "[PERSON_NAME] 12OZ BOT BSKT 6/12 LN"
type input "01WM - Williamsburg Brewery"
type input "28"
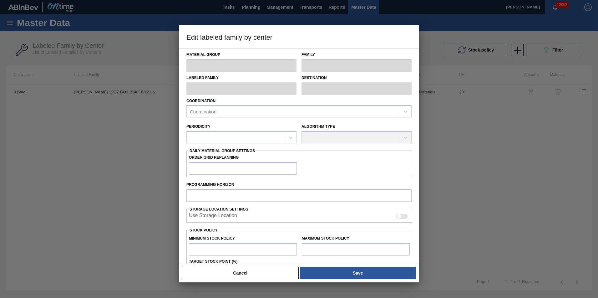
type input "0"
type input "100"
type input "0"
checkbox input "true"
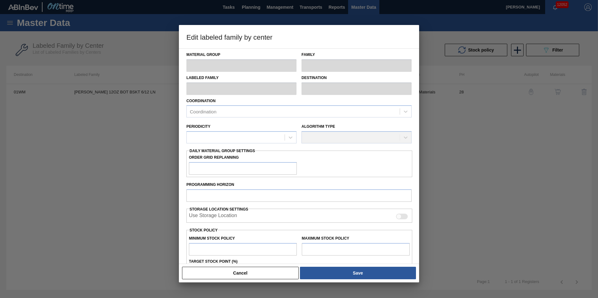
checkbox input "true"
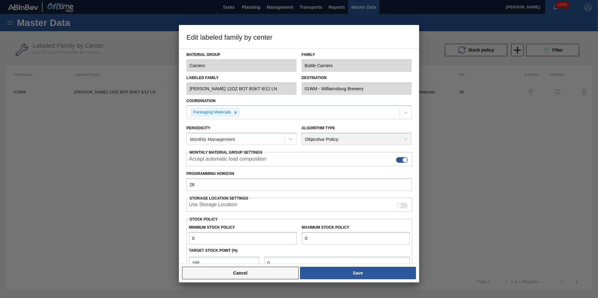
click at [259, 275] on button "Cancel" at bounding box center [240, 273] width 117 height 13
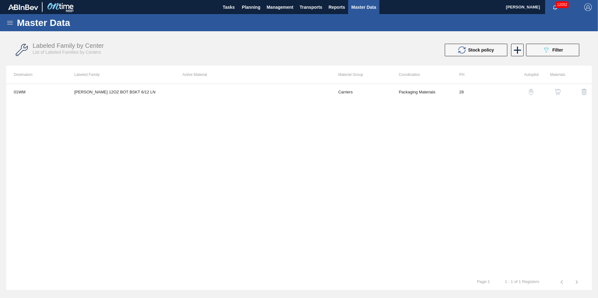
click at [560, 90] on img "button" at bounding box center [557, 92] width 6 height 6
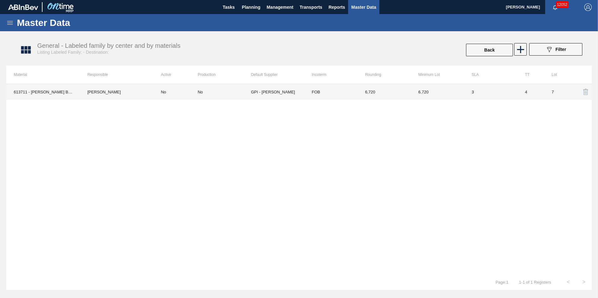
click at [206, 95] on td "No" at bounding box center [224, 92] width 53 height 16
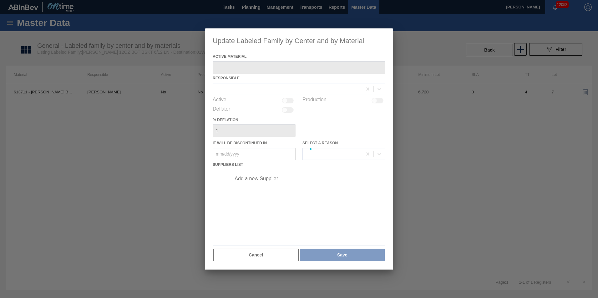
type Material "613711 - [PERSON_NAME] BOT KBN 12OZ BSKT 6/12 LN 0618 1906"
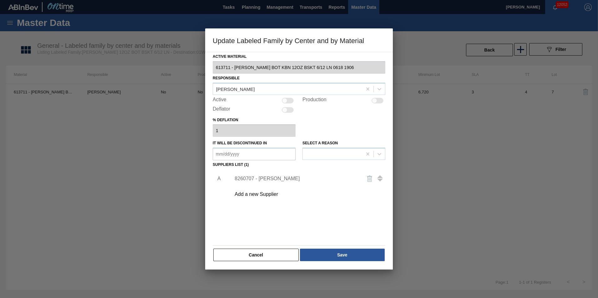
click at [287, 101] on div at bounding box center [288, 101] width 12 height 6
checkbox input "true"
click at [335, 256] on button "Save" at bounding box center [342, 255] width 85 height 13
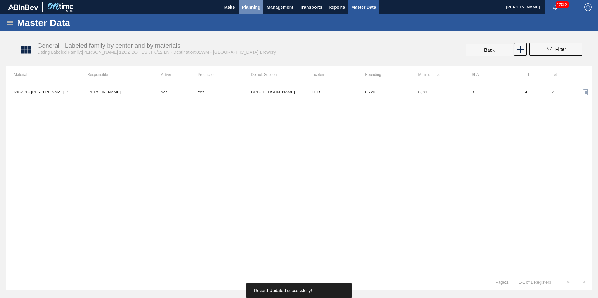
click at [256, 7] on span "Planning" at bounding box center [251, 7] width 18 height 8
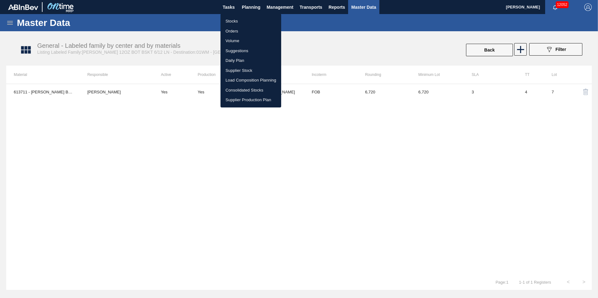
click at [251, 51] on li "Suggestions" at bounding box center [250, 51] width 61 height 10
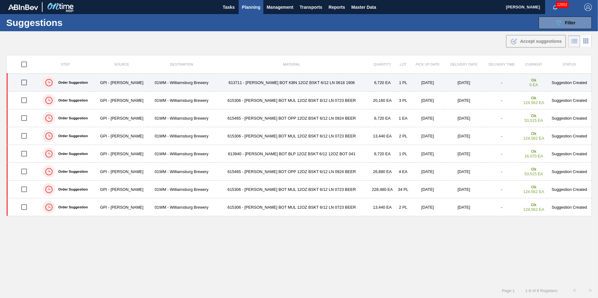
click at [254, 81] on td "613711 - [PERSON_NAME] BOT KBN 12OZ BSKT 6/12 LN 0618 1906" at bounding box center [291, 83] width 154 height 18
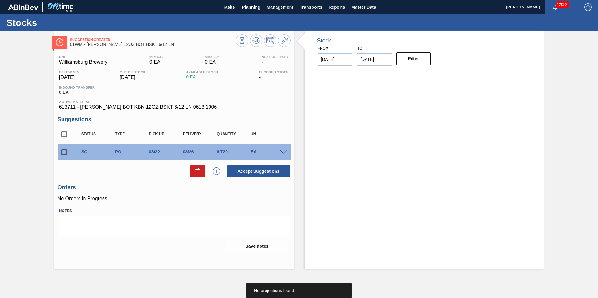
click at [66, 153] on input "checkbox" at bounding box center [64, 152] width 13 height 13
click at [203, 173] on button at bounding box center [197, 171] width 15 height 13
checkbox input "false"
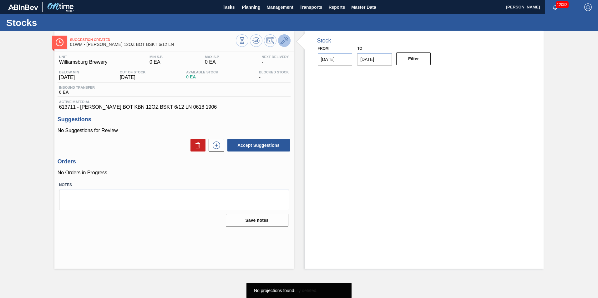
click at [282, 41] on icon at bounding box center [284, 41] width 8 height 8
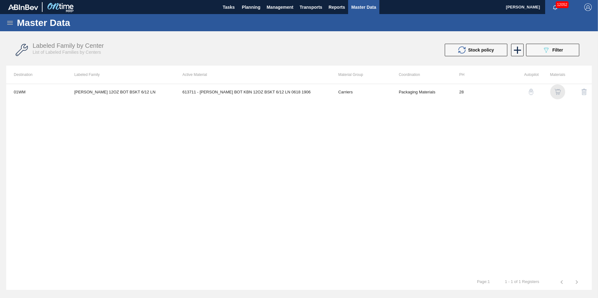
click at [560, 92] on img "button" at bounding box center [557, 92] width 6 height 6
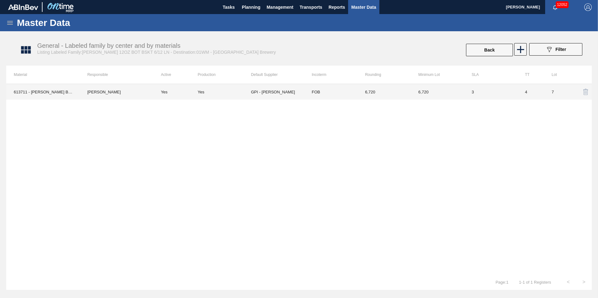
click at [269, 92] on td "GPI - [PERSON_NAME]" at bounding box center [277, 92] width 53 height 16
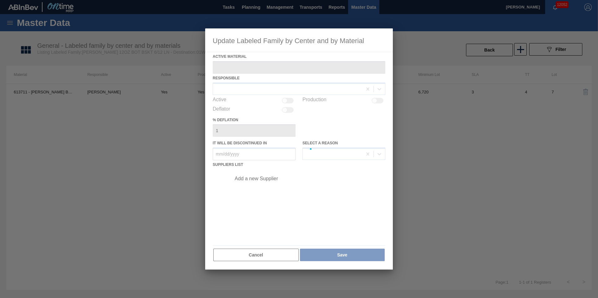
type Material "613711 - [PERSON_NAME] BOT KBN 12OZ BSKT 6/12 LN 0618 1906"
checkbox input "true"
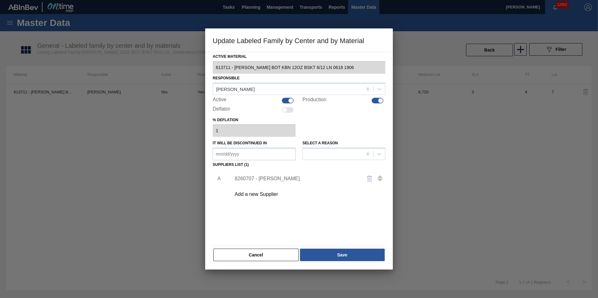
click at [291, 99] on div at bounding box center [290, 100] width 5 height 5
checkbox input "false"
click at [378, 102] on div at bounding box center [377, 101] width 12 height 6
checkbox input "false"
click at [360, 254] on button "Save" at bounding box center [342, 255] width 85 height 13
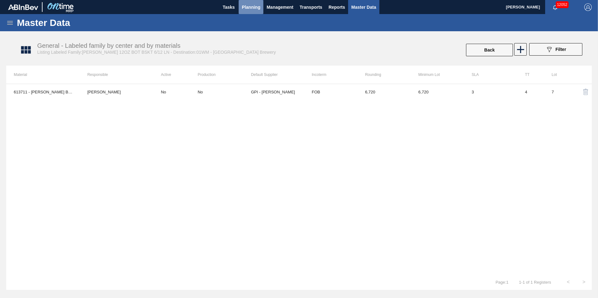
click at [257, 7] on span "Planning" at bounding box center [251, 7] width 18 height 8
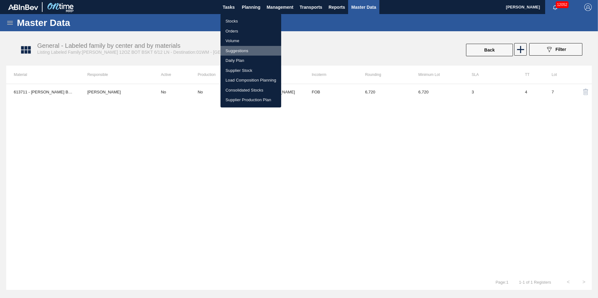
click at [255, 51] on li "Suggestions" at bounding box center [250, 51] width 61 height 10
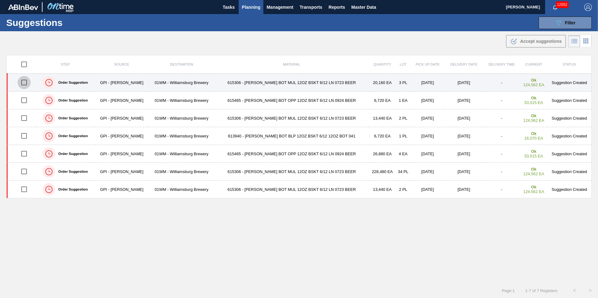
click at [25, 83] on input "checkbox" at bounding box center [24, 82] width 13 height 13
checkbox input "true"
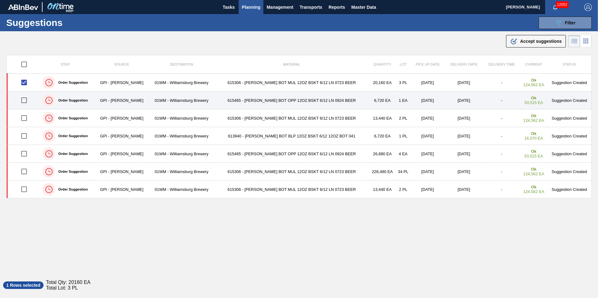
click at [25, 100] on input "checkbox" at bounding box center [24, 100] width 13 height 13
checkbox input "true"
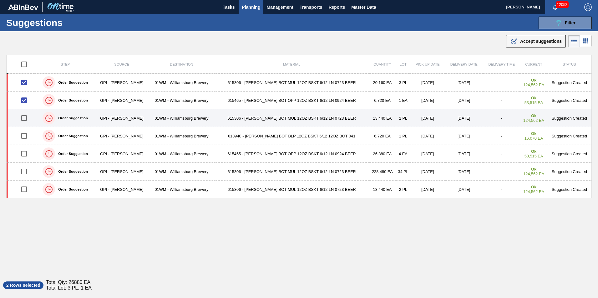
click at [25, 117] on input "checkbox" at bounding box center [24, 118] width 13 height 13
checkbox input "true"
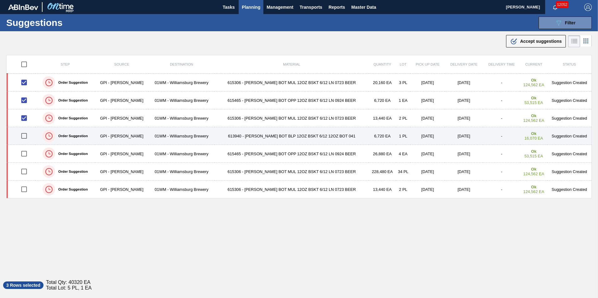
click at [28, 136] on input "checkbox" at bounding box center [24, 135] width 13 height 13
checkbox input "true"
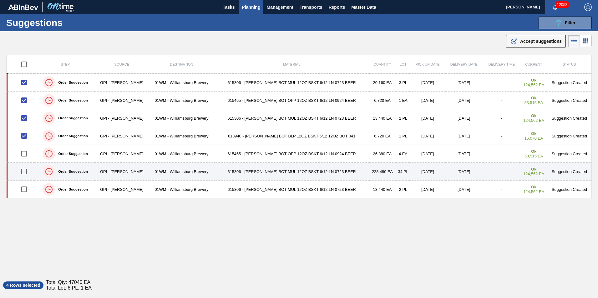
click at [26, 171] on input "checkbox" at bounding box center [24, 171] width 13 height 13
click at [25, 170] on input "checkbox" at bounding box center [24, 171] width 13 height 13
checkbox input "false"
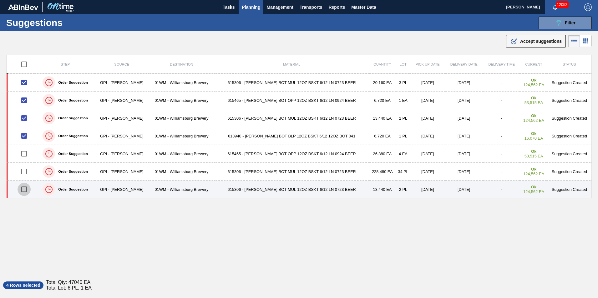
click at [23, 189] on input "checkbox" at bounding box center [24, 189] width 13 height 13
checkbox input "true"
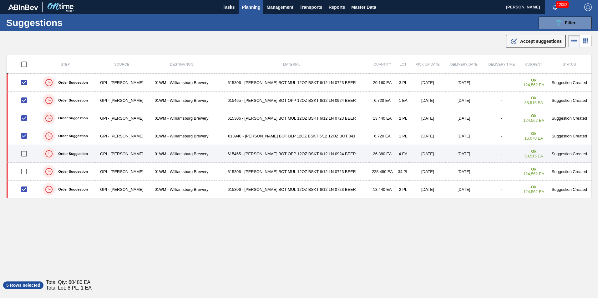
click at [24, 154] on input "checkbox" at bounding box center [24, 153] width 13 height 13
checkbox input "true"
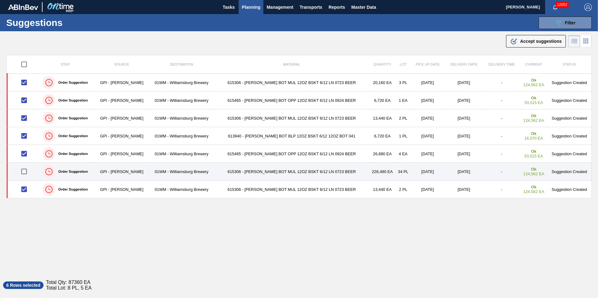
click at [26, 173] on input "checkbox" at bounding box center [24, 171] width 13 height 13
checkbox input "true"
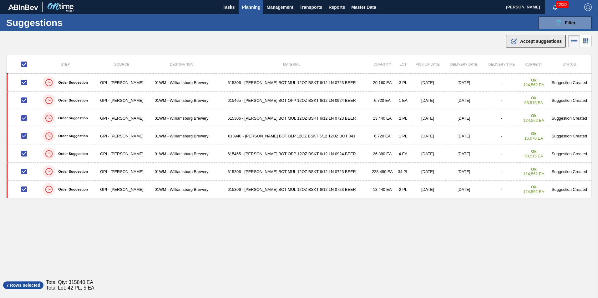
click at [523, 39] on span "Accept suggestions" at bounding box center [541, 41] width 42 height 5
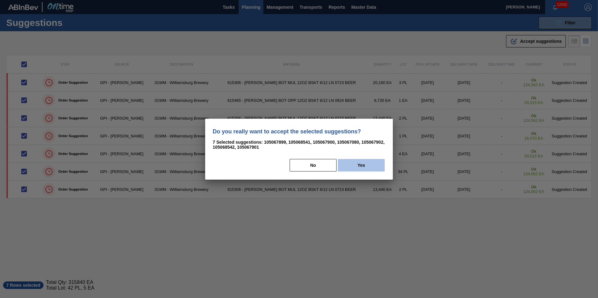
click at [356, 162] on button "Yes" at bounding box center [361, 165] width 47 height 13
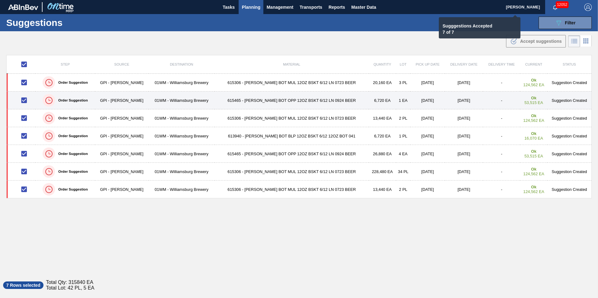
checkbox input "false"
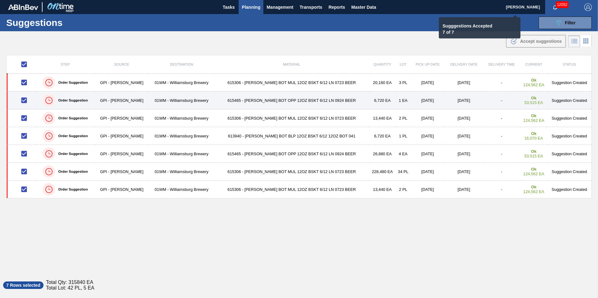
checkbox input "false"
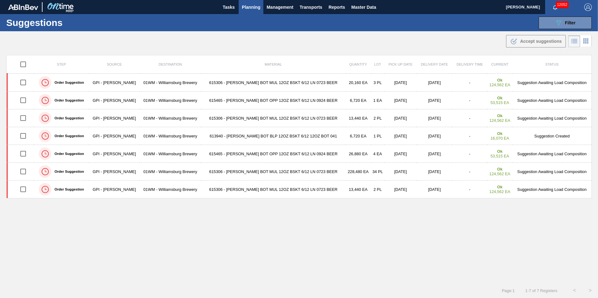
click at [244, 82] on td "615306 - [PERSON_NAME] BOT MUL 12OZ BSKT 6/12 LN 0723 BEER" at bounding box center [273, 83] width 144 height 18
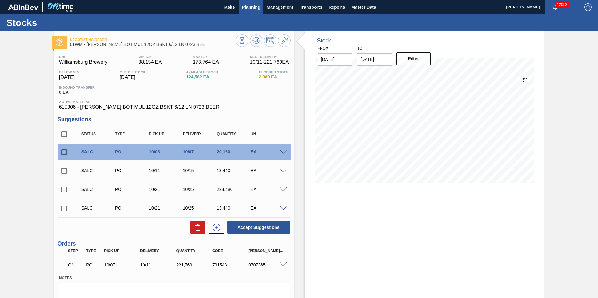
click at [247, 4] on span "Planning" at bounding box center [251, 7] width 18 height 8
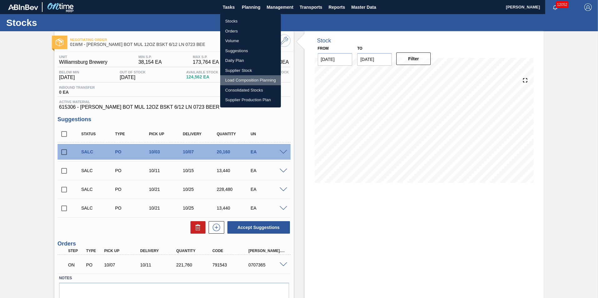
click at [255, 79] on li "Load Composition Planning" at bounding box center [250, 80] width 61 height 10
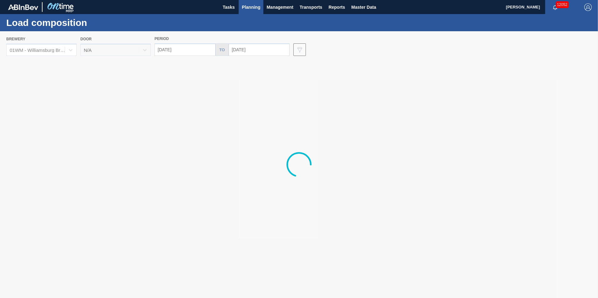
click at [246, 8] on span "Planning" at bounding box center [251, 7] width 18 height 8
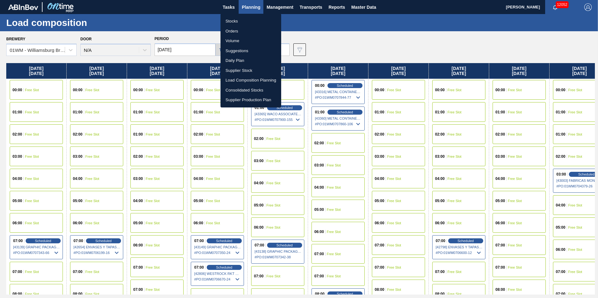
click at [250, 29] on li "Orders" at bounding box center [250, 31] width 61 height 10
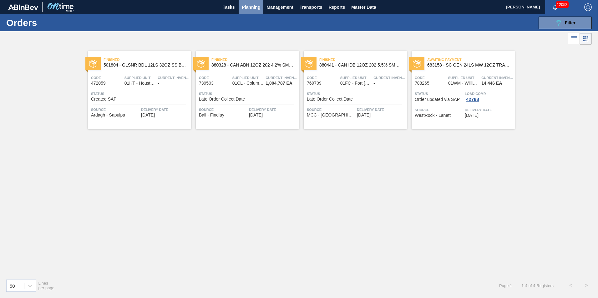
click at [251, 10] on span "Planning" at bounding box center [251, 7] width 18 height 8
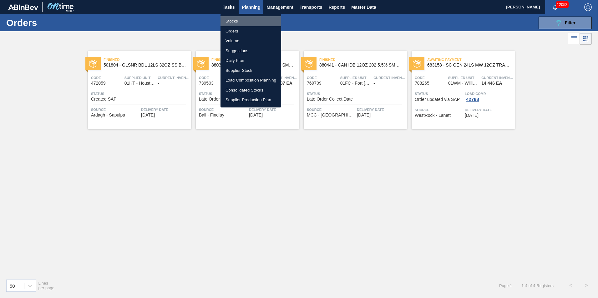
click at [249, 23] on li "Stocks" at bounding box center [250, 21] width 61 height 10
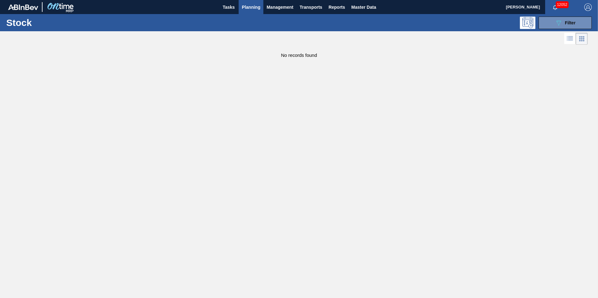
click at [252, 11] on span "Planning" at bounding box center [251, 7] width 18 height 8
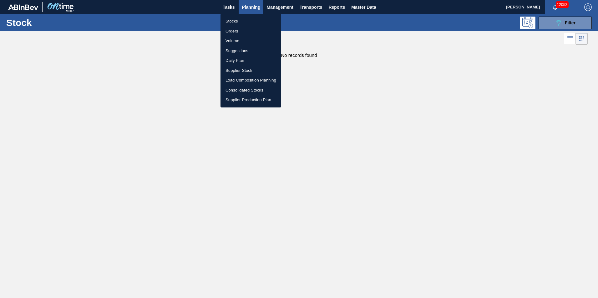
click at [255, 78] on li "Load Composition Planning" at bounding box center [250, 80] width 61 height 10
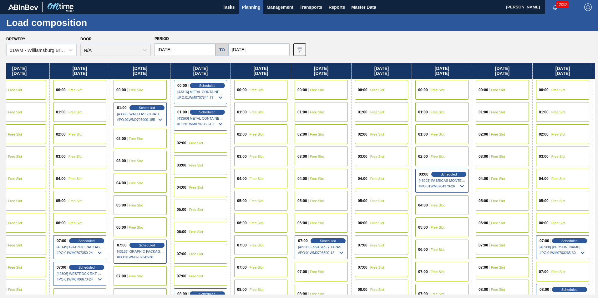
drag, startPoint x: 500, startPoint y: 76, endPoint x: 349, endPoint y: 77, distance: 151.0
click at [350, 77] on div "[DATE] 00:00 Free Slot 01:00 Free Slot 02:00 Free Slot 03:00 Free Slot 04:00 Fr…" at bounding box center [300, 179] width 588 height 232
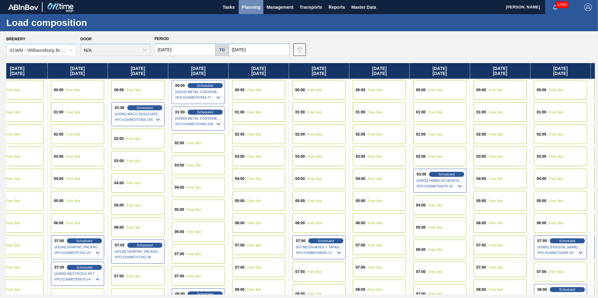
click at [251, 8] on span "Planning" at bounding box center [251, 7] width 18 height 8
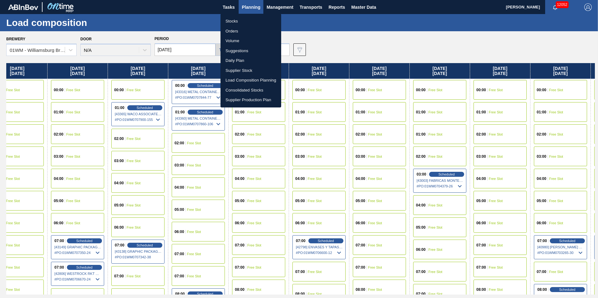
click at [437, 132] on div at bounding box center [299, 149] width 598 height 298
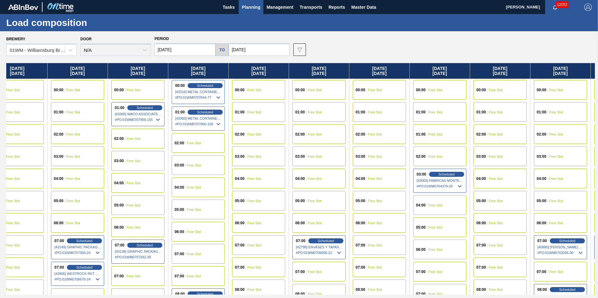
click at [434, 132] on div "01:00 Free Slot" at bounding box center [439, 134] width 53 height 20
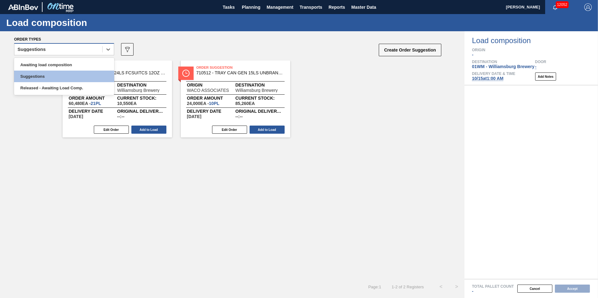
click at [35, 54] on div "Suggestions" at bounding box center [58, 49] width 88 height 9
click at [43, 66] on div "Awaiting load composition" at bounding box center [64, 65] width 100 height 12
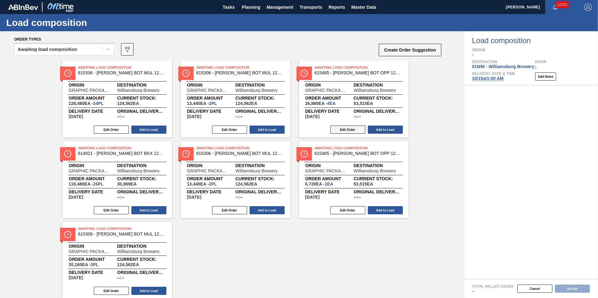
click at [352, 130] on button "Edit Order" at bounding box center [347, 130] width 35 height 8
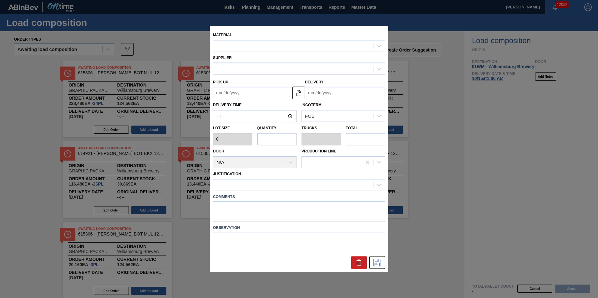
type input "6,720"
type input "4"
type input "0.118"
type input "26,880"
type up "[DATE]"
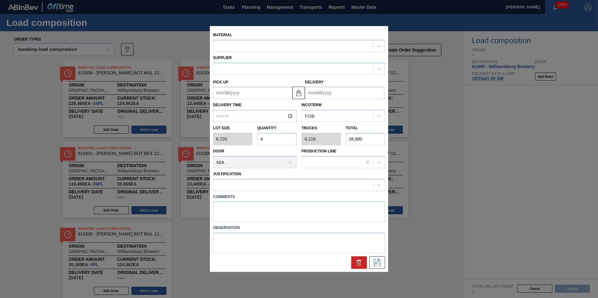
type input "[DATE]"
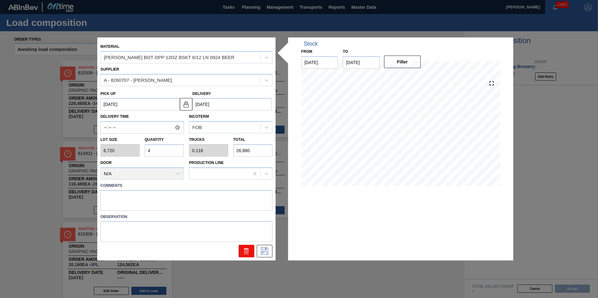
click at [244, 253] on icon at bounding box center [247, 252] width 8 height 8
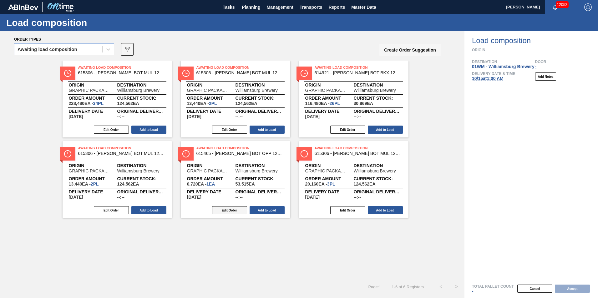
click at [238, 210] on button "Edit Order" at bounding box center [229, 210] width 35 height 8
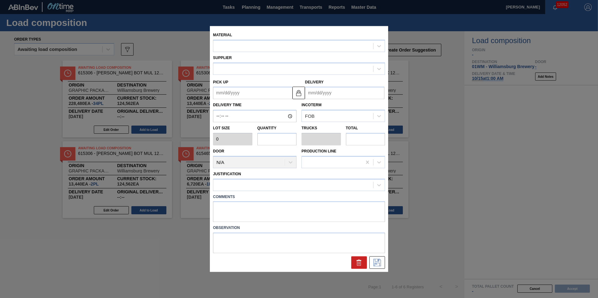
type input "6,720"
type input "1"
type input "0.029"
type input "6,720"
type up "[DATE]"
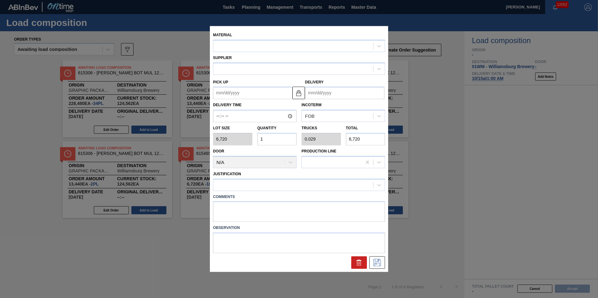
type input "[DATE]"
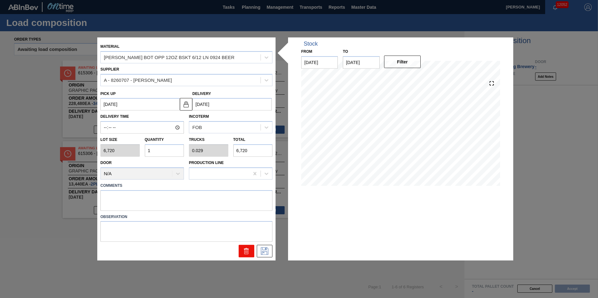
click at [242, 251] on button at bounding box center [247, 251] width 16 height 13
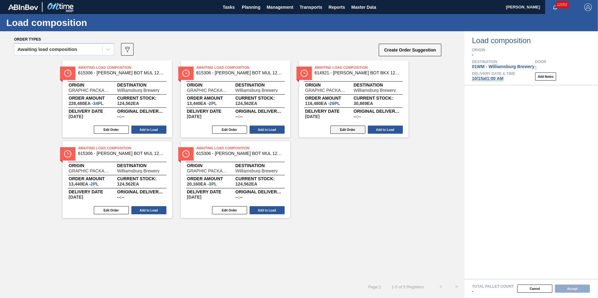
click at [346, 131] on button "Edit Order" at bounding box center [347, 130] width 35 height 8
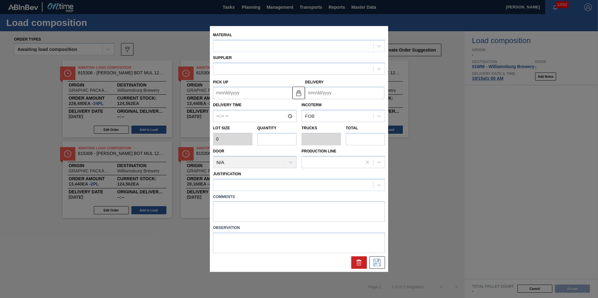
type input "4,480"
type input "26"
type input "1"
type input "116,480"
type up "[DATE]"
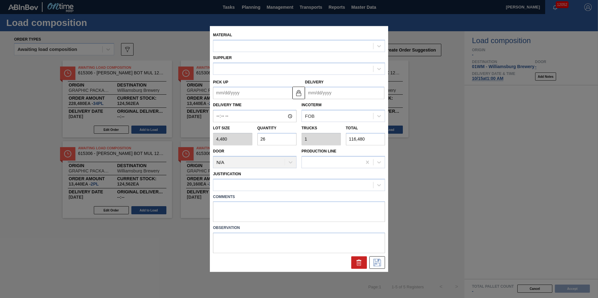
type input "[DATE]"
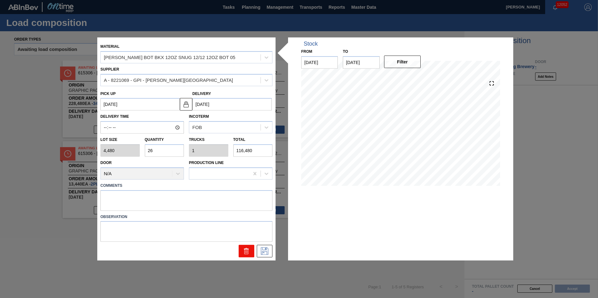
click at [244, 254] on icon at bounding box center [247, 252] width 8 height 8
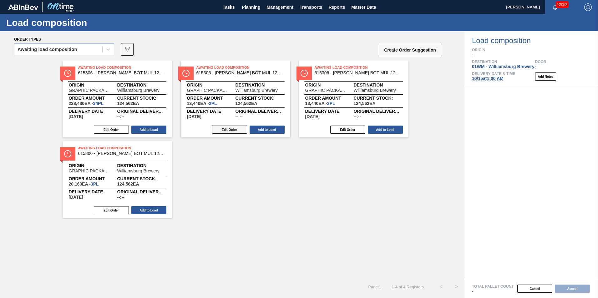
click at [237, 128] on button "Edit Order" at bounding box center [229, 130] width 35 height 8
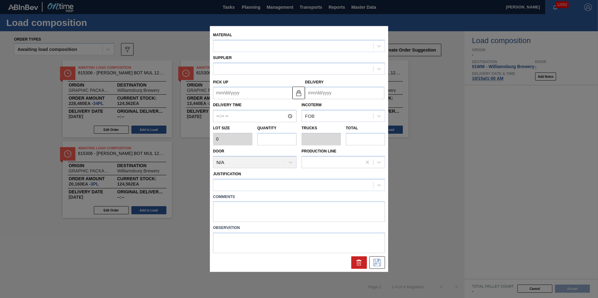
type input "6,720"
type input "2"
type input "0.059"
type input "13,440"
type up "[DATE]"
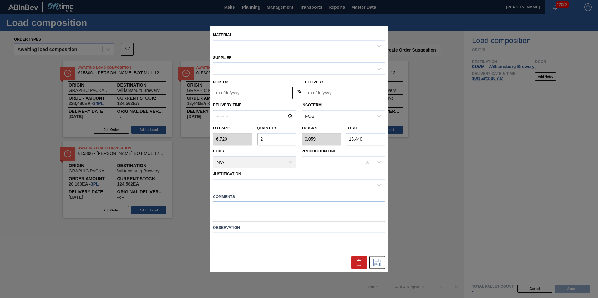
type input "[DATE]"
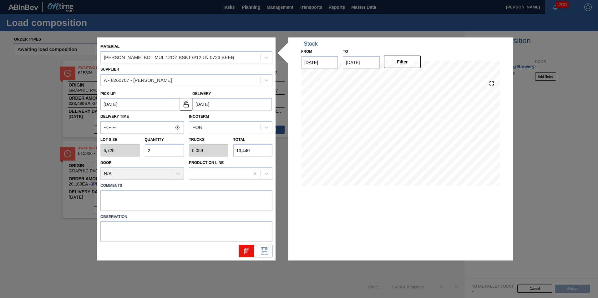
click at [247, 250] on icon at bounding box center [246, 249] width 5 height 1
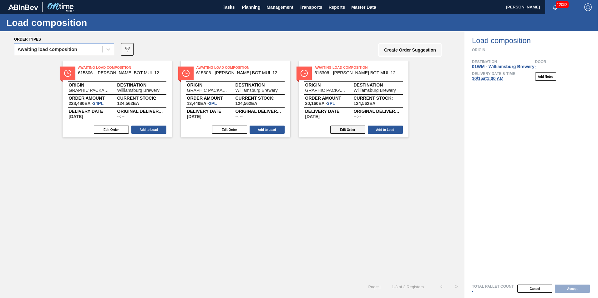
click at [341, 132] on button "Edit Order" at bounding box center [347, 130] width 35 height 8
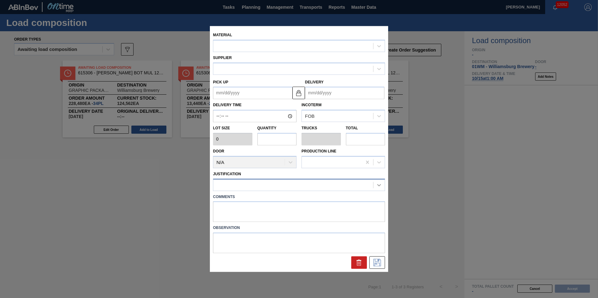
type input "6,720"
type input "3"
type input "0.088"
type input "20,160"
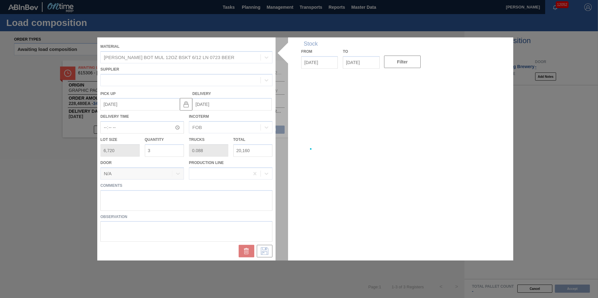
type up "[DATE]"
type input "[DATE]"
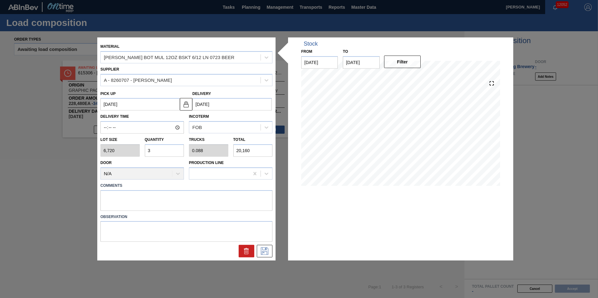
click at [343, 258] on div "Stock From 09/30/2025 to 10/27/2025 Filter 10/12 Stock Projection 264,226 SAP P…" at bounding box center [400, 149] width 225 height 223
click at [249, 281] on div "Page : 1 1 - 3 of 3 Registers < >" at bounding box center [232, 287] width 464 height 16
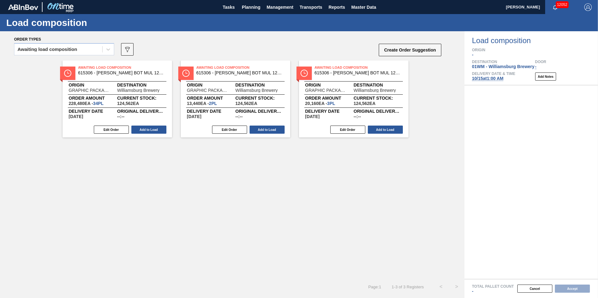
click at [321, 178] on div "Awaiting Load Composition 615306 - CARR BOT MUL 12OZ BSKT 6/12 LN 0723 BEER Ori…" at bounding box center [232, 170] width 464 height 219
click at [225, 131] on button "Edit Order" at bounding box center [229, 130] width 35 height 8
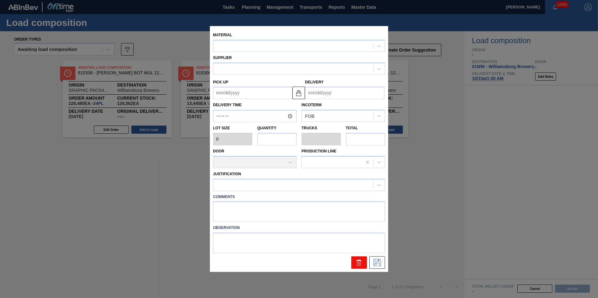
click at [360, 262] on icon at bounding box center [359, 263] width 8 height 8
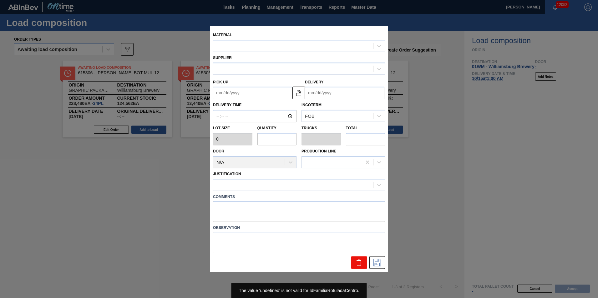
type input "6,720"
type input "2"
type input "0.059"
type input "13,440"
type up "[DATE]"
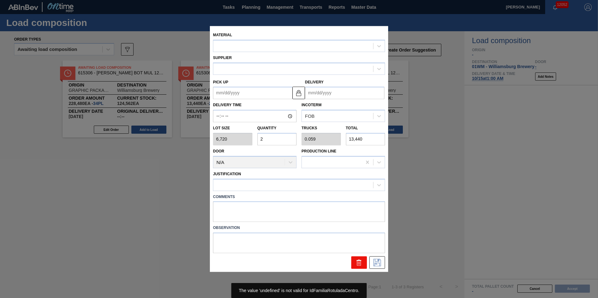
type input "[DATE]"
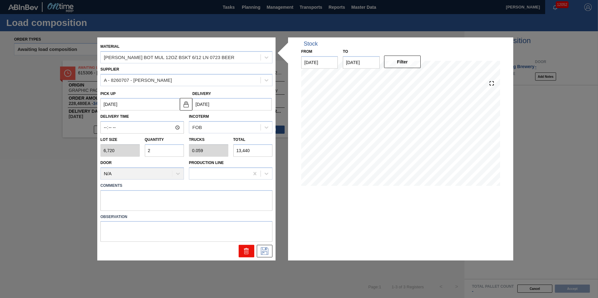
click at [247, 249] on icon at bounding box center [246, 249] width 5 height 1
click at [251, 255] on button at bounding box center [247, 251] width 16 height 13
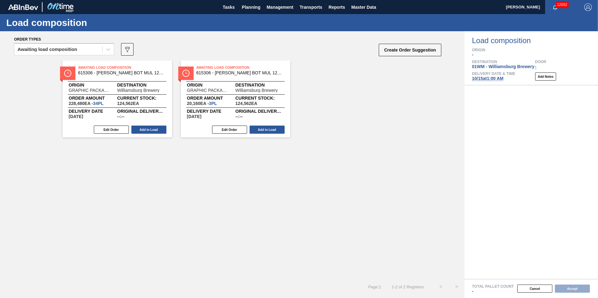
click at [229, 130] on button "Edit Order" at bounding box center [229, 130] width 35 height 8
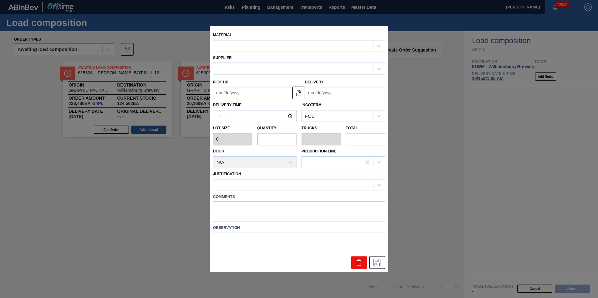
type input "6,720"
type input "3"
type input "0.088"
type input "20,160"
type up "[DATE]"
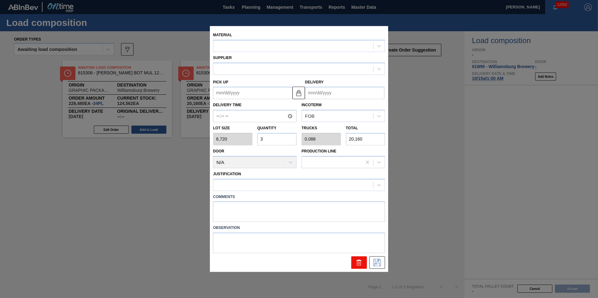
type input "[DATE]"
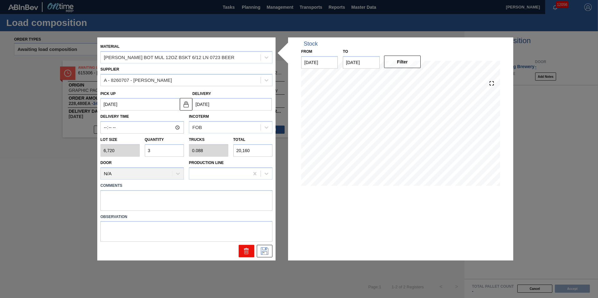
click at [246, 249] on icon at bounding box center [247, 252] width 8 height 8
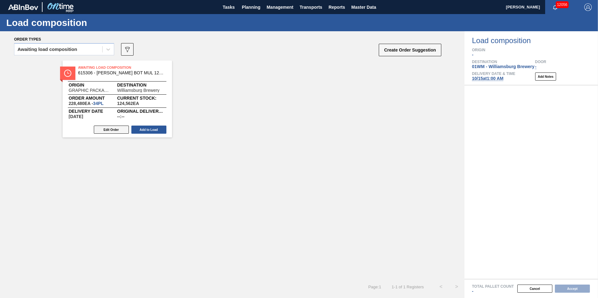
click at [120, 131] on button "Edit Order" at bounding box center [111, 130] width 35 height 8
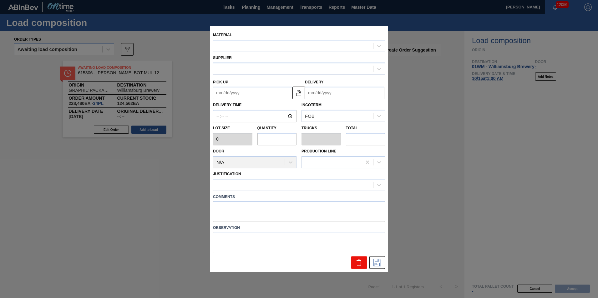
type input "6,720"
type input "34"
type input "1"
type input "228,480"
type up "[DATE]"
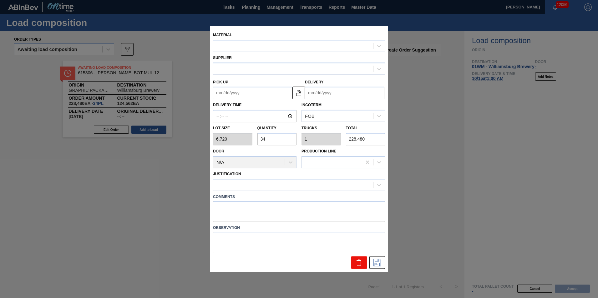
type input "[DATE]"
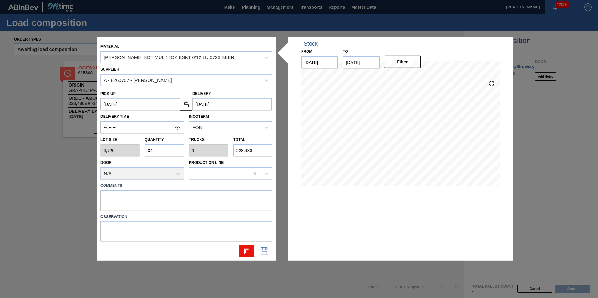
click at [248, 252] on icon at bounding box center [247, 252] width 8 height 8
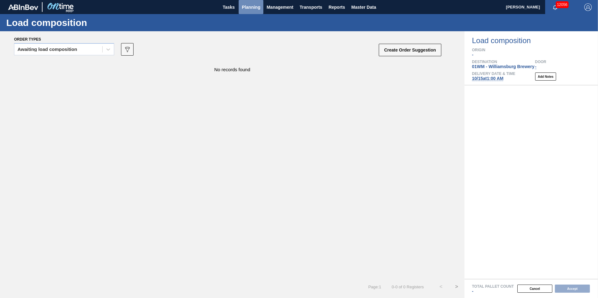
click at [241, 10] on button "Planning" at bounding box center [251, 7] width 25 height 14
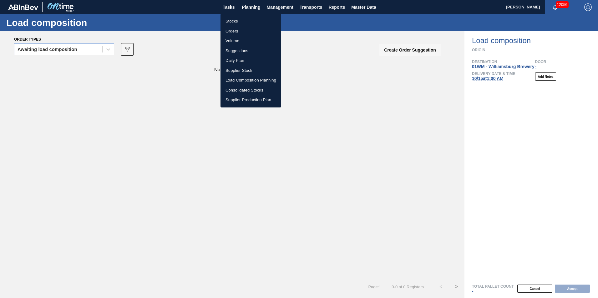
drag, startPoint x: 252, startPoint y: 79, endPoint x: 245, endPoint y: 79, distance: 6.9
click at [252, 79] on li "Load Composition Planning" at bounding box center [250, 80] width 61 height 10
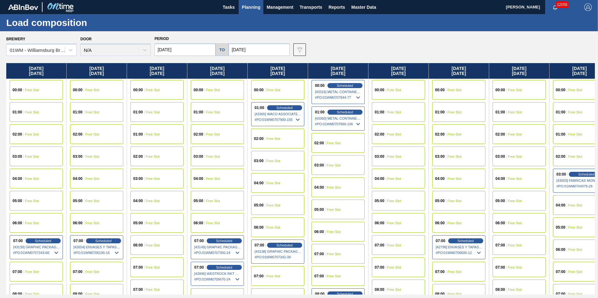
click at [251, 4] on span "Planning" at bounding box center [251, 7] width 18 height 8
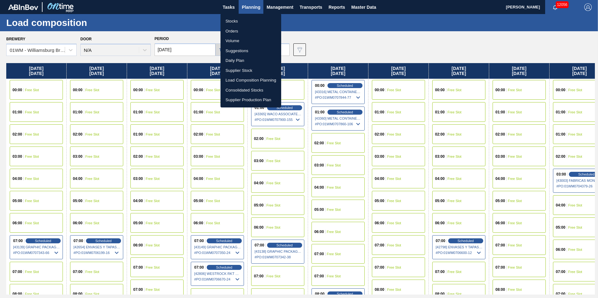
click at [253, 48] on li "Suggestions" at bounding box center [250, 51] width 61 height 10
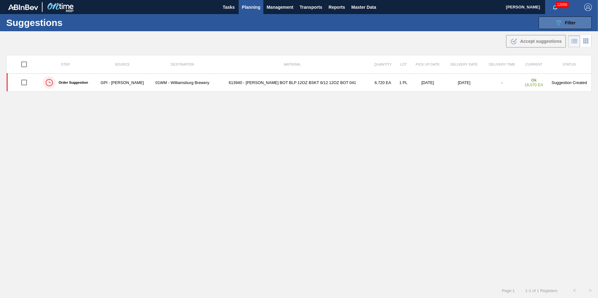
click at [559, 24] on icon "089F7B8B-B2A5-4AFE-B5C0-19BA573D28AC" at bounding box center [559, 23] width 8 height 8
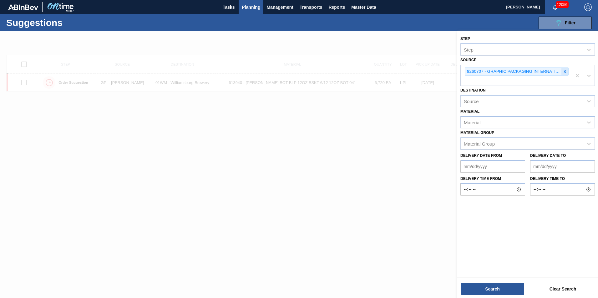
click at [564, 72] on icon at bounding box center [564, 71] width 4 height 4
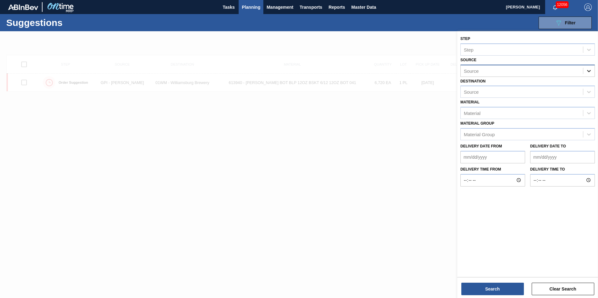
click at [590, 69] on icon at bounding box center [589, 71] width 6 height 6
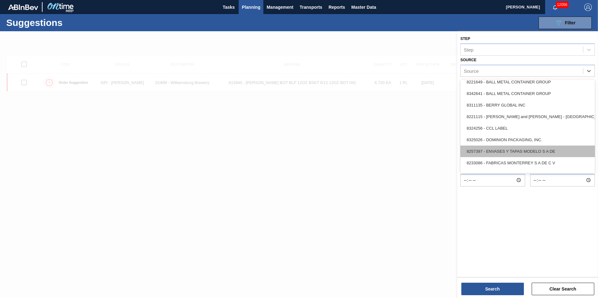
scroll to position [94, 0]
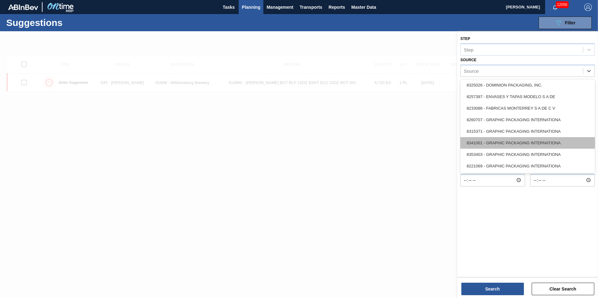
click at [563, 139] on div "8341001 - GRAPHIC PACKAGING INTERNATIONA" at bounding box center [527, 143] width 134 height 12
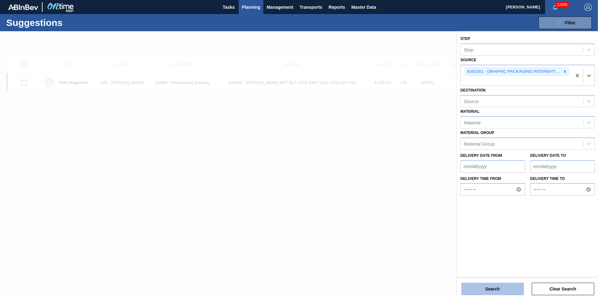
click at [503, 290] on button "Search" at bounding box center [492, 289] width 63 height 13
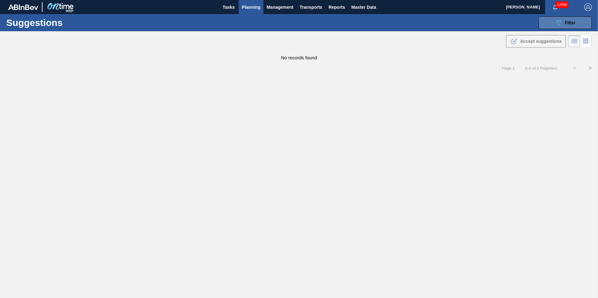
click at [561, 28] on button "089F7B8B-B2A5-4AFE-B5C0-19BA573D28AC Filter" at bounding box center [564, 23] width 53 height 13
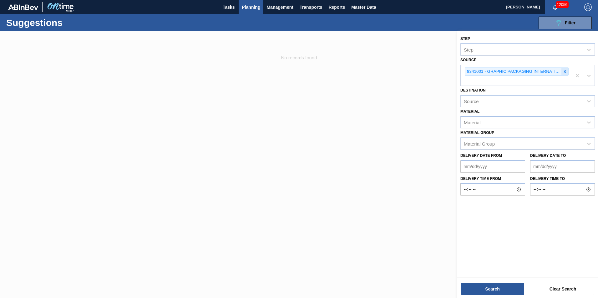
click at [567, 71] on div at bounding box center [564, 72] width 7 height 8
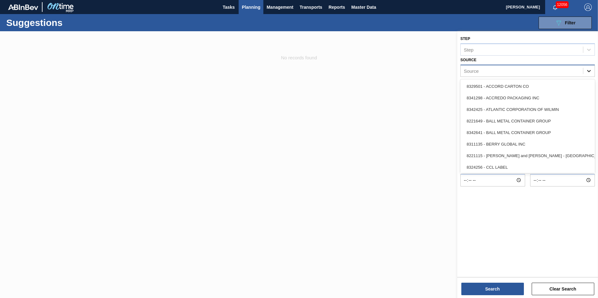
click at [585, 72] on div at bounding box center [588, 70] width 11 height 11
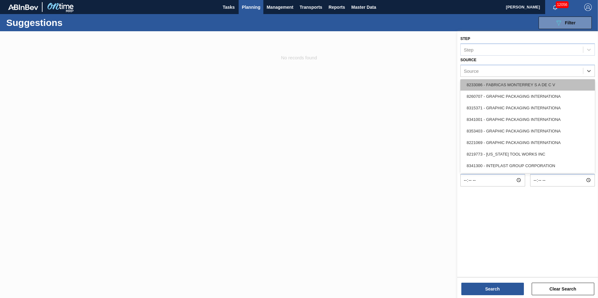
scroll to position [125, 0]
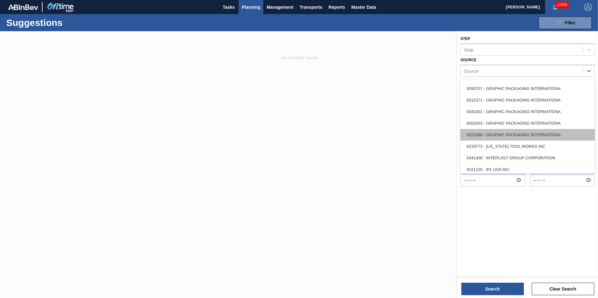
click at [541, 135] on div "8221069 - GRAPHIC PACKAGING INTERNATIONA" at bounding box center [527, 135] width 134 height 12
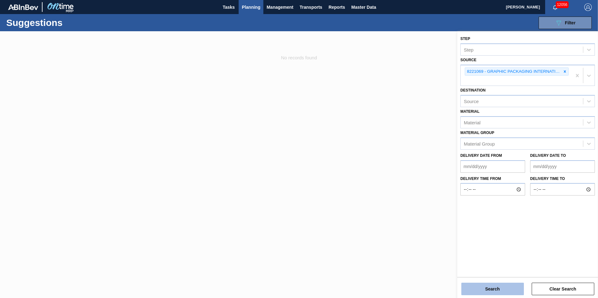
click at [493, 284] on button "Search" at bounding box center [492, 289] width 63 height 13
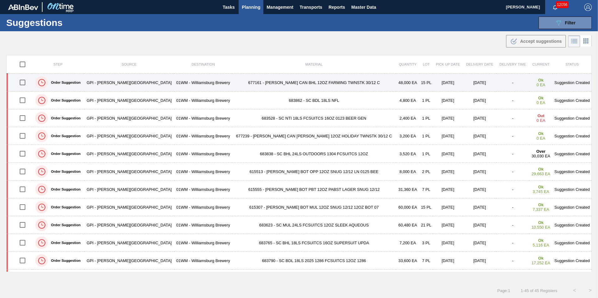
click at [260, 83] on td "677161 - [PERSON_NAME] CAN BHL 12OZ FARMING TWNSTK 30/12 C" at bounding box center [314, 83] width 164 height 18
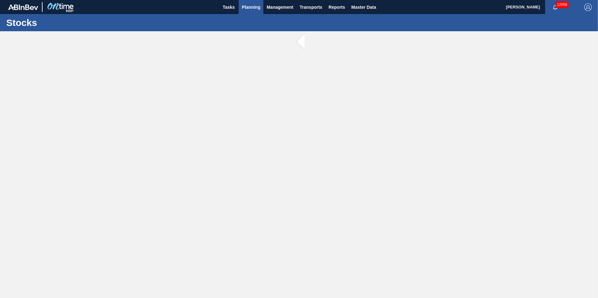
click at [258, 10] on span "Planning" at bounding box center [251, 7] width 18 height 8
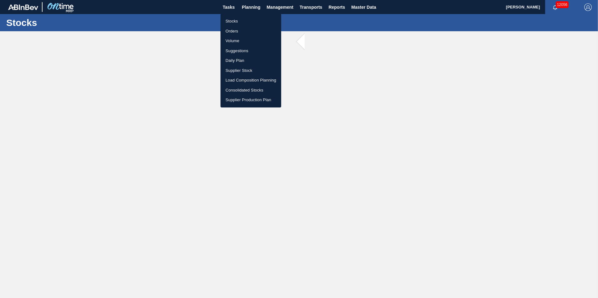
click at [253, 52] on li "Suggestions" at bounding box center [250, 51] width 61 height 10
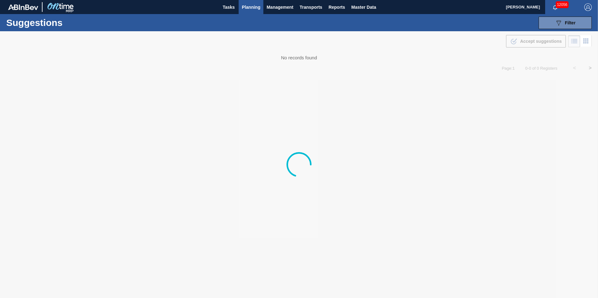
click at [251, 7] on span "Planning" at bounding box center [251, 7] width 18 height 8
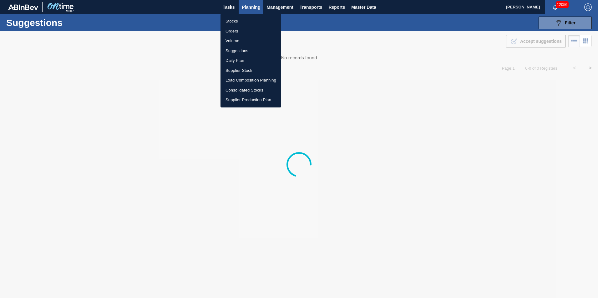
click at [249, 9] on div at bounding box center [299, 149] width 598 height 298
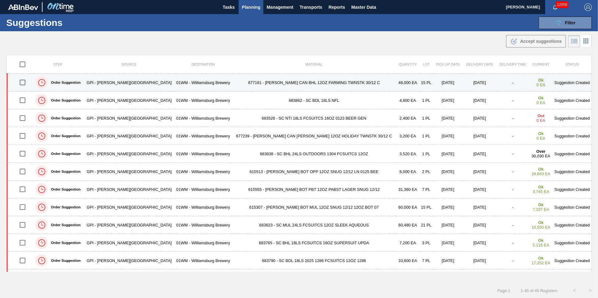
click at [255, 82] on td "677161 - [PERSON_NAME] CAN BHL 12OZ FARMING TWNSTK 30/12 C" at bounding box center [314, 83] width 164 height 18
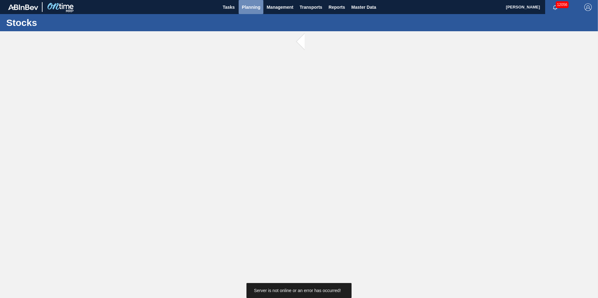
click at [247, 8] on span "Planning" at bounding box center [251, 7] width 18 height 8
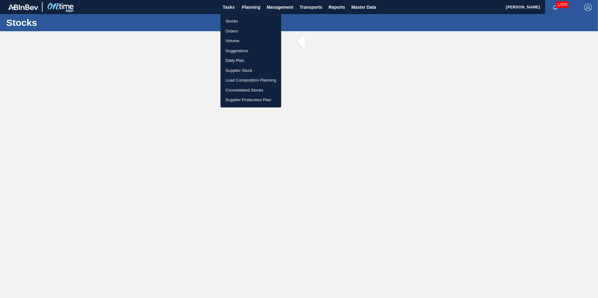
click at [371, 4] on div at bounding box center [299, 149] width 598 height 298
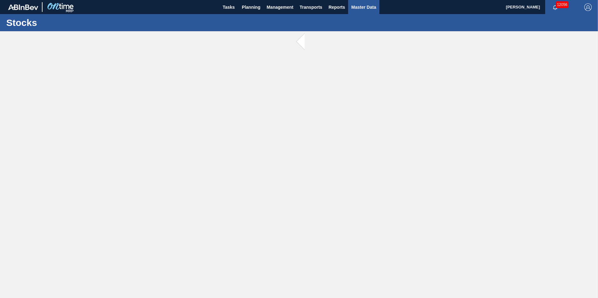
click at [371, 7] on span "Master Data" at bounding box center [363, 7] width 25 height 8
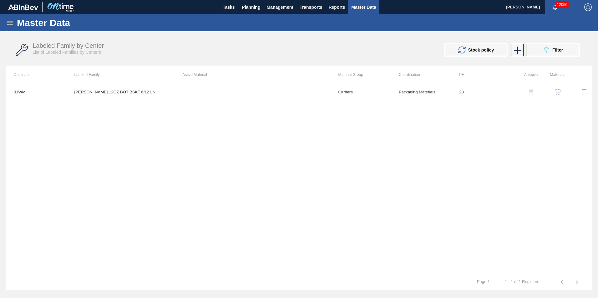
click at [10, 23] on icon at bounding box center [10, 23] width 8 height 8
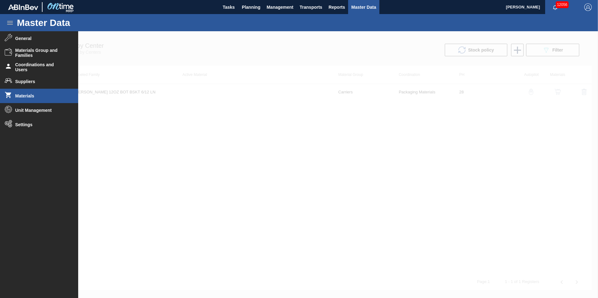
click at [31, 95] on span "Materials" at bounding box center [41, 95] width 52 height 5
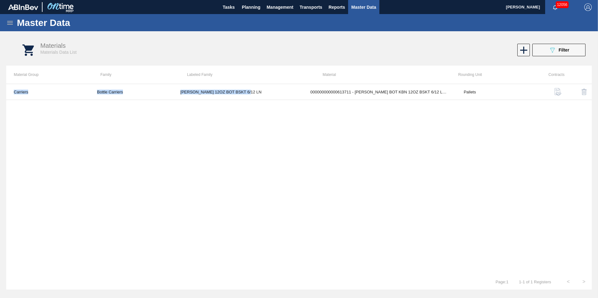
drag, startPoint x: 253, startPoint y: 95, endPoint x: 204, endPoint y: 113, distance: 51.9
click at [204, 113] on div "Carriers Bottle Carriers CARR KBN 12OZ BOT BSKT 6/12 LN 000000000000613711 - CA…" at bounding box center [298, 179] width 585 height 190
drag, startPoint x: 204, startPoint y: 113, endPoint x: 226, endPoint y: 139, distance: 33.3
click at [243, 132] on div "Carriers Bottle Carriers CARR KBN 12OZ BOT BSKT 6/12 LN 000000000000613711 - CA…" at bounding box center [298, 179] width 585 height 190
click at [559, 52] on span "Filter" at bounding box center [563, 50] width 11 height 5
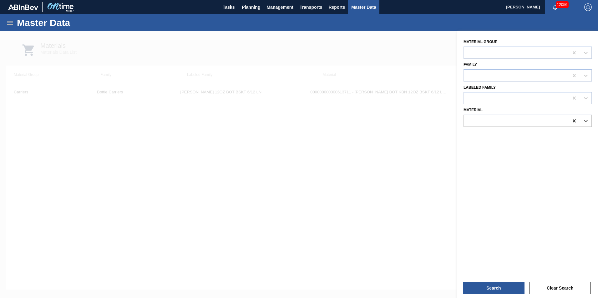
drag, startPoint x: 577, startPoint y: 123, endPoint x: 570, endPoint y: 121, distance: 6.5
click at [576, 123] on div at bounding box center [573, 120] width 11 height 11
click at [554, 120] on div at bounding box center [516, 121] width 105 height 9
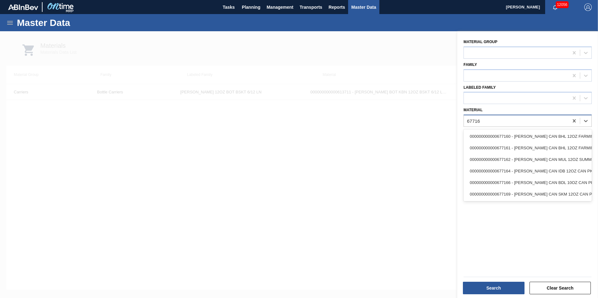
type input "677161"
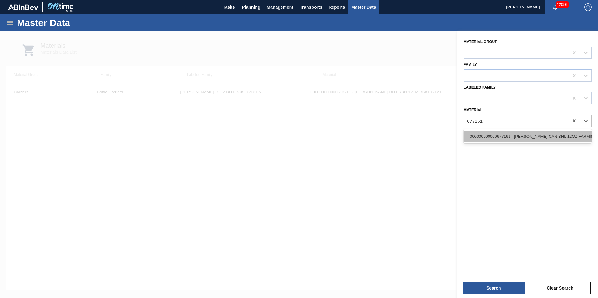
click at [551, 135] on div "000000000000677161 - CARR CAN BHL 12OZ FARMING TWNSTK 30/12 C" at bounding box center [527, 137] width 128 height 12
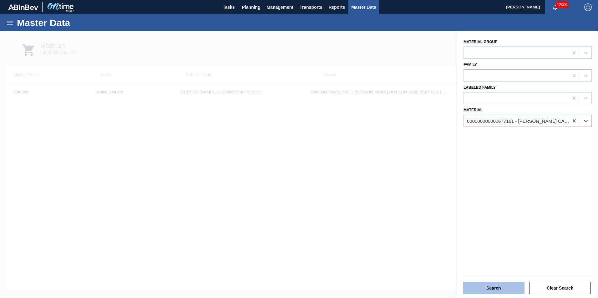
click at [496, 291] on button "Search" at bounding box center [494, 288] width 62 height 13
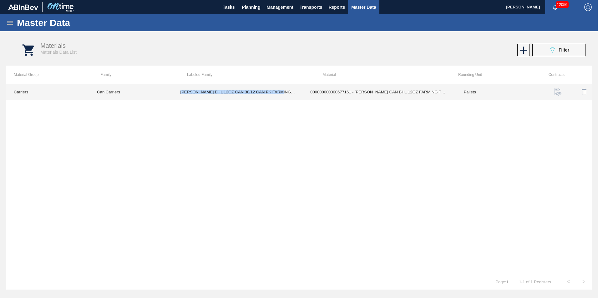
copy td "CARR BHL 12OZ CAN 30/12 CAN PK FARMING PROMO"
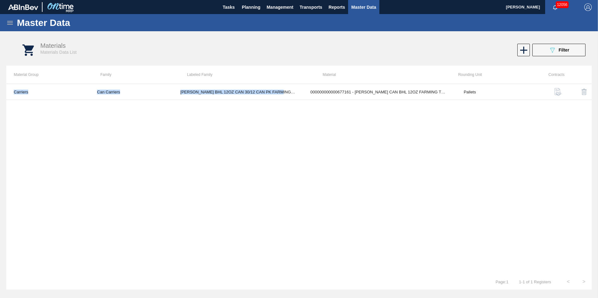
drag, startPoint x: 288, startPoint y: 93, endPoint x: 184, endPoint y: 121, distance: 107.6
click at [184, 121] on div "Carriers Can Carriers CARR BHL 12OZ CAN 30/12 CAN PK FARMING PROMO 000000000000…" at bounding box center [298, 179] width 585 height 190
drag, startPoint x: 184, startPoint y: 121, endPoint x: 168, endPoint y: 134, distance: 20.9
click at [168, 134] on div "Carriers Can Carriers CARR BHL 12OZ CAN 30/12 CAN PK FARMING PROMO 000000000000…" at bounding box center [298, 179] width 585 height 190
click at [13, 23] on icon at bounding box center [10, 23] width 8 height 8
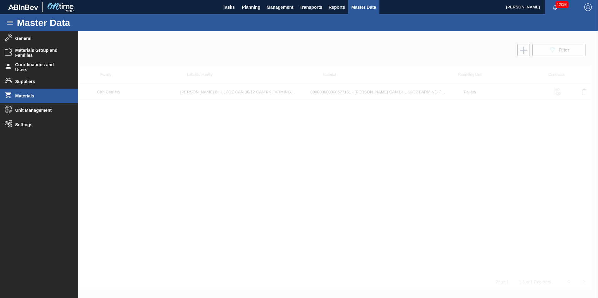
click at [362, 8] on span "Master Data" at bounding box center [363, 7] width 25 height 8
click at [364, 8] on span "Master Data" at bounding box center [363, 7] width 25 height 8
click at [218, 147] on div at bounding box center [299, 164] width 598 height 267
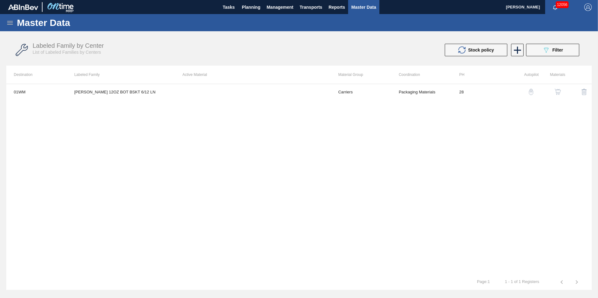
click at [358, 8] on span "Master Data" at bounding box center [363, 7] width 25 height 8
click at [547, 50] on icon at bounding box center [546, 50] width 5 height 5
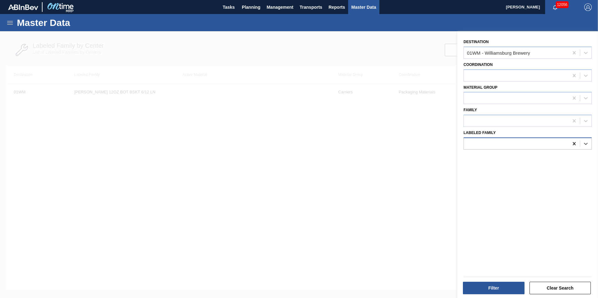
click at [573, 147] on div at bounding box center [573, 143] width 11 height 11
paste Family "CARR BHL 12OZ CAN 30/12 CAN PK FARMING PROMO"
type Family "CARR BHL 12OZ CAN 30/12 CAN PK FARMING PROMO"
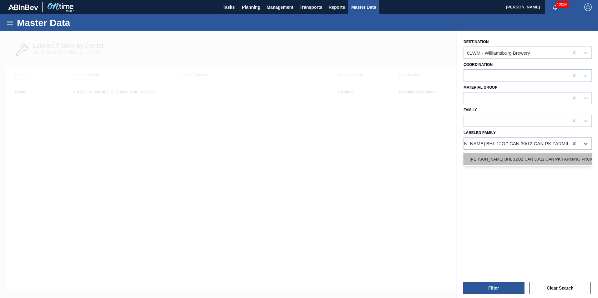
click at [519, 155] on div "CARR BHL 12OZ CAN 30/12 CAN PK FARMING PROMO" at bounding box center [527, 160] width 128 height 12
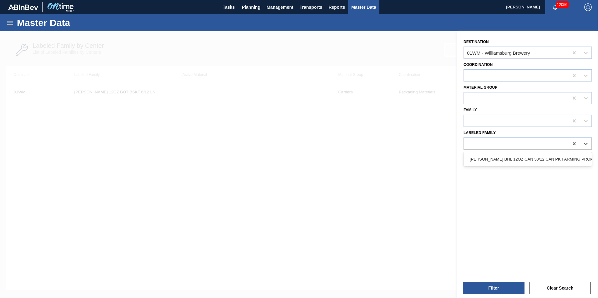
scroll to position [0, 1]
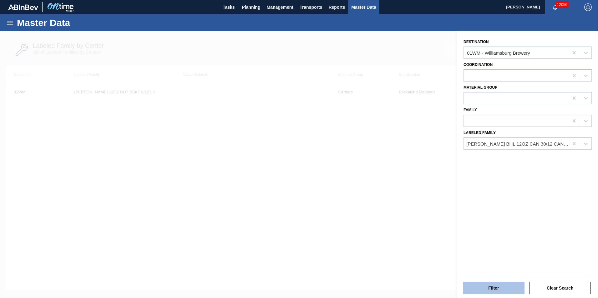
click at [494, 285] on button "Filter" at bounding box center [494, 288] width 62 height 13
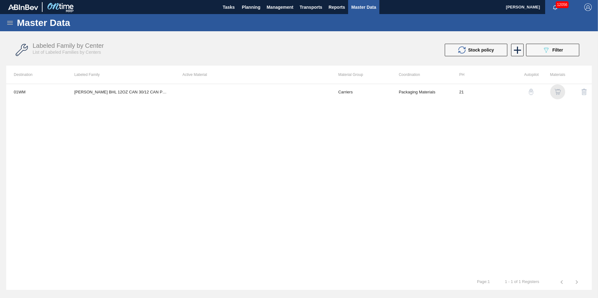
click at [558, 91] on img "button" at bounding box center [557, 92] width 6 height 6
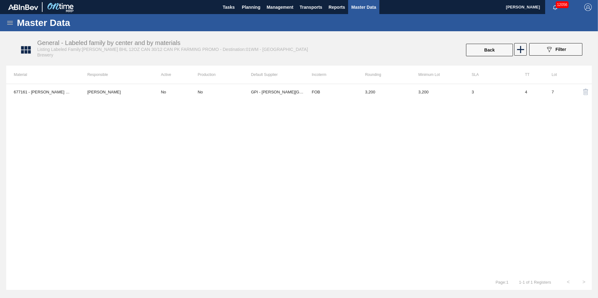
click at [283, 105] on div "677161 - CARR CAN BHL 12OZ FARMING TWNSTK 30/12 C Vincent Geritano No No GPI - …" at bounding box center [298, 179] width 585 height 191
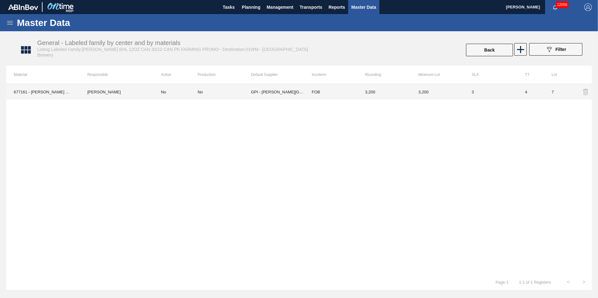
click at [280, 97] on td "GPI - [PERSON_NAME][GEOGRAPHIC_DATA]" at bounding box center [277, 92] width 53 height 16
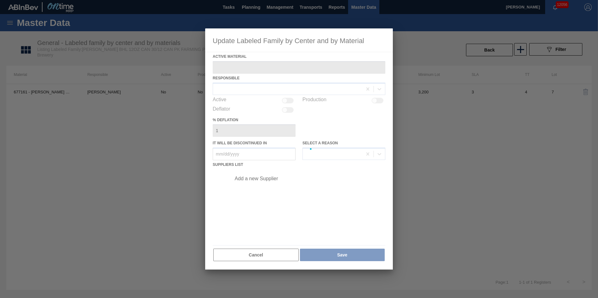
type Material "677161 - [PERSON_NAME] CAN BHL 12OZ FARMING TWNSTK 30/12 C"
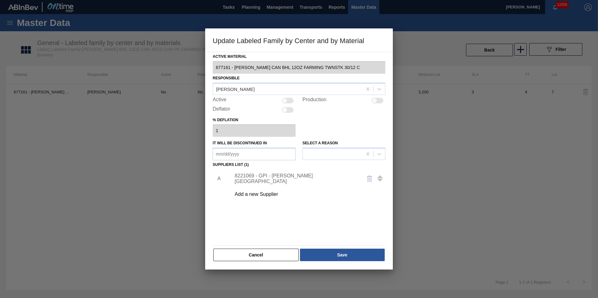
click at [284, 103] on div at bounding box center [288, 101] width 12 height 6
checkbox input "true"
click at [321, 252] on button "Save" at bounding box center [342, 255] width 85 height 13
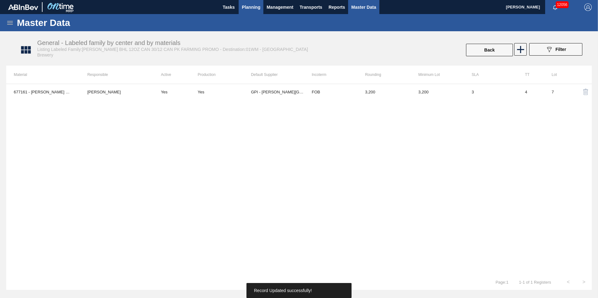
click at [251, 8] on span "Planning" at bounding box center [251, 7] width 18 height 8
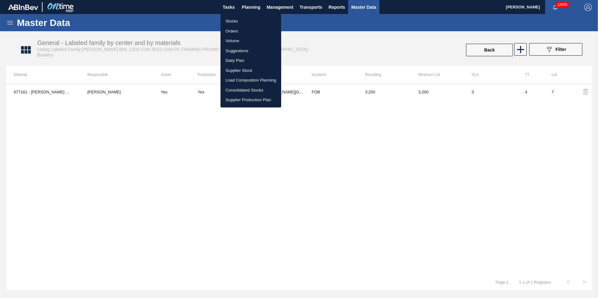
click at [252, 51] on li "Suggestions" at bounding box center [250, 51] width 61 height 10
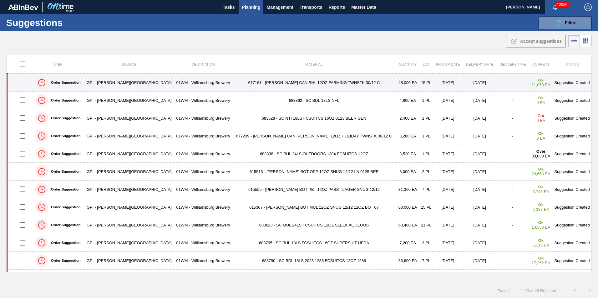
click at [270, 86] on td "677161 - [PERSON_NAME] CAN BHL 12OZ FARMING TWNSTK 30/12 C" at bounding box center [314, 83] width 164 height 18
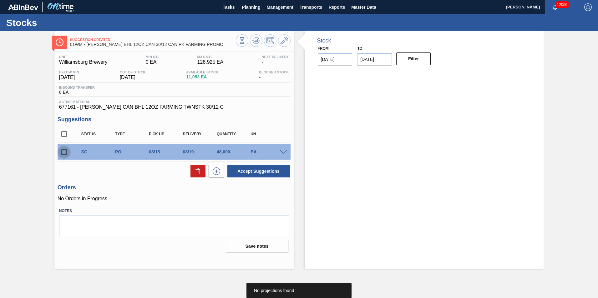
click at [67, 154] on input "checkbox" at bounding box center [64, 152] width 13 height 13
click at [202, 173] on button at bounding box center [197, 171] width 15 height 13
checkbox input "false"
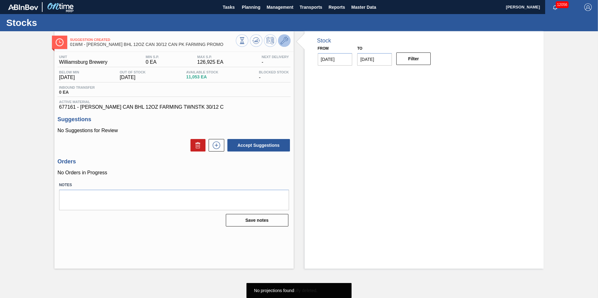
click at [282, 43] on icon at bounding box center [284, 41] width 8 height 8
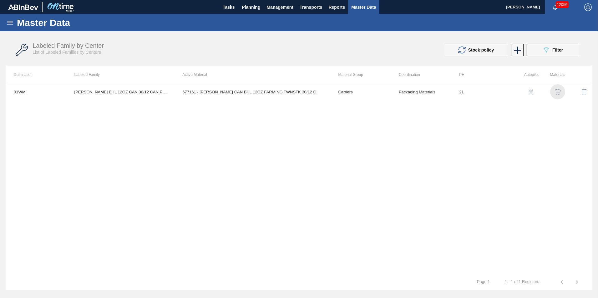
click at [556, 90] on img "button" at bounding box center [557, 92] width 6 height 6
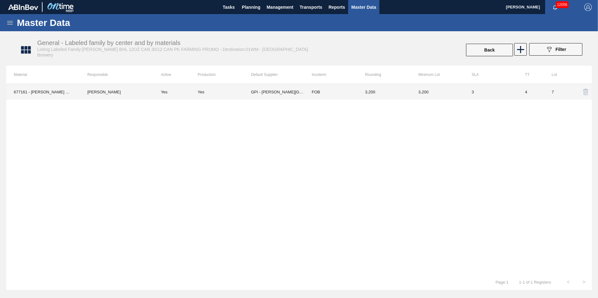
click at [311, 94] on td "FOB" at bounding box center [330, 92] width 53 height 16
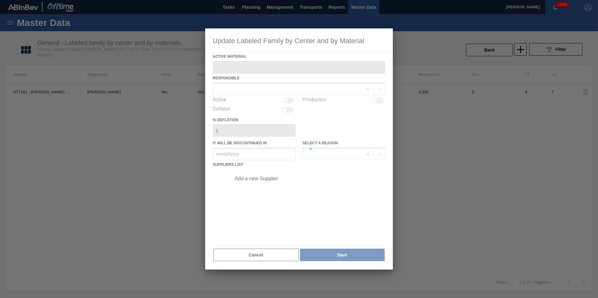
type Material "677161 - [PERSON_NAME] CAN BHL 12OZ FARMING TWNSTK 30/12 C"
checkbox input "true"
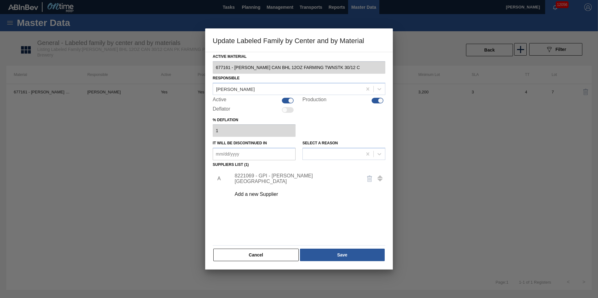
click at [289, 102] on div at bounding box center [290, 100] width 5 height 5
checkbox input "false"
click at [382, 101] on div at bounding box center [380, 100] width 5 height 5
checkbox input "false"
click at [325, 254] on button "Save" at bounding box center [342, 255] width 85 height 13
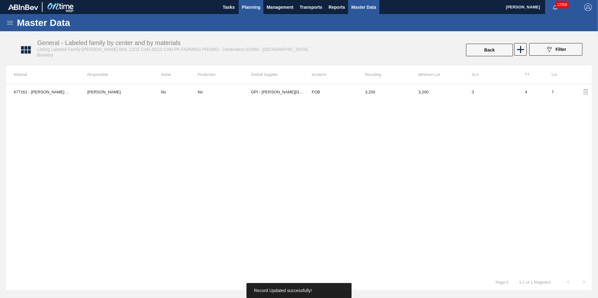
click at [250, 8] on span "Planning" at bounding box center [251, 7] width 18 height 8
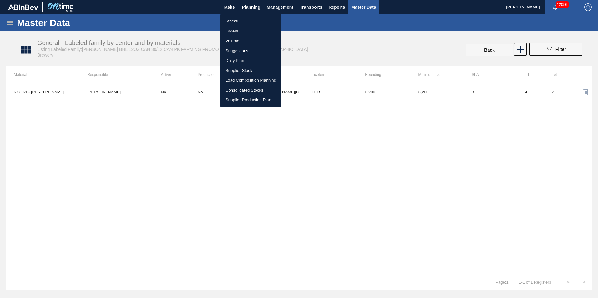
click at [241, 51] on li "Suggestions" at bounding box center [250, 51] width 61 height 10
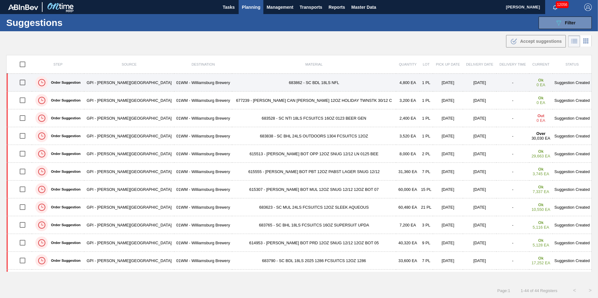
click at [282, 81] on td "683862 - SC BDL 18LS NFL" at bounding box center [314, 83] width 164 height 18
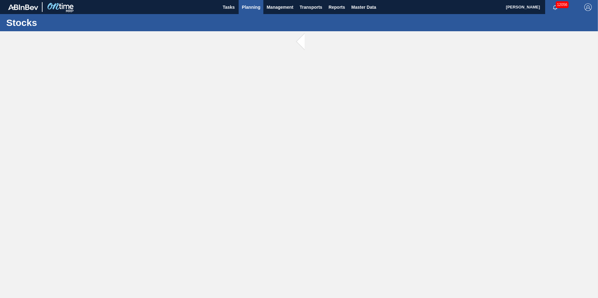
click at [252, 6] on span "Planning" at bounding box center [251, 7] width 18 height 8
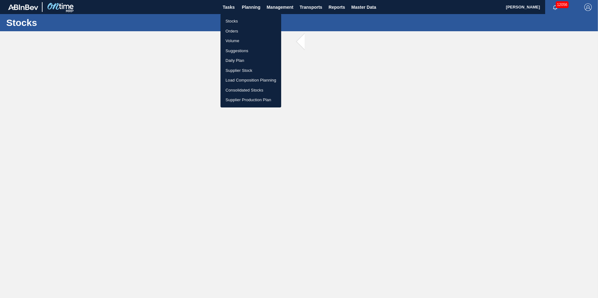
click at [241, 82] on li "Load Composition Planning" at bounding box center [250, 80] width 61 height 10
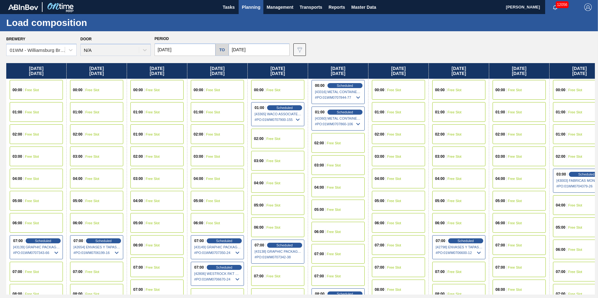
click at [245, 7] on span "Planning" at bounding box center [251, 7] width 18 height 8
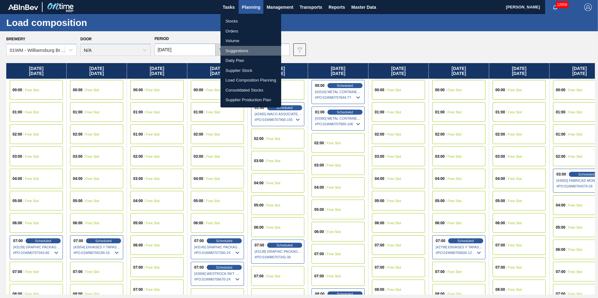
click at [237, 50] on li "Suggestions" at bounding box center [250, 51] width 61 height 10
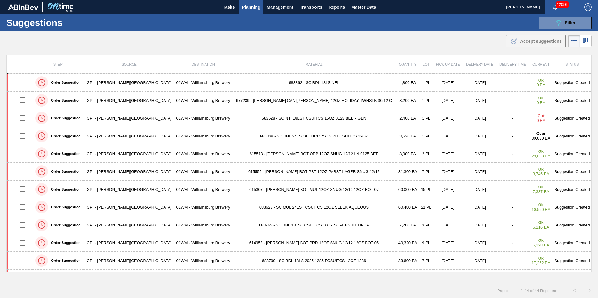
click at [255, 6] on span "Planning" at bounding box center [251, 7] width 18 height 8
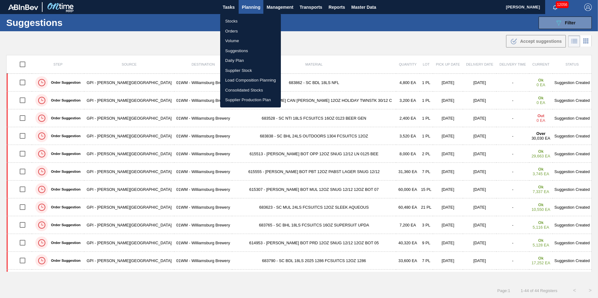
click at [360, 4] on div at bounding box center [299, 149] width 598 height 298
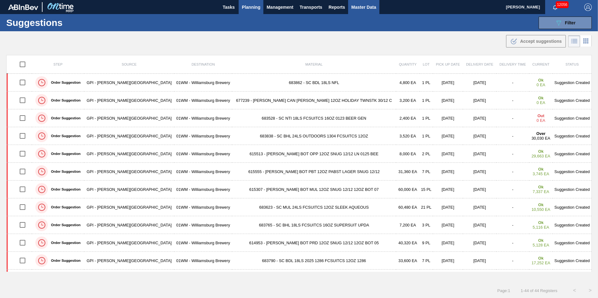
click at [361, 6] on span "Master Data" at bounding box center [363, 7] width 25 height 8
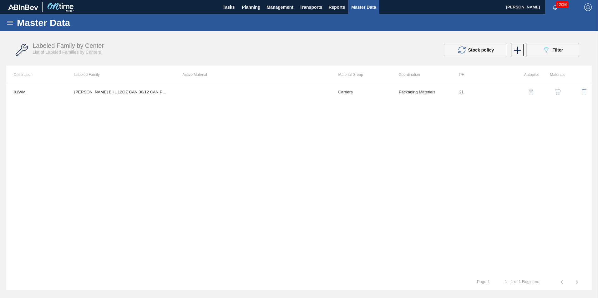
click at [9, 22] on icon at bounding box center [10, 23] width 8 height 8
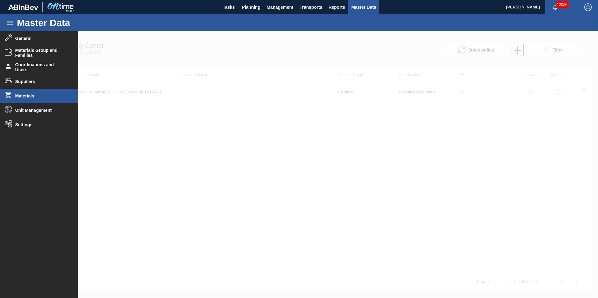
click at [43, 97] on span "Materials" at bounding box center [41, 95] width 52 height 5
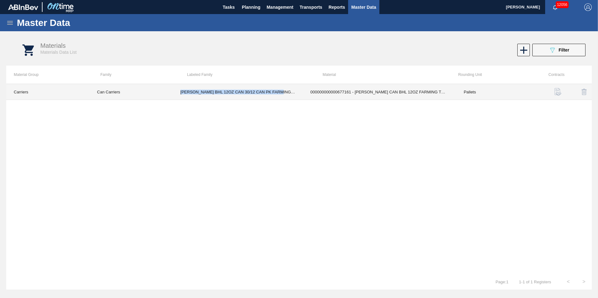
copy td "CARR BHL 12OZ CAN 30/12 CAN PK FARMING PROMO"
drag, startPoint x: 272, startPoint y: 96, endPoint x: 180, endPoint y: 92, distance: 92.3
click at [180, 92] on td "CARR BHL 12OZ CAN 30/12 CAN PK FARMING PROMO" at bounding box center [238, 92] width 130 height 16
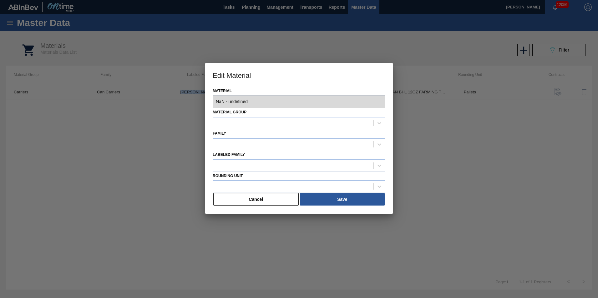
type input "677161 - 000000000000677161 - CARR CAN BHL 12OZ FARMING TWNSTK 30/12 C"
click at [264, 202] on button "Cancel" at bounding box center [255, 199] width 85 height 13
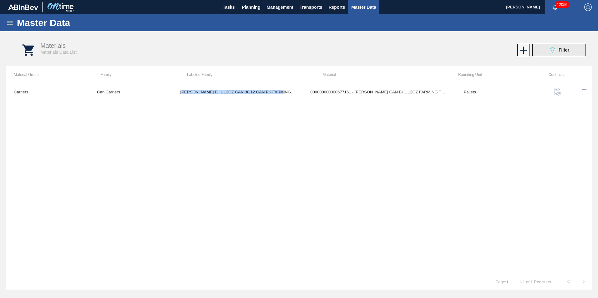
click at [566, 48] on span "Filter" at bounding box center [563, 50] width 11 height 5
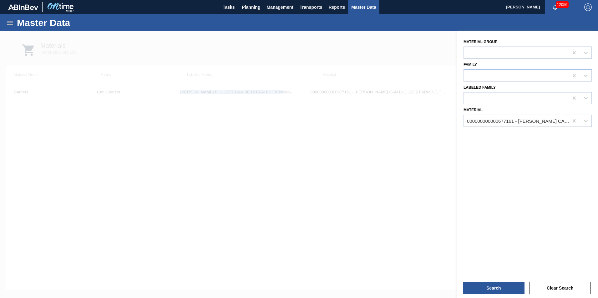
click at [373, 4] on span "Master Data" at bounding box center [363, 7] width 25 height 8
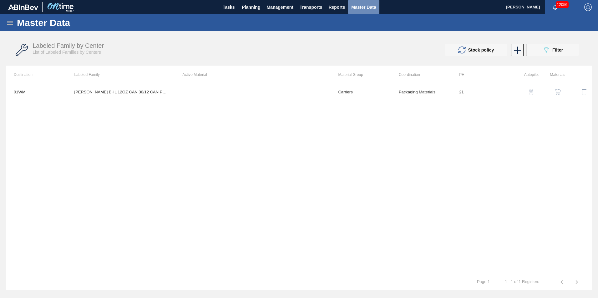
click at [373, 4] on span "Master Data" at bounding box center [363, 7] width 25 height 8
click at [551, 51] on div "089F7B8B-B2A5-4AFE-B5C0-19BA573D28AC Filter" at bounding box center [552, 50] width 21 height 8
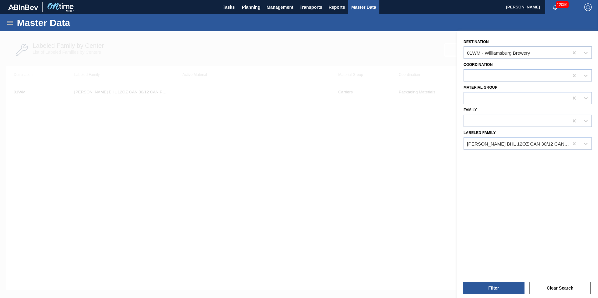
click at [547, 52] on div "01WM - Williamsburg Brewery" at bounding box center [516, 52] width 105 height 9
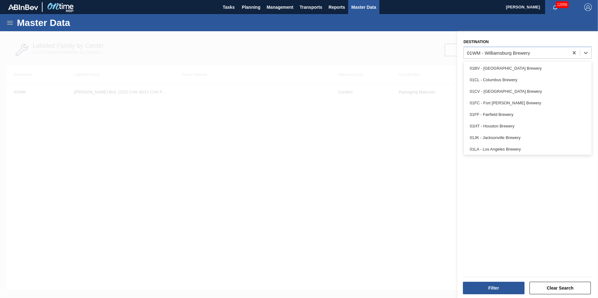
click at [544, 35] on div "Destination option 01BV - Baldwinsville Brewery focused, 1 of 12. 12 results av…" at bounding box center [527, 165] width 141 height 269
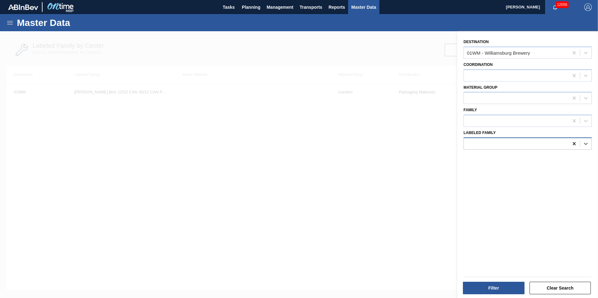
click at [573, 144] on icon at bounding box center [574, 144] width 6 height 6
click at [545, 147] on div at bounding box center [516, 143] width 105 height 9
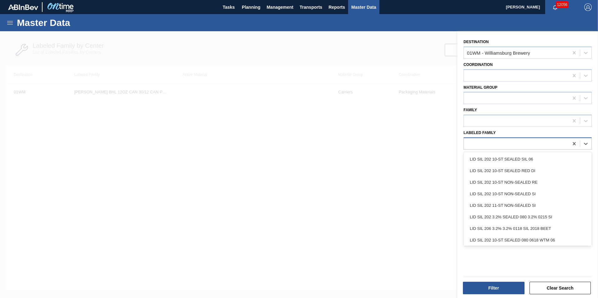
paste Family "CARR BHL 12OZ CAN 30/12 CAN PK FARMING PROMO"
type Family "CARR BHL 12OZ CAN 30/12 CAN PK FARMING PROMO"
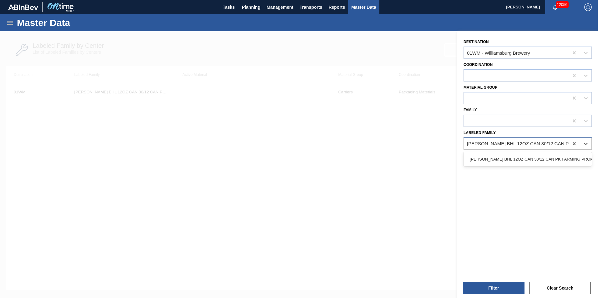
scroll to position [0, 21]
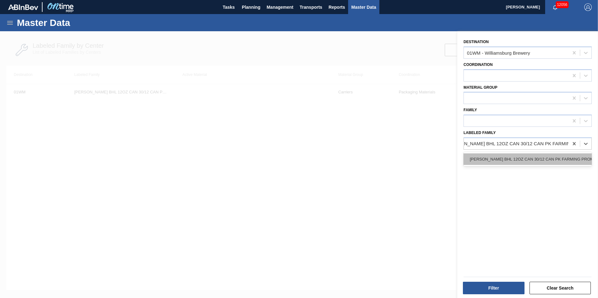
click at [497, 159] on div "CARR BHL 12OZ CAN 30/12 CAN PK FARMING PROMO" at bounding box center [527, 160] width 128 height 12
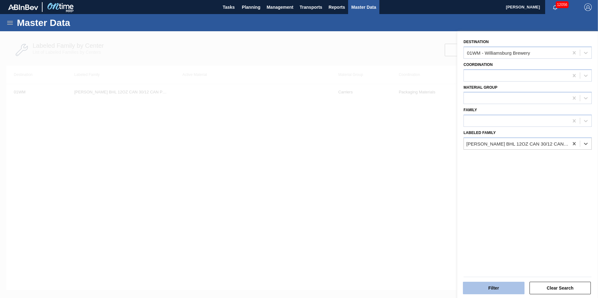
click at [510, 290] on button "Filter" at bounding box center [494, 288] width 62 height 13
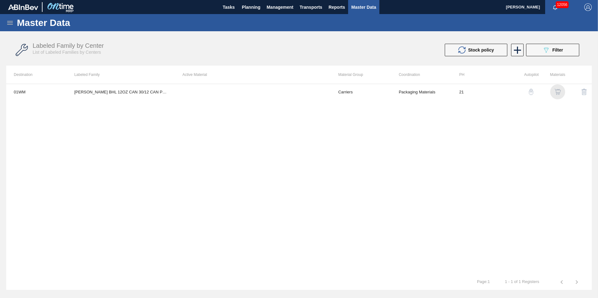
click at [559, 93] on img "button" at bounding box center [557, 92] width 6 height 6
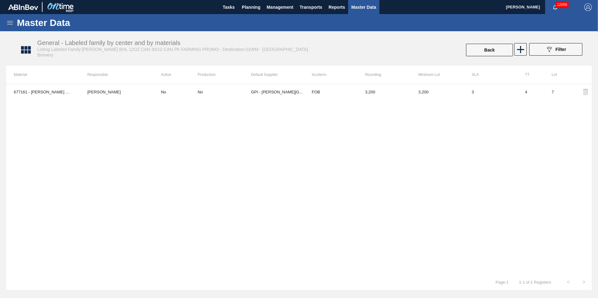
click at [358, 8] on span "Master Data" at bounding box center [363, 7] width 25 height 8
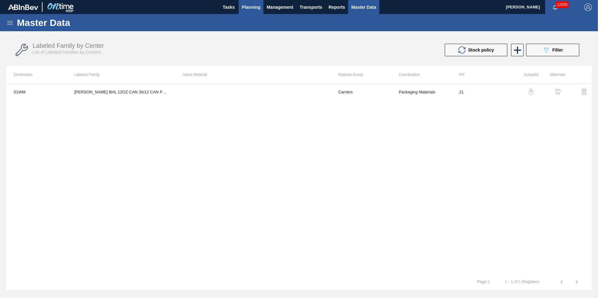
click at [255, 14] on button "Planning" at bounding box center [251, 7] width 25 height 14
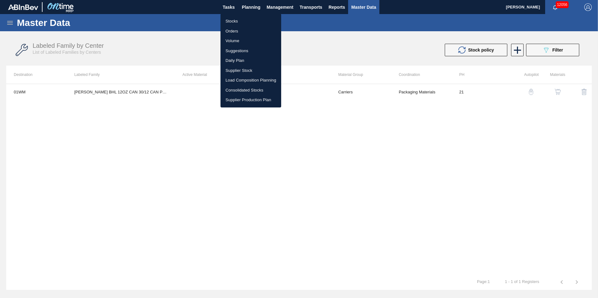
click at [8, 25] on div at bounding box center [299, 149] width 598 height 298
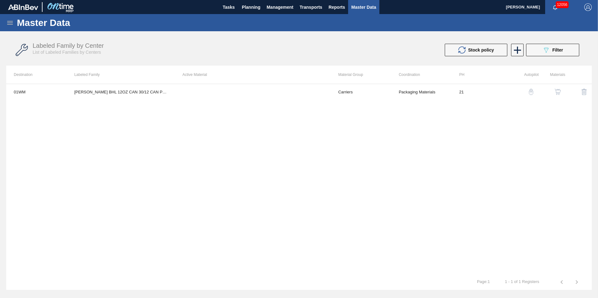
click at [8, 24] on div "Stocks Orders Volume Suggestions Daily Plan Supplier Stock Load Composition Pla…" at bounding box center [299, 149] width 598 height 298
click at [8, 24] on icon at bounding box center [10, 23] width 6 height 4
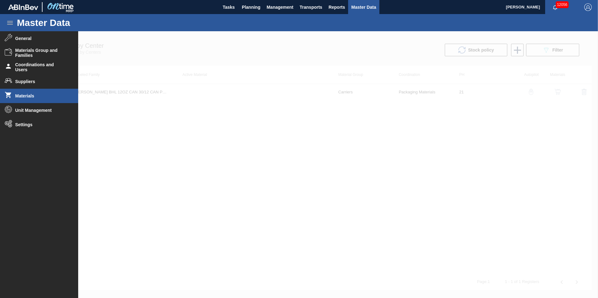
click at [30, 94] on span "Materials" at bounding box center [41, 95] width 52 height 5
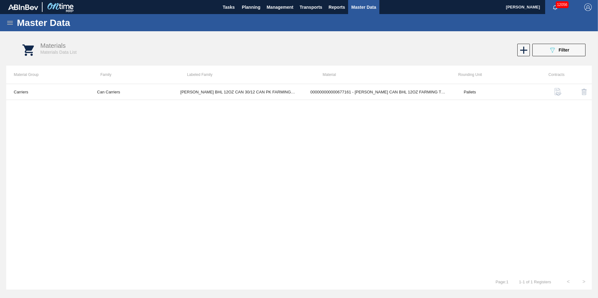
drag, startPoint x: 543, startPoint y: 51, endPoint x: 547, endPoint y: 64, distance: 14.0
click at [544, 50] on button "089F7B8B-B2A5-4AFE-B5C0-19BA573D28AC Filter" at bounding box center [558, 50] width 53 height 13
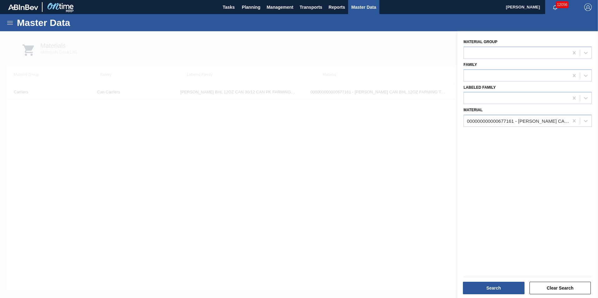
click at [513, 122] on div "000000000000677161 - CARR CAN BHL 12OZ FARMING TWNSTK 30/12 C" at bounding box center [518, 121] width 102 height 5
click at [575, 119] on icon at bounding box center [574, 121] width 6 height 6
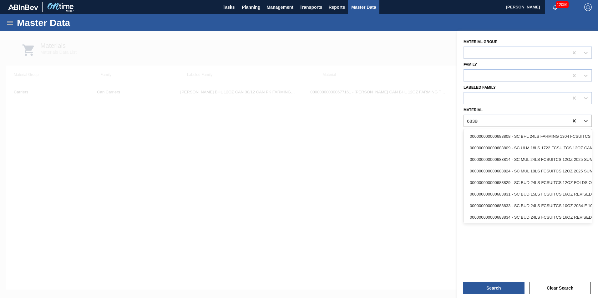
type input "683862"
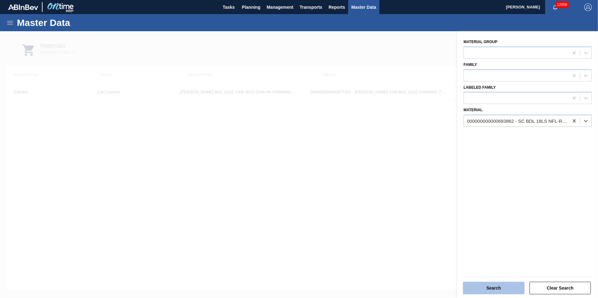
click at [508, 290] on button "Search" at bounding box center [494, 288] width 62 height 13
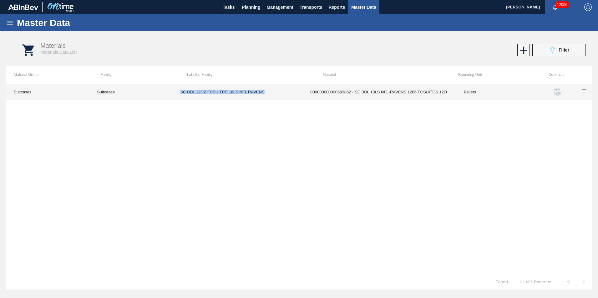
copy td "SC BDL 12OZ FCSUITCS 18LS NFL RAVENS"
drag, startPoint x: 268, startPoint y: 94, endPoint x: 179, endPoint y: 93, distance: 88.5
click at [179, 93] on td "SC BDL 12OZ FCSUITCS 18LS NFL RAVENS" at bounding box center [238, 92] width 130 height 16
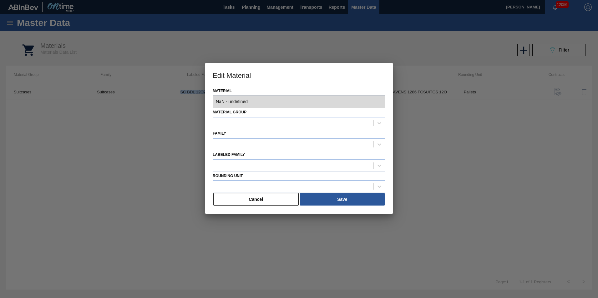
type input "683862 - 000000000000683862 - SC BDL 18LS NFL-RAVENS 1286 FCSUITCS 12O"
click at [264, 199] on button "Cancel" at bounding box center [255, 199] width 85 height 13
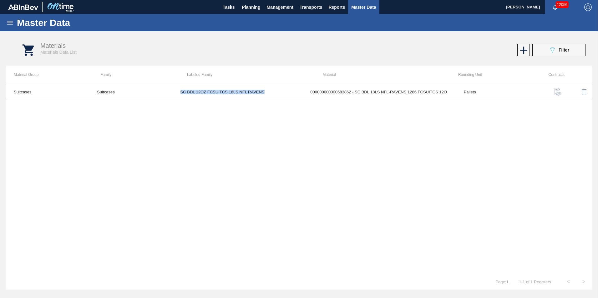
click at [364, 7] on span "Master Data" at bounding box center [363, 7] width 25 height 8
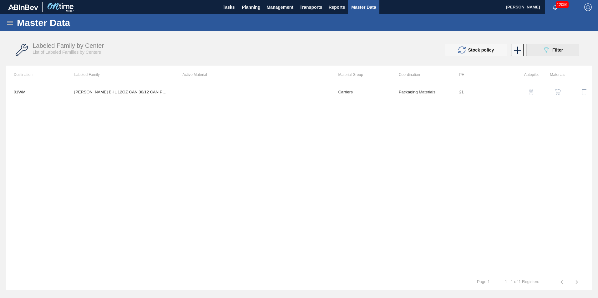
click at [548, 47] on icon "089F7B8B-B2A5-4AFE-B5C0-19BA573D28AC" at bounding box center [546, 50] width 8 height 8
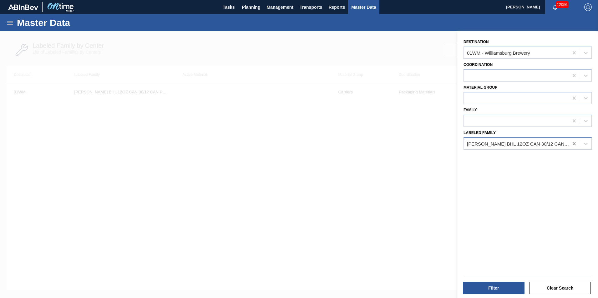
click at [575, 144] on icon at bounding box center [574, 144] width 6 height 6
paste Family "SC BDL 12OZ FCSUITCS 18LS NFL RAVENS"
type Family "SC BDL 12OZ FCSUITCS 18LS NFL RAVENS"
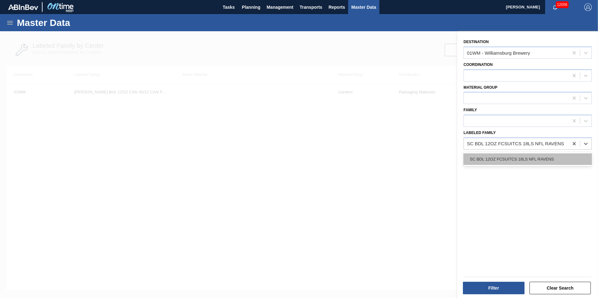
click at [551, 159] on div "SC BDL 12OZ FCSUITCS 18LS NFL RAVENS" at bounding box center [527, 160] width 128 height 12
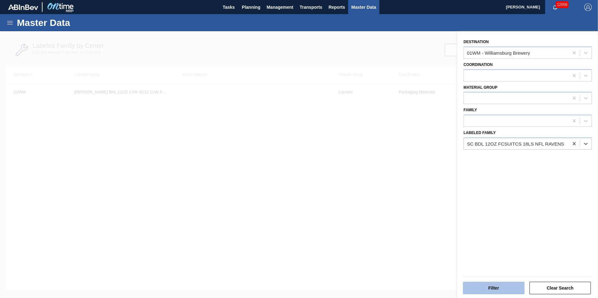
click at [489, 286] on button "Filter" at bounding box center [494, 288] width 62 height 13
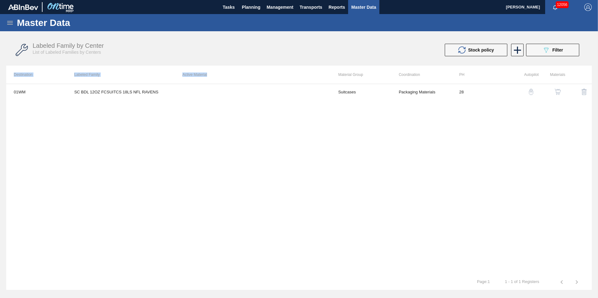
drag, startPoint x: 202, startPoint y: 77, endPoint x: 12, endPoint y: 75, distance: 189.8
click at [12, 75] on tr "Destination Labeled Family Active Material Material Group Coordination PH Autop…" at bounding box center [298, 75] width 585 height 18
drag, startPoint x: 12, startPoint y: 75, endPoint x: 44, endPoint y: 76, distance: 31.9
click at [44, 76] on th "Destination" at bounding box center [36, 75] width 60 height 18
drag, startPoint x: 13, startPoint y: 74, endPoint x: 584, endPoint y: 79, distance: 571.3
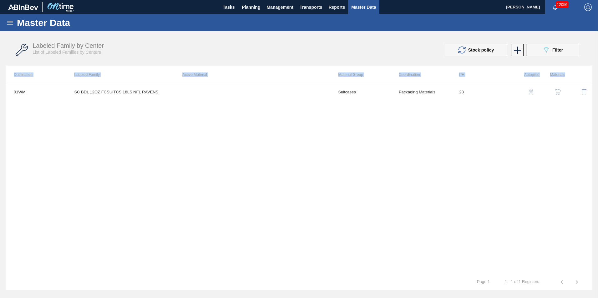
click at [584, 79] on tr "Destination Labeled Family Active Material Material Group Coordination PH Autop…" at bounding box center [298, 75] width 585 height 18
click at [582, 78] on th at bounding box center [578, 75] width 27 height 18
click at [558, 91] on img "button" at bounding box center [557, 92] width 6 height 6
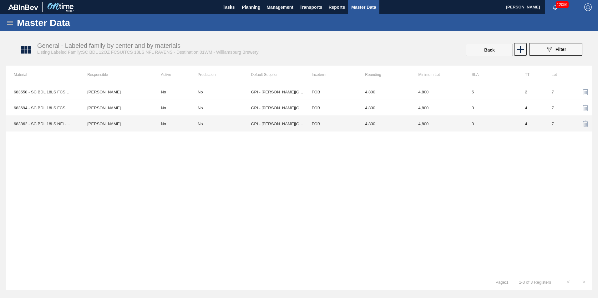
click at [177, 126] on td "No" at bounding box center [175, 124] width 44 height 16
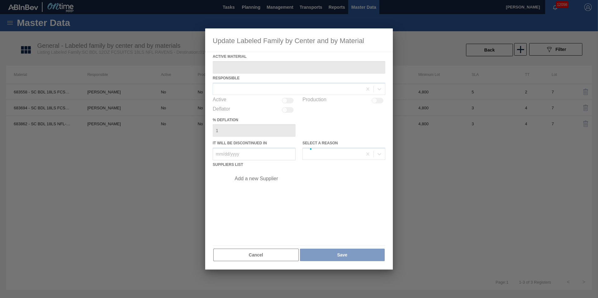
type Material "683862 - SC BDL 18LS NFL-RAVENS 1286 FCSUITCS 12O"
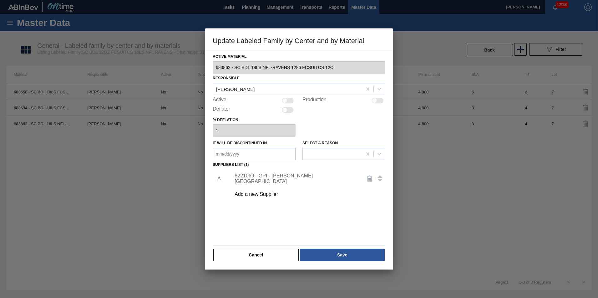
click at [285, 99] on div at bounding box center [284, 100] width 5 height 5
checkbox input "true"
click at [317, 263] on div "Active Material 683862 - SC BDL 18LS NFL-RAVENS 1286 FCSUITCS 12O Responsible V…" at bounding box center [299, 161] width 188 height 218
click at [323, 258] on button "Save" at bounding box center [342, 255] width 85 height 13
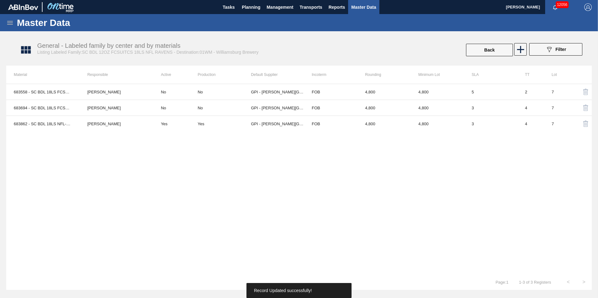
click at [338, 227] on div "683558 - SC BDL 18LS FCSUITCS 12OZ NFL RAVENS 04 Dawn Rowley No No GPI - W. Mon…" at bounding box center [298, 179] width 585 height 191
click at [250, 8] on span "Planning" at bounding box center [251, 7] width 18 height 8
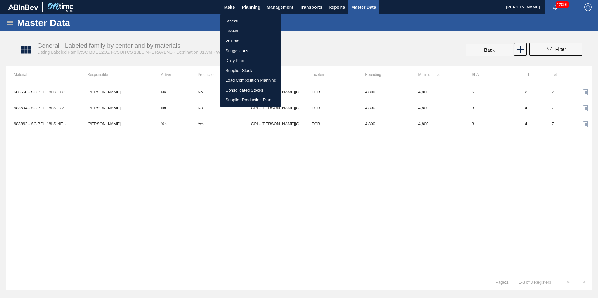
click at [378, 34] on div at bounding box center [299, 149] width 598 height 298
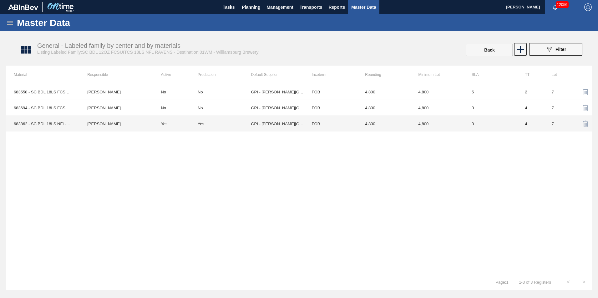
click at [98, 124] on td "[PERSON_NAME]" at bounding box center [116, 124] width 73 height 16
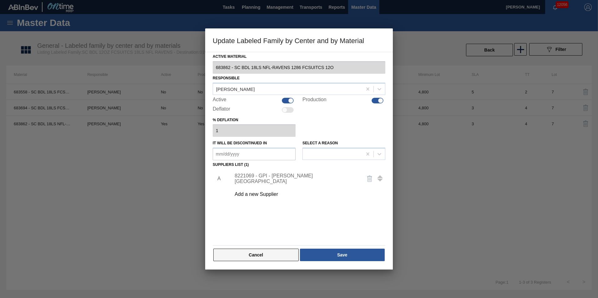
click at [246, 257] on button "Cancel" at bounding box center [255, 255] width 85 height 13
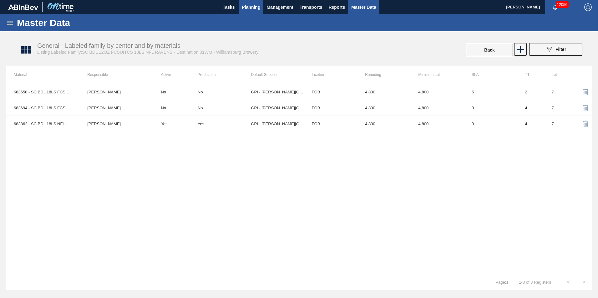
click at [255, 10] on span "Planning" at bounding box center [251, 7] width 18 height 8
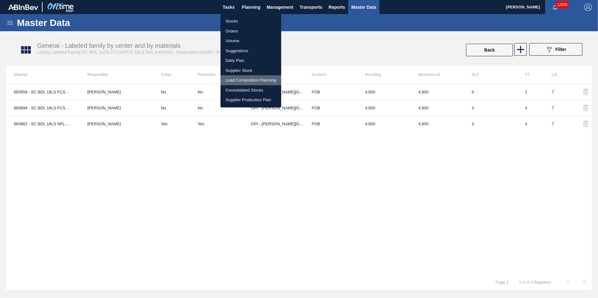
click at [252, 81] on li "Load Composition Planning" at bounding box center [250, 80] width 61 height 10
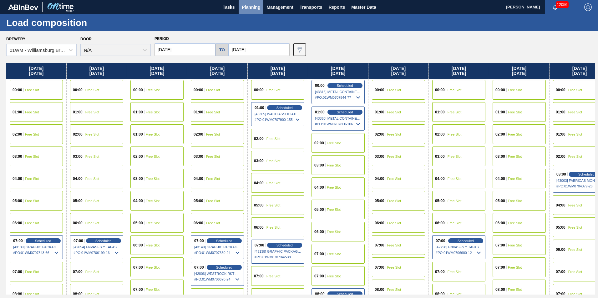
click at [248, 6] on span "Planning" at bounding box center [251, 7] width 18 height 8
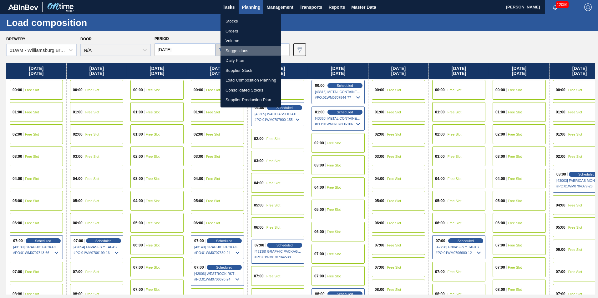
click at [256, 47] on li "Suggestions" at bounding box center [250, 51] width 61 height 10
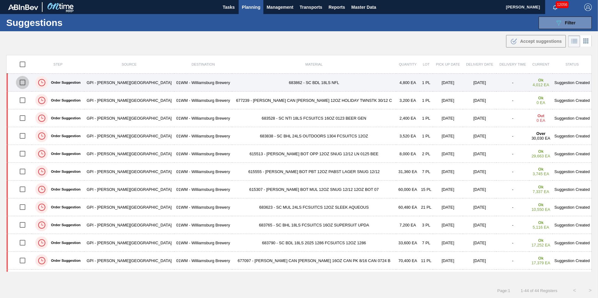
click at [25, 83] on input "checkbox" at bounding box center [22, 82] width 13 height 13
checkbox input "true"
click at [264, 83] on td "683862 - SC BDL 18LS NFL" at bounding box center [314, 83] width 164 height 18
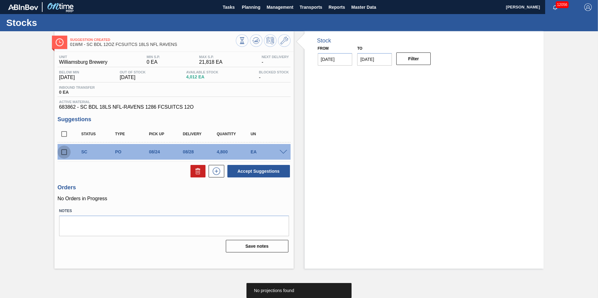
click at [63, 152] on input "checkbox" at bounding box center [64, 152] width 13 height 13
click at [190, 169] on button at bounding box center [197, 171] width 15 height 13
checkbox input "false"
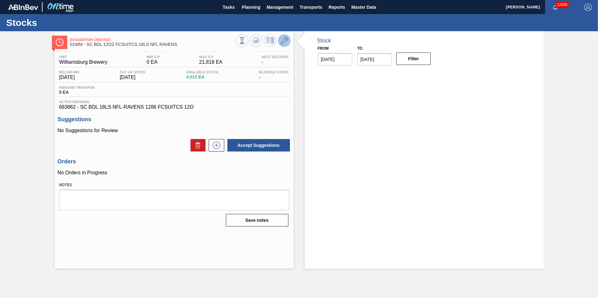
click at [286, 39] on icon at bounding box center [284, 41] width 8 height 8
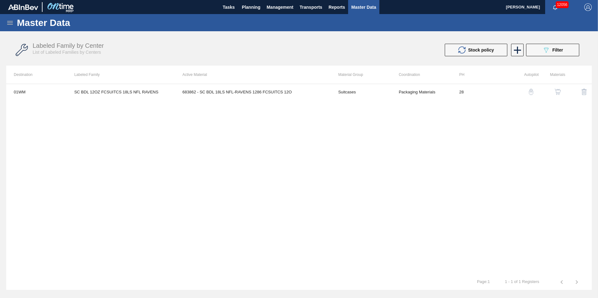
click at [559, 91] on img "button" at bounding box center [557, 92] width 6 height 6
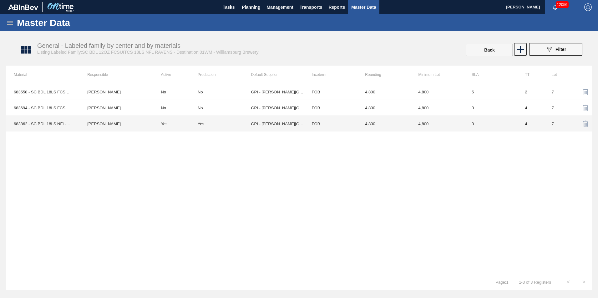
click at [364, 127] on td "4,800" at bounding box center [383, 124] width 53 height 16
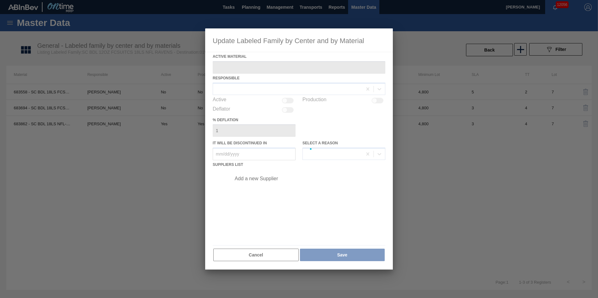
type Material "683862 - SC BDL 18LS NFL-RAVENS 1286 FCSUITCS 12O"
checkbox input "true"
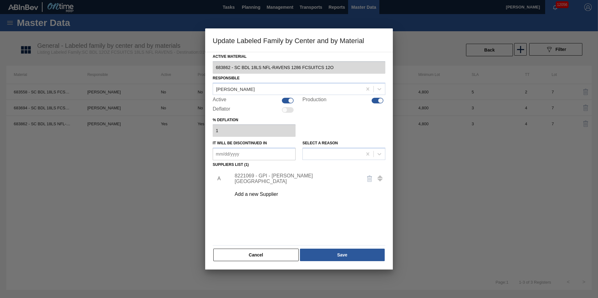
click at [289, 101] on div at bounding box center [290, 100] width 5 height 5
checkbox input "false"
click at [380, 100] on div at bounding box center [380, 100] width 5 height 5
checkbox input "false"
click at [343, 257] on button "Save" at bounding box center [342, 255] width 85 height 13
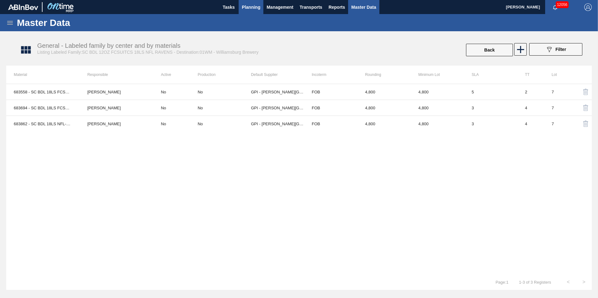
click at [252, 8] on span "Planning" at bounding box center [251, 7] width 18 height 8
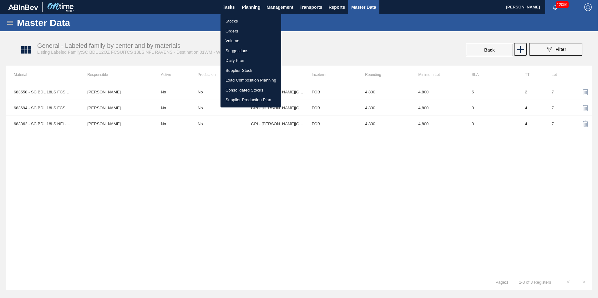
click at [245, 79] on li "Load Composition Planning" at bounding box center [250, 80] width 61 height 10
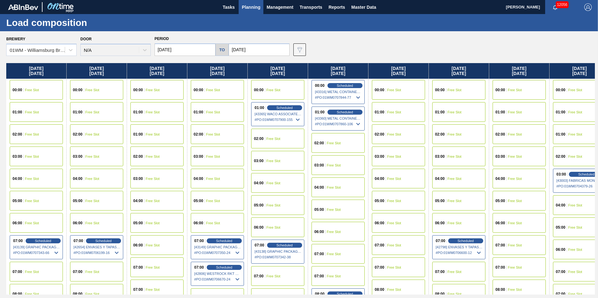
click at [251, 6] on span "Planning" at bounding box center [251, 7] width 18 height 8
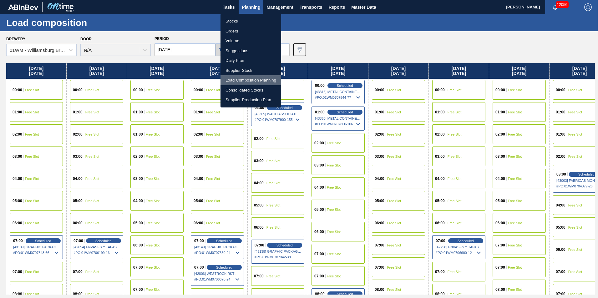
click at [250, 78] on li "Load Composition Planning" at bounding box center [250, 80] width 61 height 10
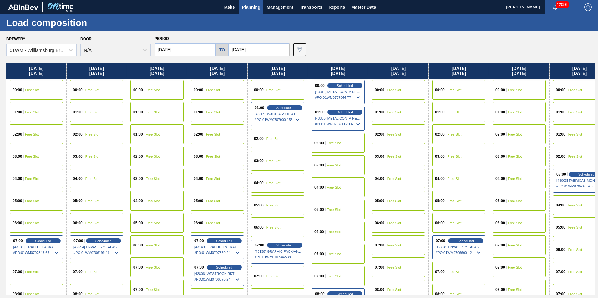
drag, startPoint x: 236, startPoint y: 72, endPoint x: 314, endPoint y: 80, distance: 77.7
click at [314, 80] on div "[DATE] 00:00 Free Slot 01:00 Free Slot 02:00 Free Slot 03:00 Free Slot 04:00 Fr…" at bounding box center [300, 179] width 588 height 232
click at [255, 7] on span "Planning" at bounding box center [251, 7] width 18 height 8
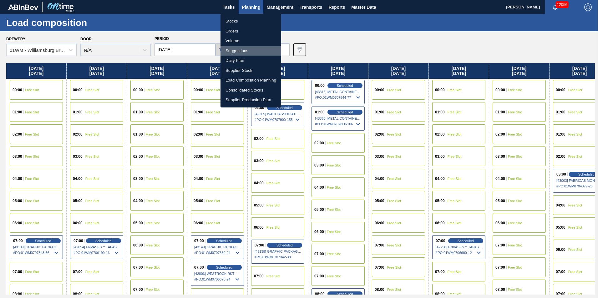
click at [248, 47] on li "Suggestions" at bounding box center [250, 51] width 61 height 10
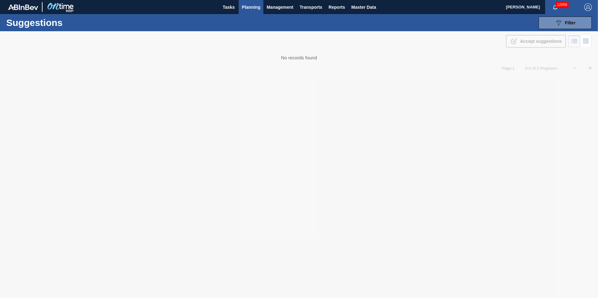
drag, startPoint x: 282, startPoint y: 55, endPoint x: 318, endPoint y: 63, distance: 36.7
click at [318, 63] on div at bounding box center [299, 164] width 598 height 267
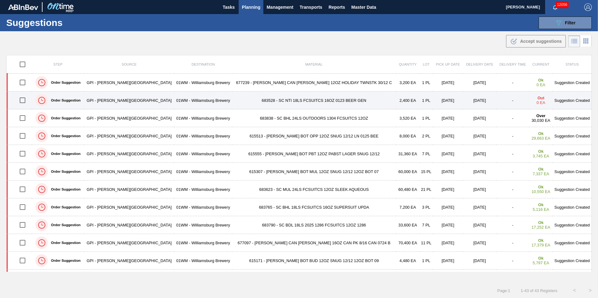
click at [293, 100] on td "683528 - SC NTI 18LS FCSUITCS 16OZ 0123 BEER GEN" at bounding box center [314, 101] width 164 height 18
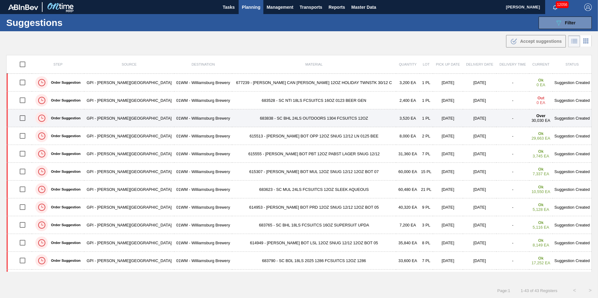
click at [305, 119] on td "683838 - SC BHL 24LS OUTDOORS 1304 FCSUITCS 12OZ" at bounding box center [314, 118] width 164 height 18
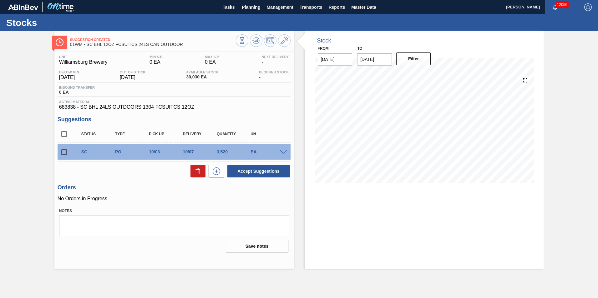
click at [65, 153] on input "checkbox" at bounding box center [64, 152] width 13 height 13
click at [197, 174] on icon at bounding box center [198, 171] width 4 height 5
checkbox input "false"
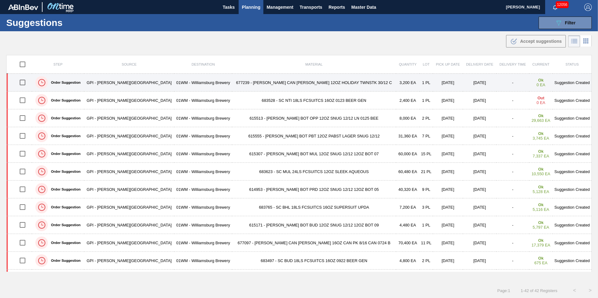
click at [293, 85] on td "677239 - [PERSON_NAME] CAN [PERSON_NAME] 12OZ HOLIDAY TWNSTK 30/12 C" at bounding box center [314, 83] width 164 height 18
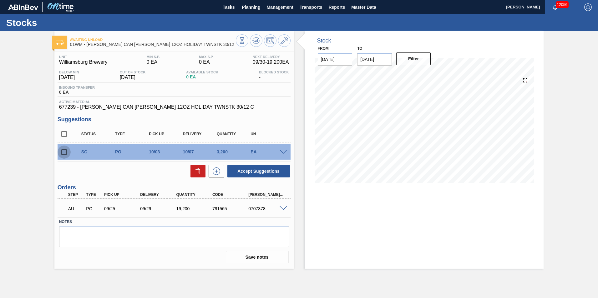
click at [64, 152] on input "checkbox" at bounding box center [64, 152] width 13 height 13
click at [201, 173] on icon at bounding box center [198, 172] width 8 height 8
checkbox input "false"
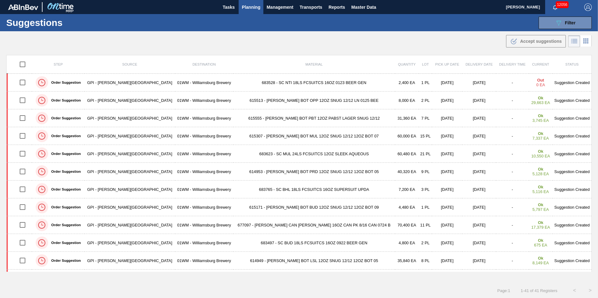
click at [406, 38] on div ".b{fill:var(--color-action-default)} Accept suggestions" at bounding box center [299, 40] width 598 height 18
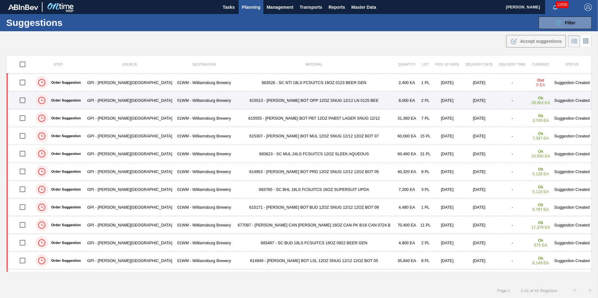
click at [26, 101] on input "checkbox" at bounding box center [22, 100] width 13 height 13
checkbox input "true"
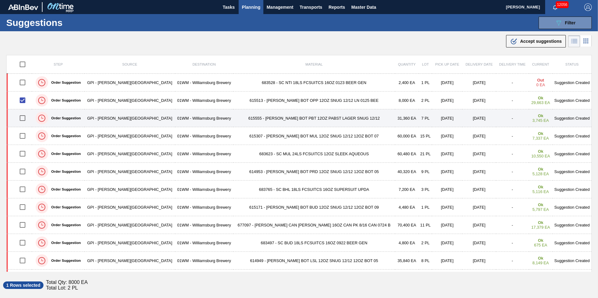
click at [28, 121] on input "checkbox" at bounding box center [22, 118] width 13 height 13
checkbox input "true"
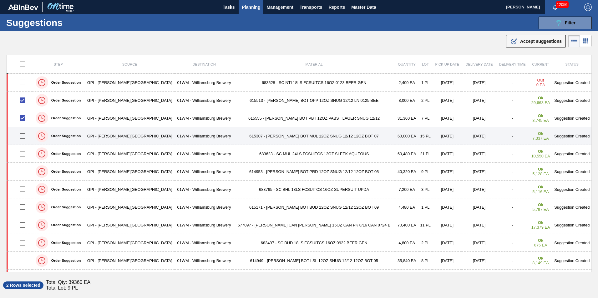
click at [25, 135] on input "checkbox" at bounding box center [22, 135] width 13 height 13
checkbox input "true"
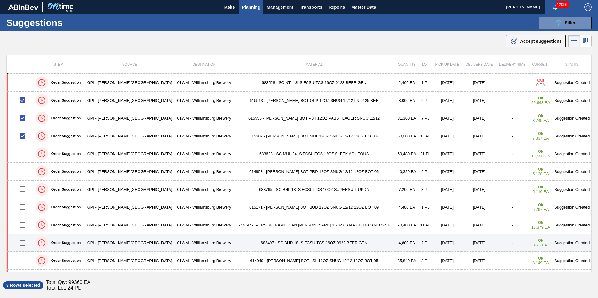
click at [26, 244] on input "checkbox" at bounding box center [22, 242] width 13 height 13
checkbox input "true"
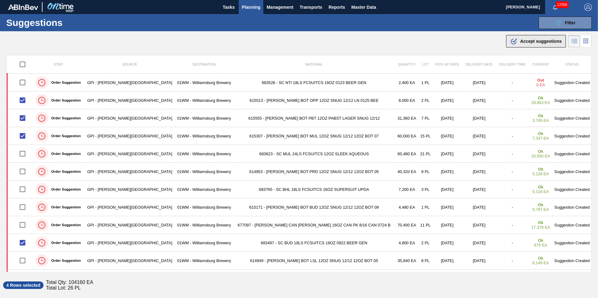
click at [539, 41] on span "Accept suggestions" at bounding box center [541, 41] width 42 height 5
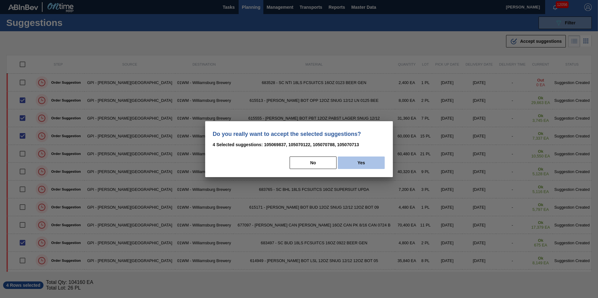
click at [365, 160] on button "Yes" at bounding box center [361, 163] width 47 height 13
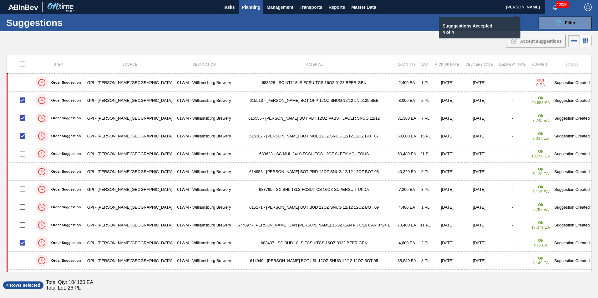
checkbox input "false"
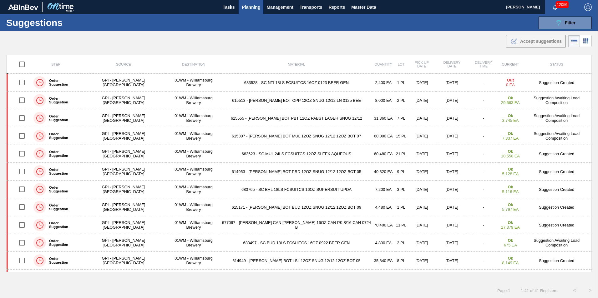
click at [247, 9] on span "Planning" at bounding box center [251, 7] width 18 height 8
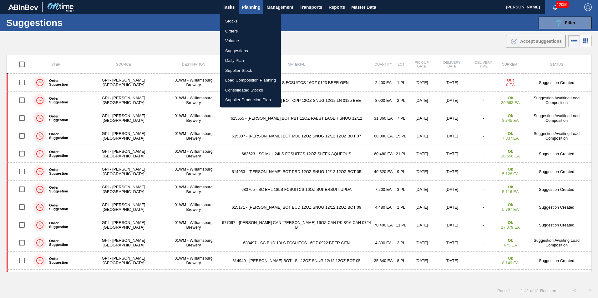
click at [252, 82] on li "Load Composition Planning" at bounding box center [250, 80] width 61 height 10
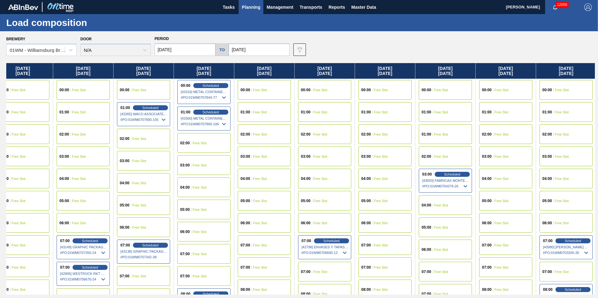
drag, startPoint x: 523, startPoint y: 72, endPoint x: 336, endPoint y: 92, distance: 188.4
click at [366, 88] on div "[DATE] 00:00 Free Slot 01:00 Free Slot 02:00 Free Slot 03:00 Free Slot 04:00 Fr…" at bounding box center [300, 179] width 588 height 232
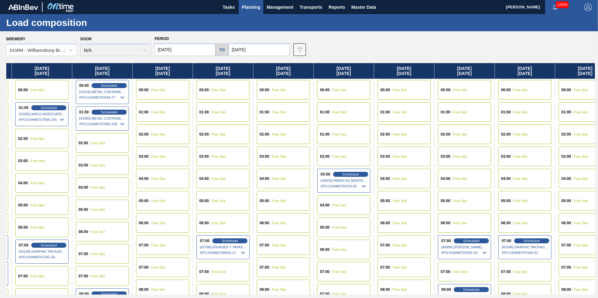
scroll to position [0, 329]
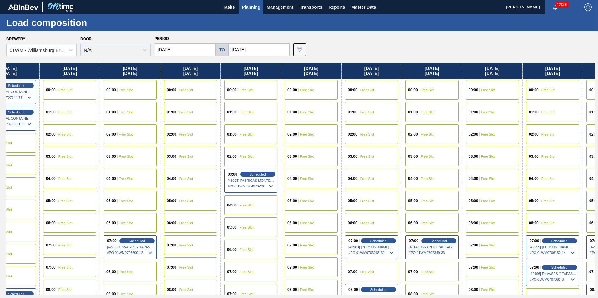
drag, startPoint x: 515, startPoint y: 71, endPoint x: 322, endPoint y: 88, distance: 194.0
click at [322, 88] on div "[DATE] 00:00 Free Slot 01:00 Free Slot 02:00 Free Slot 03:00 Free Slot 04:00 Fr…" at bounding box center [300, 179] width 588 height 232
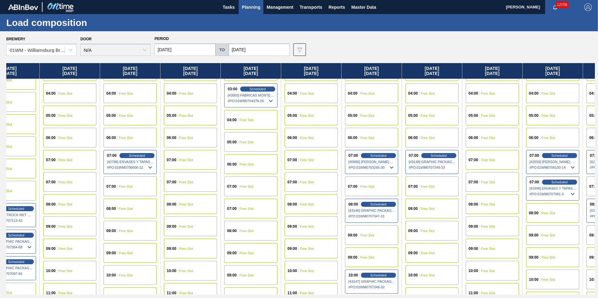
scroll to position [94, 329]
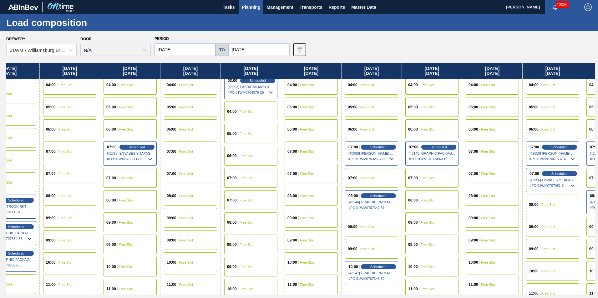
click at [307, 176] on div "07:00 Free Slot" at bounding box center [311, 174] width 53 height 20
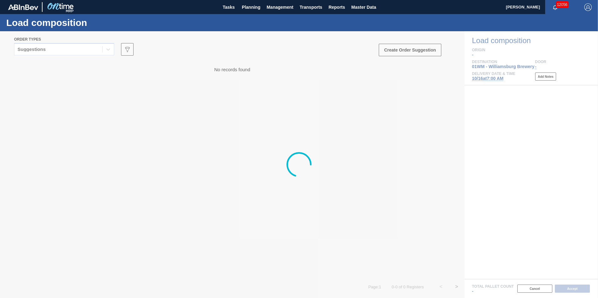
click at [68, 50] on div at bounding box center [299, 164] width 598 height 267
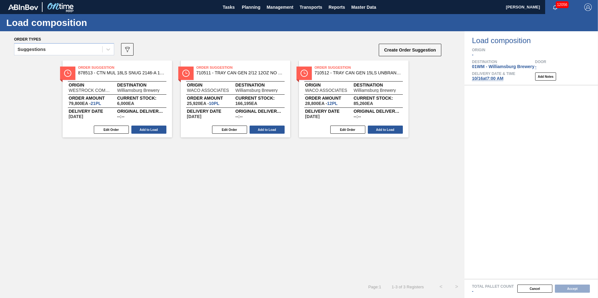
click at [68, 50] on div "Suggestions" at bounding box center [58, 49] width 88 height 9
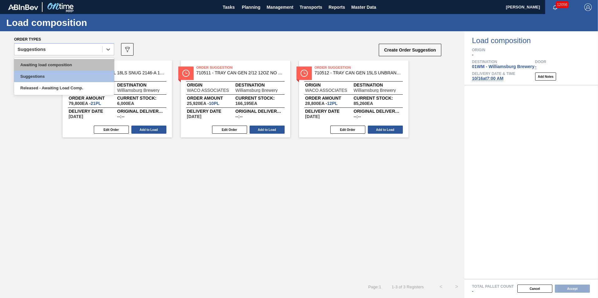
click at [65, 62] on div "Awaiting load composition" at bounding box center [64, 65] width 100 height 12
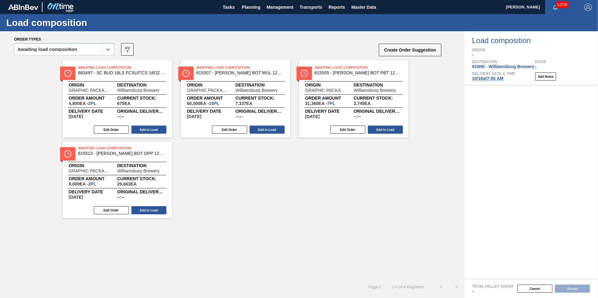
click at [480, 78] on span "10/16 at 7:00 AM" at bounding box center [488, 78] width 32 height 5
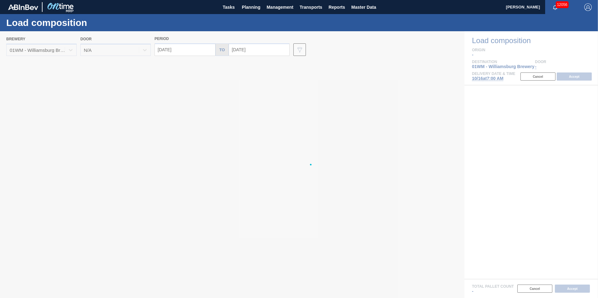
type input "[DATE]"
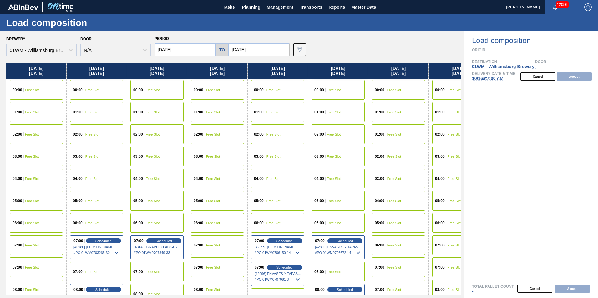
click at [170, 47] on input "[DATE]" at bounding box center [184, 49] width 61 height 13
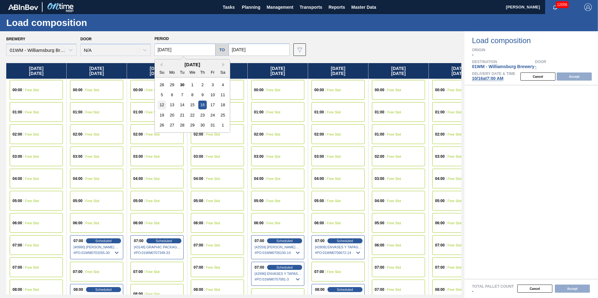
click at [162, 104] on div "12" at bounding box center [162, 105] width 8 height 8
type input "[DATE]"
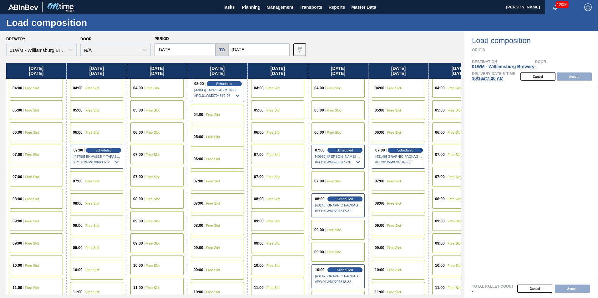
scroll to position [94, 0]
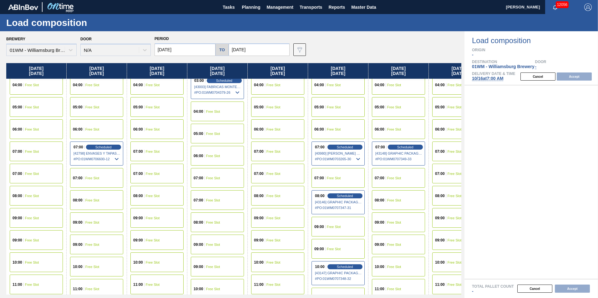
click at [38, 241] on span "Free Slot" at bounding box center [32, 241] width 14 height 4
click at [576, 77] on button "Accept" at bounding box center [574, 77] width 35 height 8
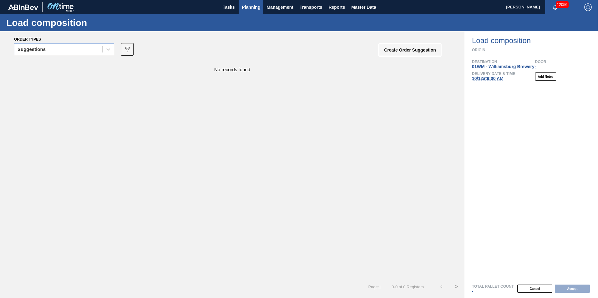
click at [250, 5] on span "Planning" at bounding box center [251, 7] width 18 height 8
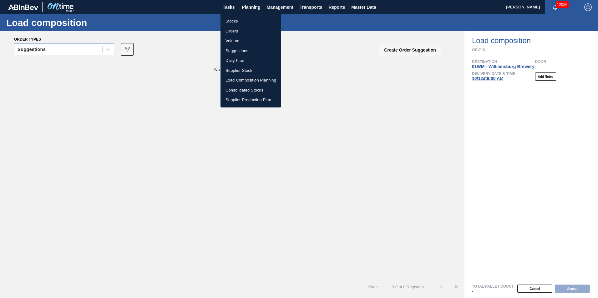
click at [245, 84] on li "Load Composition Planning" at bounding box center [250, 80] width 61 height 10
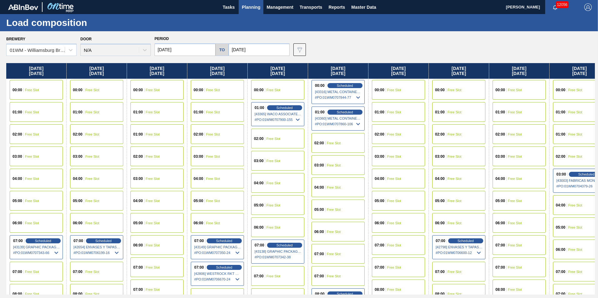
click at [194, 48] on input "[DATE]" at bounding box center [184, 49] width 61 height 13
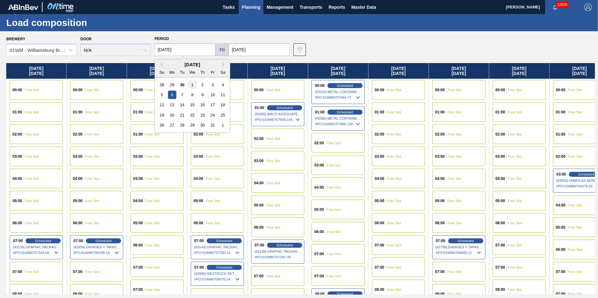
click at [192, 85] on div "1" at bounding box center [192, 85] width 8 height 8
type input "[DATE]"
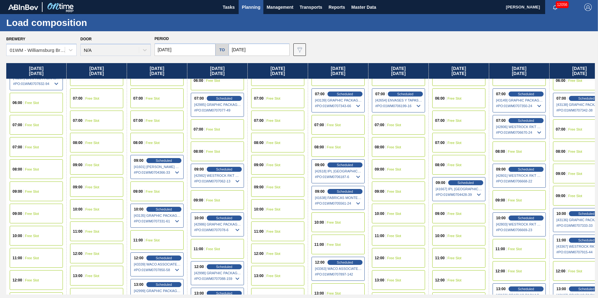
scroll to position [125, 0]
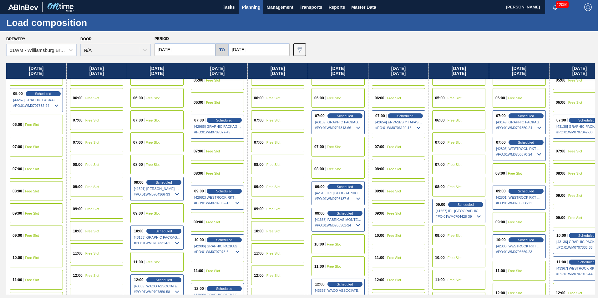
click at [179, 50] on input "[DATE]" at bounding box center [184, 49] width 61 height 13
click at [349, 46] on div "Brewery 01WM - Williamsburg Brewery Door N/A Period 10/01/2025 to 11/10/2025 Da…" at bounding box center [300, 45] width 588 height 22
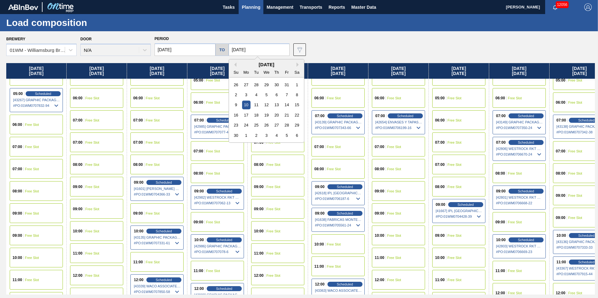
drag, startPoint x: 349, startPoint y: 45, endPoint x: 156, endPoint y: 40, distance: 193.0
click at [157, 41] on div "Brewery 01WM - Williamsburg Brewery Door N/A Period 10/01/2025 to 11/10/2025 Pr…" at bounding box center [300, 45] width 588 height 22
click at [155, 36] on div "Period 10/01/2025 to 11/10/2025 Previous Month Next Month November 2025 Su Mo T…" at bounding box center [221, 45] width 135 height 22
